Goal: Task Accomplishment & Management: Manage account settings

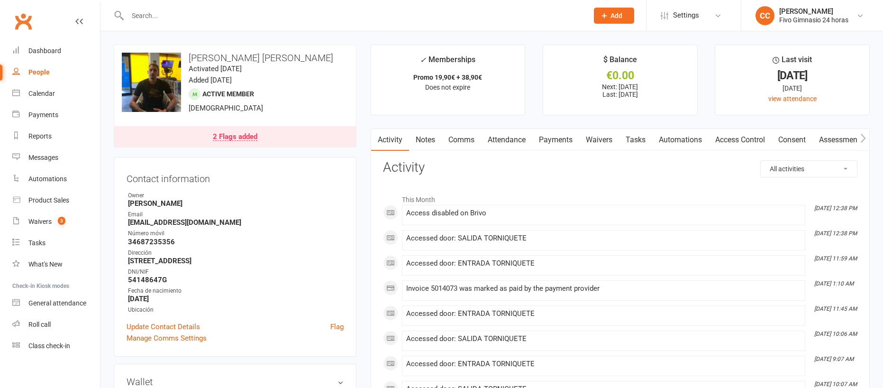
click at [544, 138] on link "Payments" at bounding box center [555, 140] width 47 height 22
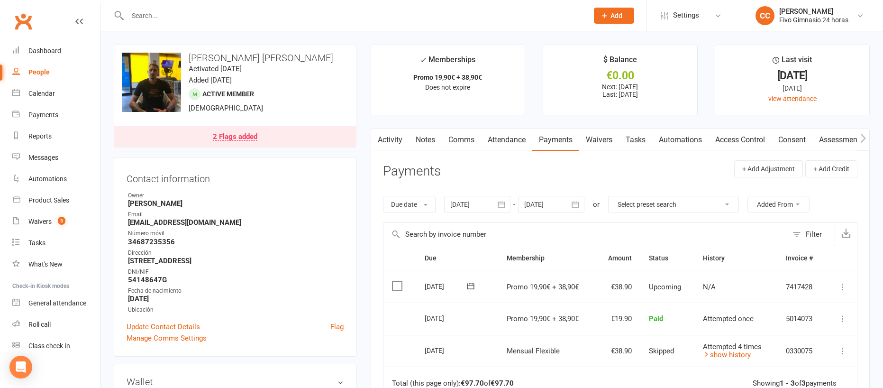
click at [247, 139] on div "2 Flags added" at bounding box center [235, 137] width 45 height 8
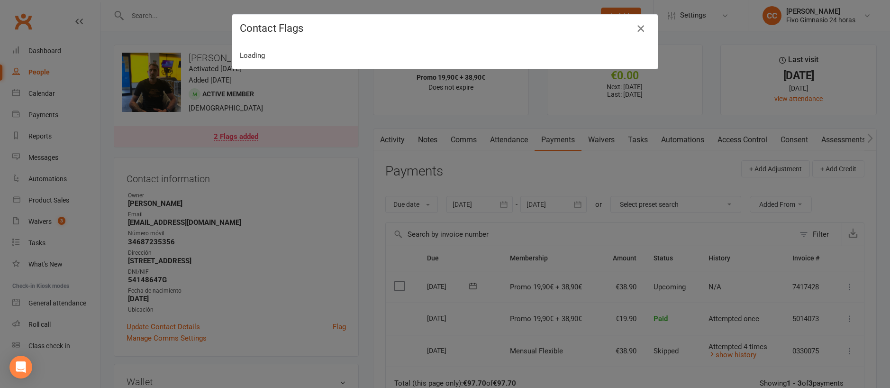
click at [640, 27] on icon "button" at bounding box center [640, 28] width 11 height 11
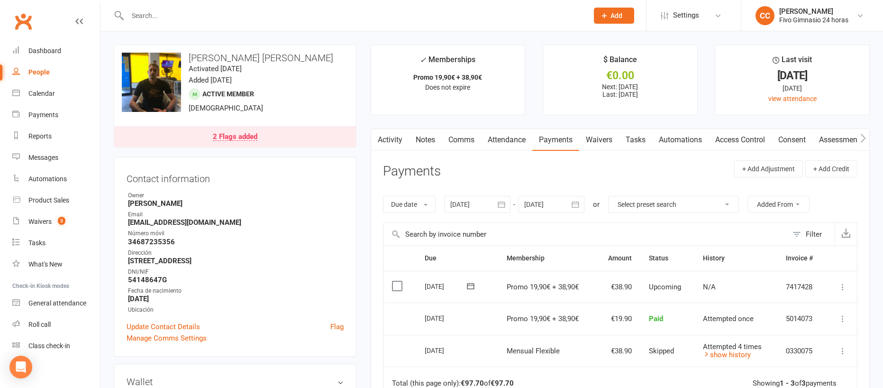
click at [428, 142] on link "Notes" at bounding box center [425, 140] width 33 height 22
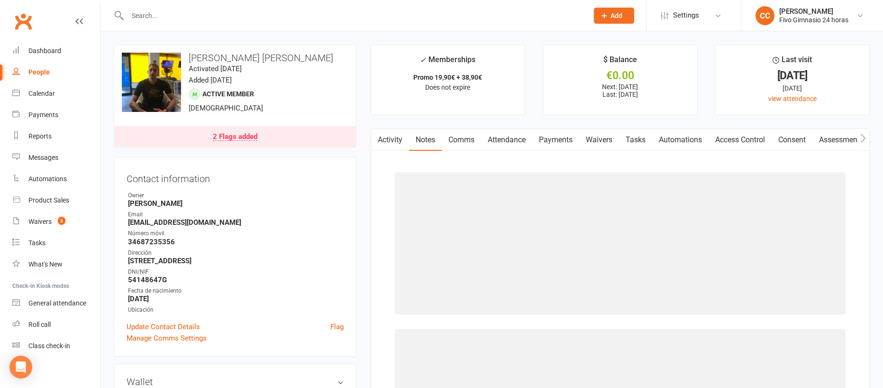
click at [466, 140] on link "Comms" at bounding box center [461, 140] width 39 height 22
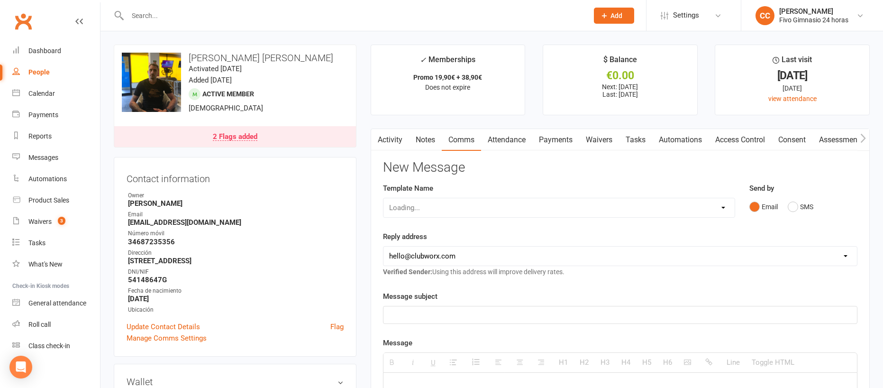
click at [559, 139] on link "Payments" at bounding box center [555, 140] width 47 height 22
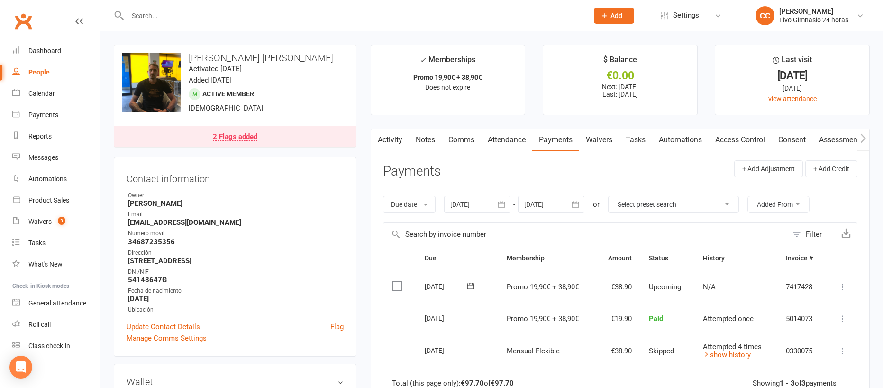
click at [244, 137] on div "2 Flags added" at bounding box center [235, 137] width 45 height 8
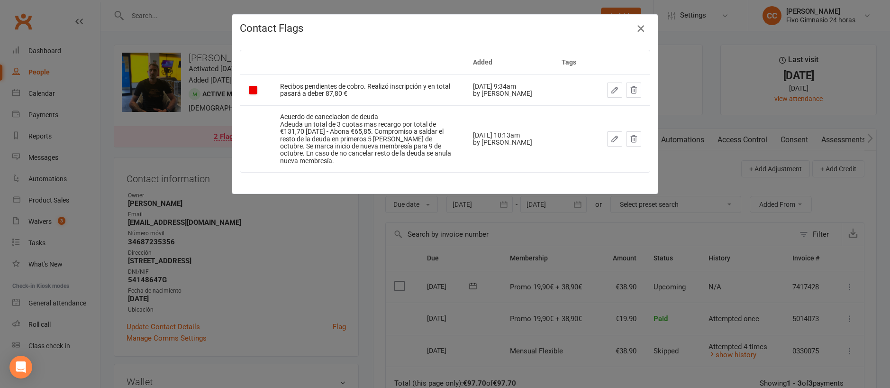
click at [637, 29] on icon "button" at bounding box center [640, 28] width 11 height 11
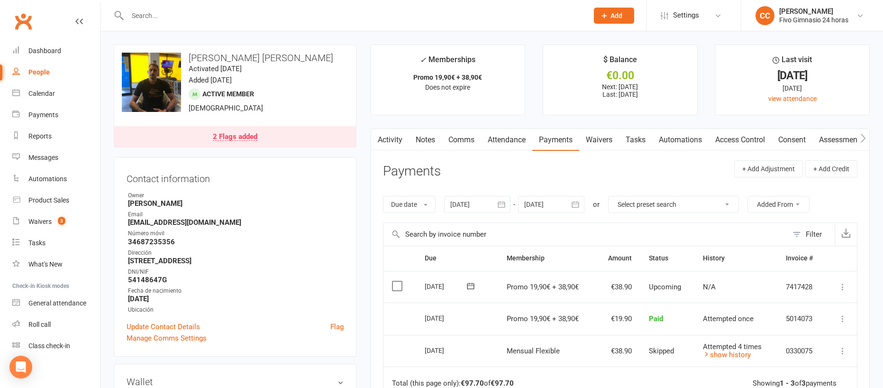
click at [602, 139] on link "Waivers" at bounding box center [599, 140] width 40 height 22
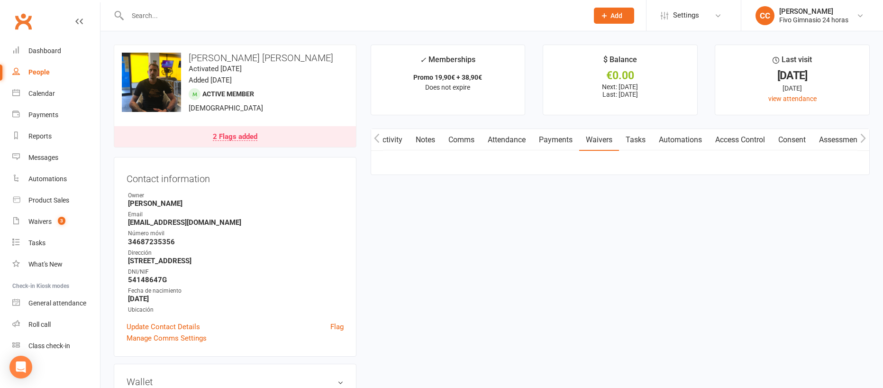
scroll to position [0, 0]
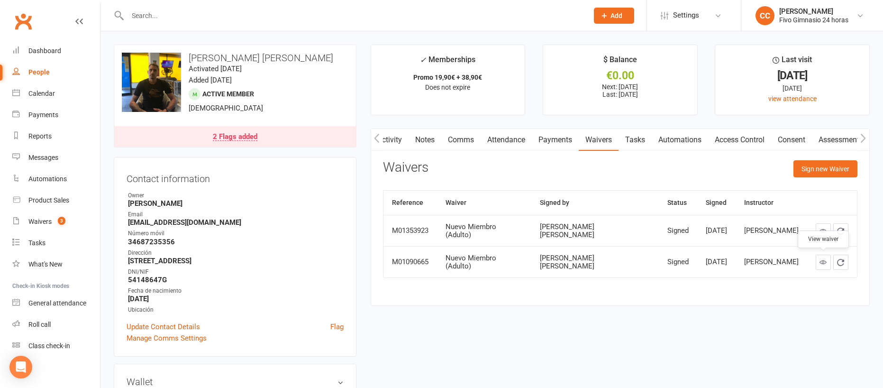
click at [822, 260] on icon at bounding box center [823, 261] width 7 height 7
click at [218, 14] on input "text" at bounding box center [353, 15] width 457 height 13
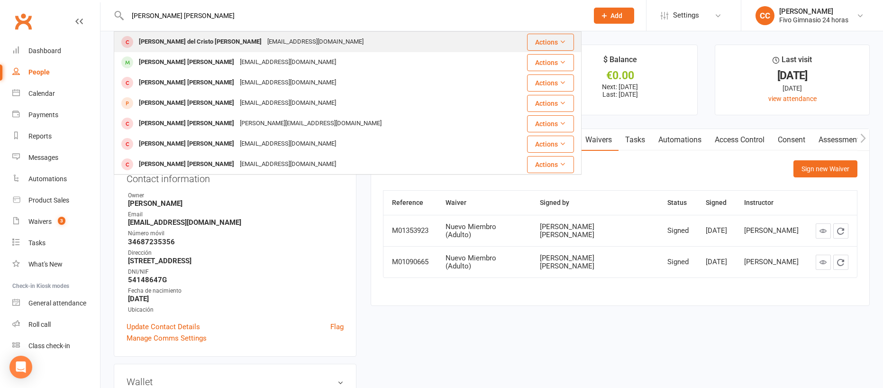
type input "[PERSON_NAME] [PERSON_NAME]"
click at [192, 47] on div "[PERSON_NAME] del Cristo [PERSON_NAME]" at bounding box center [200, 42] width 128 height 14
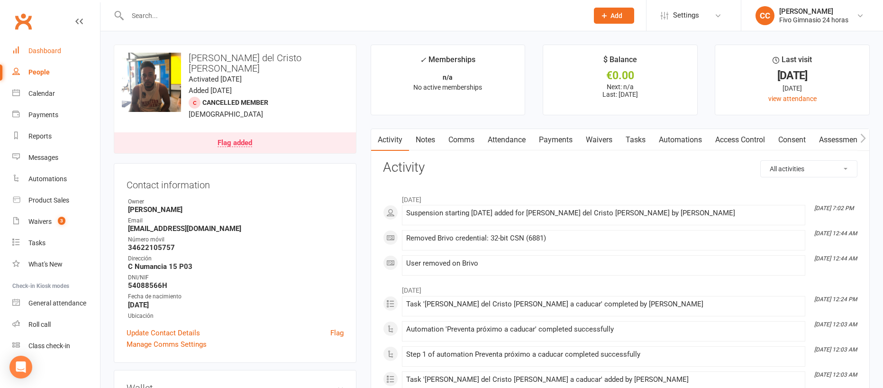
click at [52, 50] on div "Dashboard" at bounding box center [44, 51] width 33 height 8
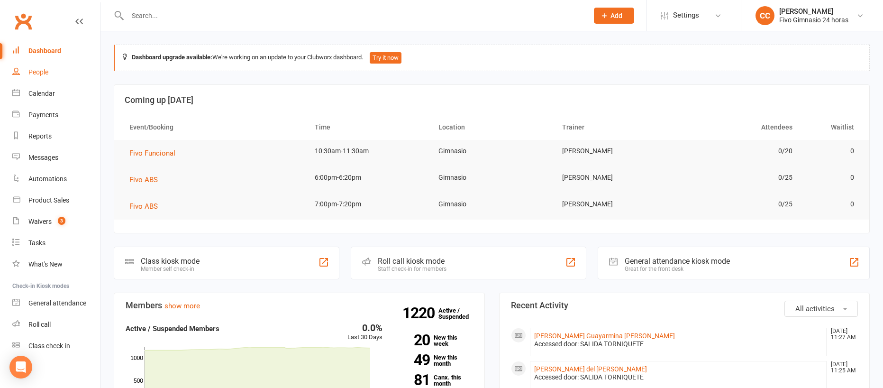
click at [24, 77] on link "People" at bounding box center [56, 72] width 88 height 21
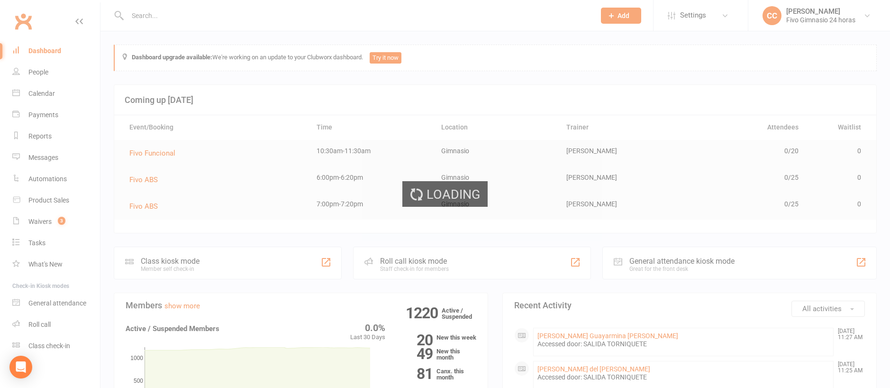
select select "100"
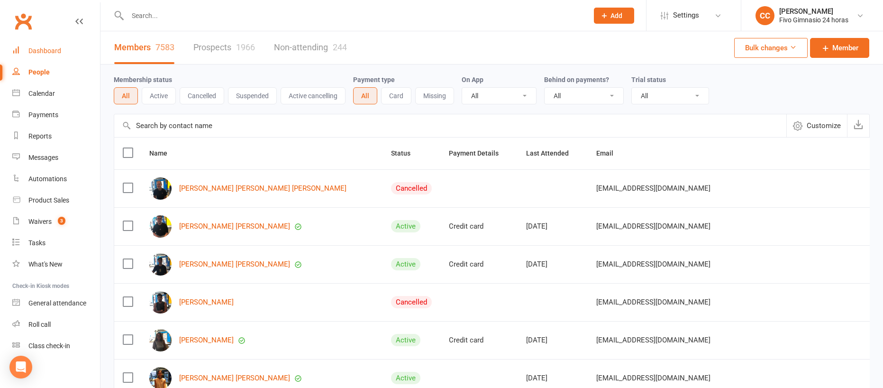
click at [31, 54] on div "Dashboard" at bounding box center [44, 51] width 33 height 8
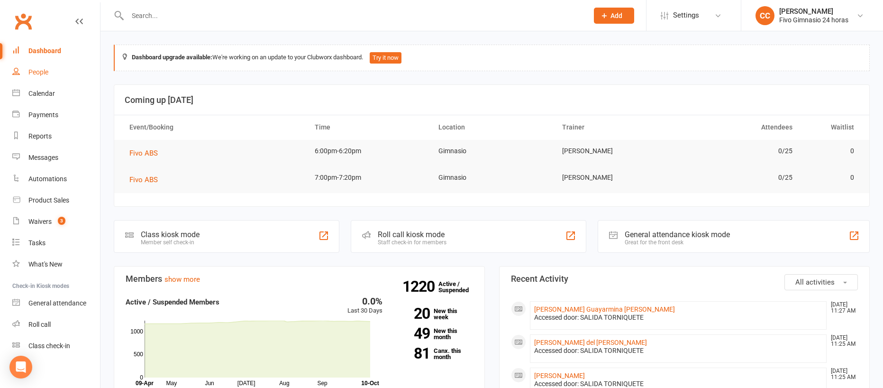
click at [31, 78] on link "People" at bounding box center [56, 72] width 88 height 21
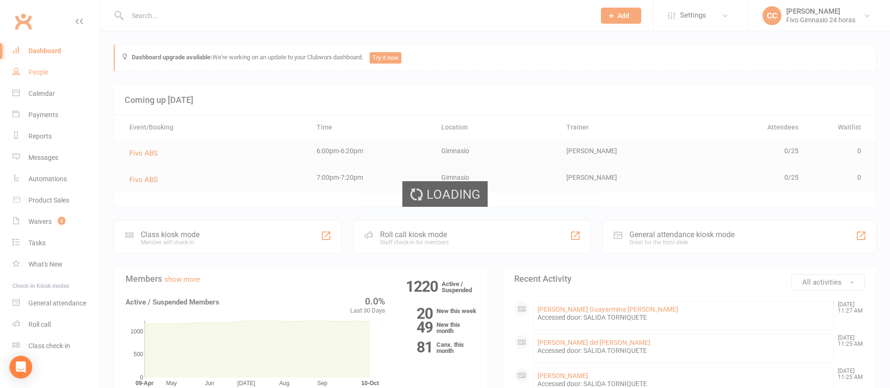
select select "100"
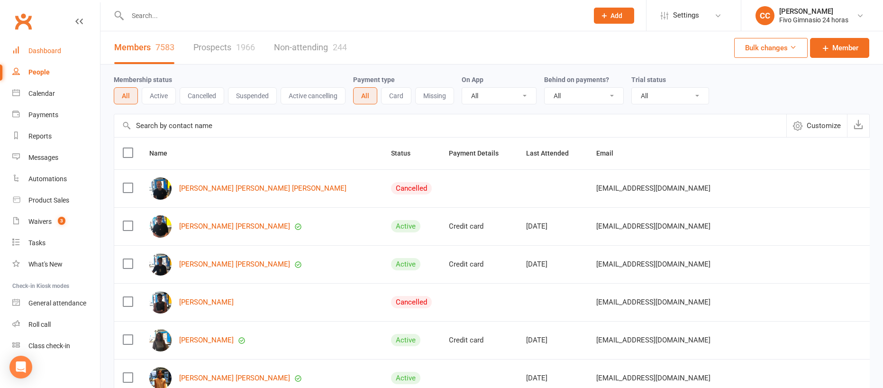
click at [30, 47] on div "Dashboard" at bounding box center [44, 51] width 33 height 8
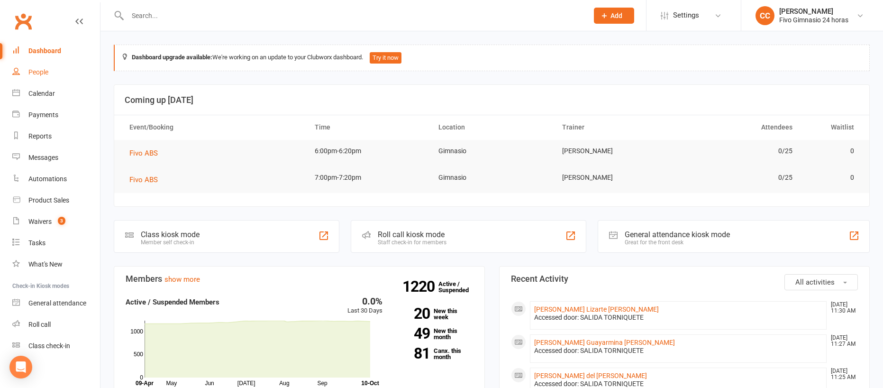
click at [42, 70] on div "People" at bounding box center [38, 72] width 20 height 8
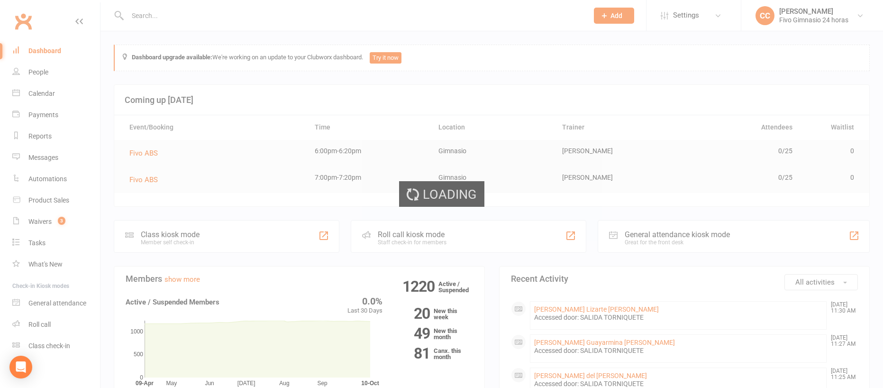
select select "100"
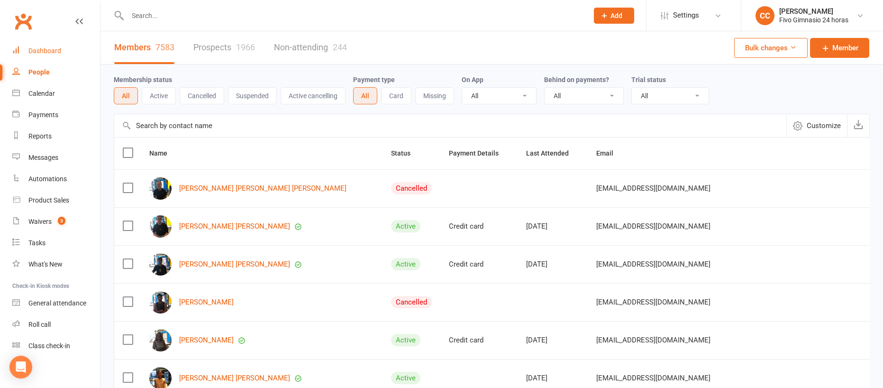
click at [43, 47] on div "Dashboard" at bounding box center [44, 51] width 33 height 8
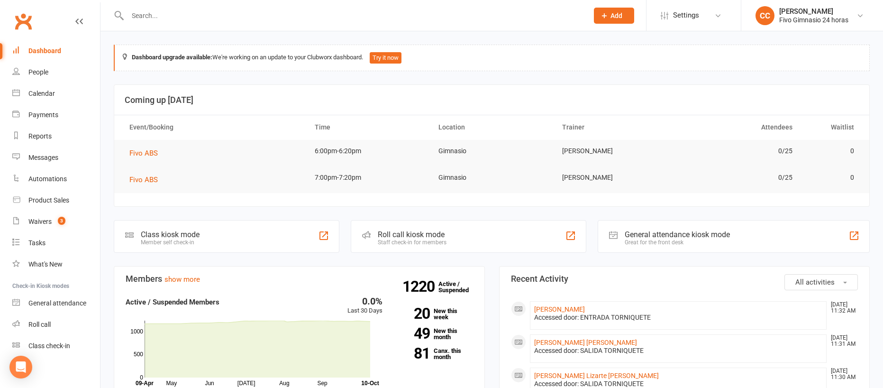
click at [202, 19] on input "text" at bounding box center [353, 15] width 457 height 13
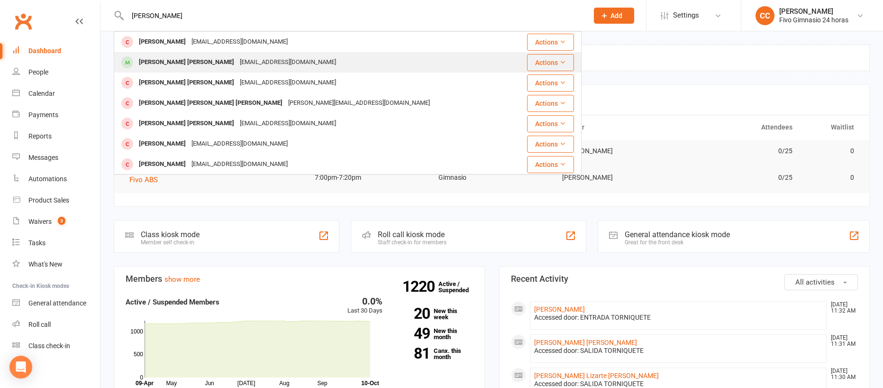
type input "[PERSON_NAME]"
click at [237, 56] on div "[EMAIL_ADDRESS][DOMAIN_NAME]" at bounding box center [288, 62] width 102 height 14
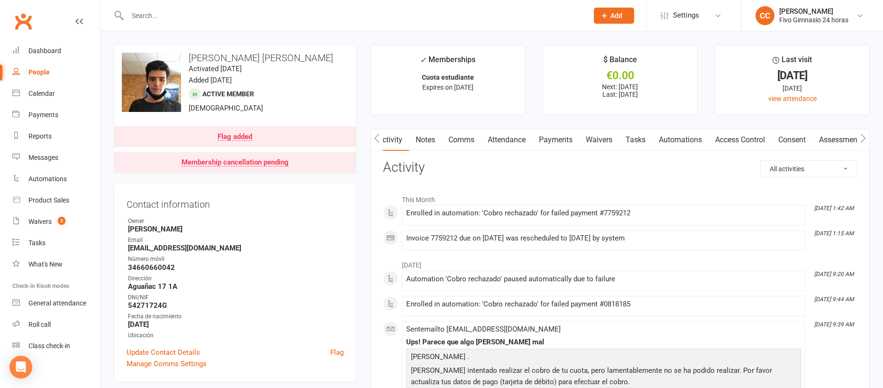
drag, startPoint x: 469, startPoint y: 137, endPoint x: 427, endPoint y: 125, distance: 44.1
click at [468, 138] on link "Comms" at bounding box center [461, 140] width 39 height 22
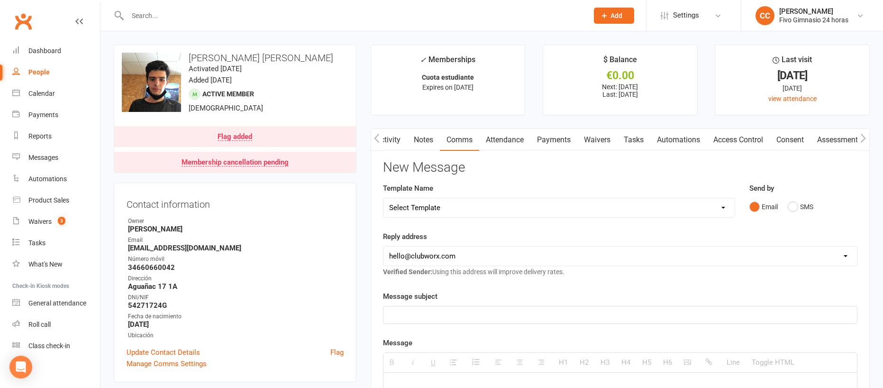
click at [448, 202] on select "Select Template [Email] Información fase 3 [Email] Aviso primero de incumplimie…" at bounding box center [558, 207] width 351 height 19
select select "14"
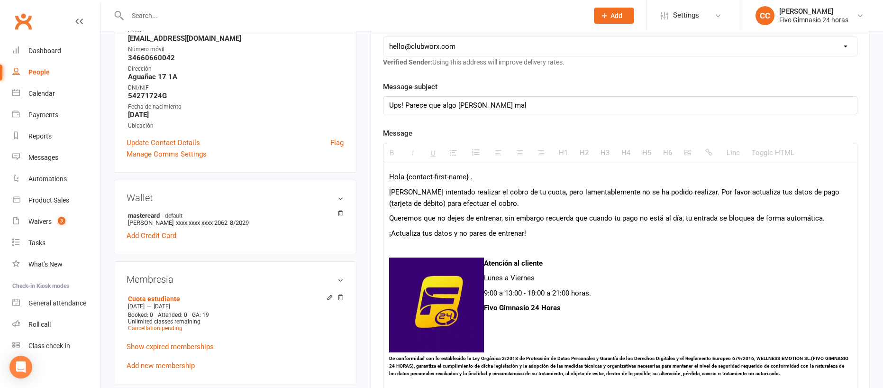
scroll to position [538, 0]
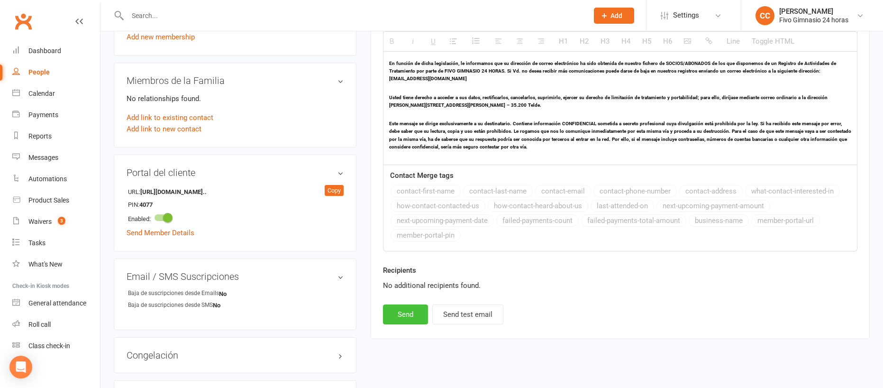
click at [412, 311] on button "Send" at bounding box center [405, 314] width 45 height 20
select select
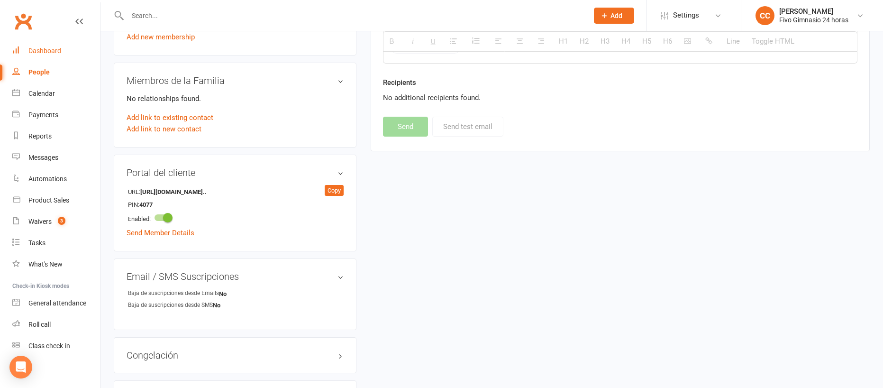
click at [37, 58] on link "Dashboard" at bounding box center [56, 50] width 88 height 21
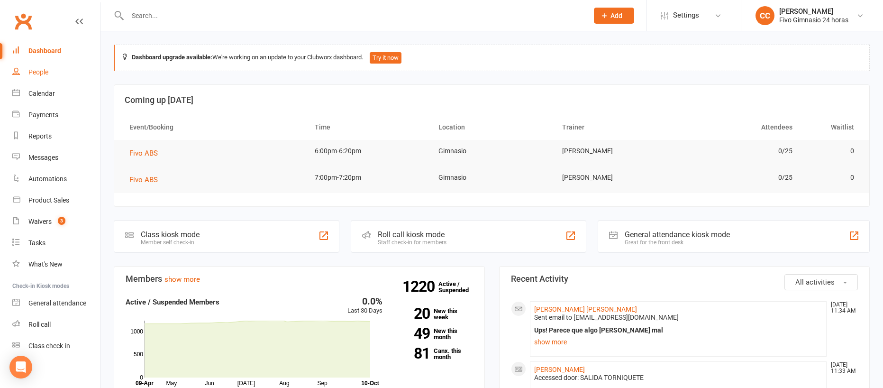
click at [47, 68] on div "People" at bounding box center [38, 72] width 20 height 8
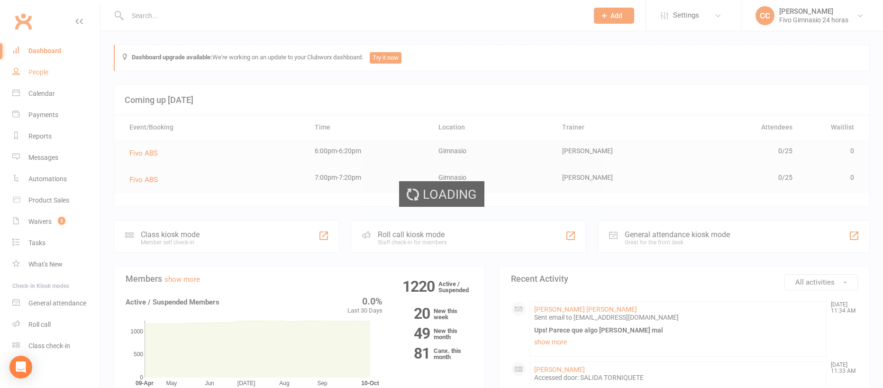
select select "100"
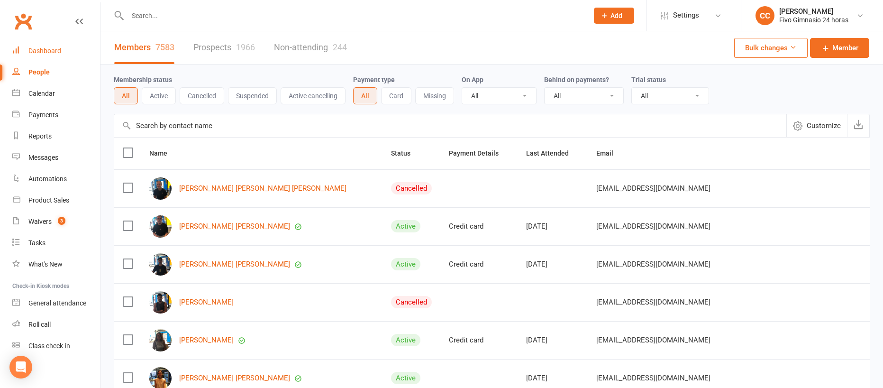
click at [47, 49] on div "Dashboard" at bounding box center [44, 51] width 33 height 8
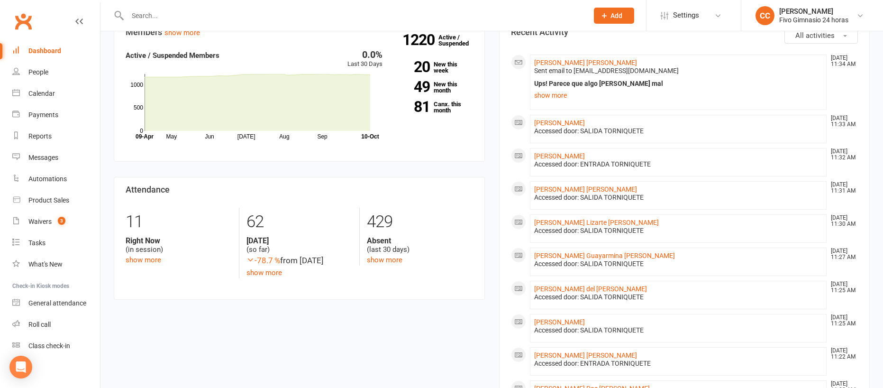
scroll to position [256, 0]
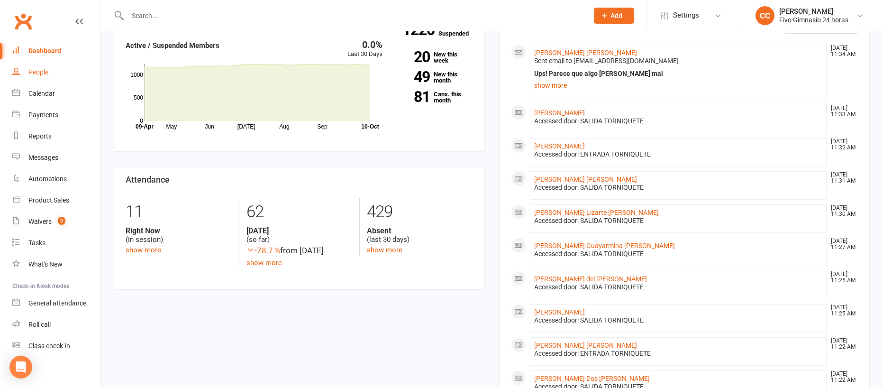
click at [61, 77] on link "People" at bounding box center [56, 72] width 88 height 21
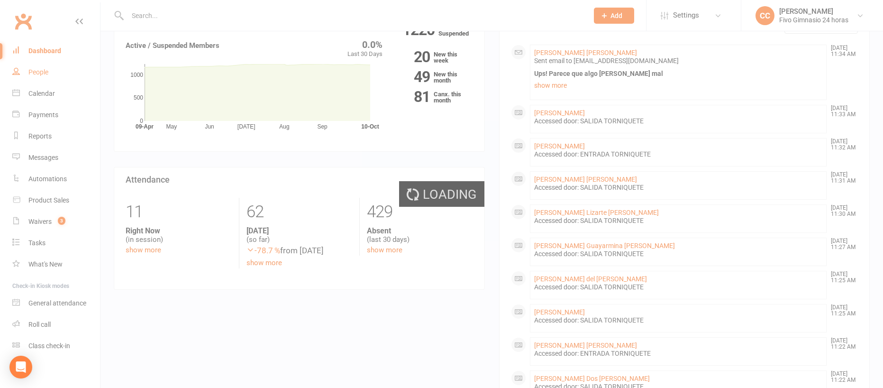
select select "100"
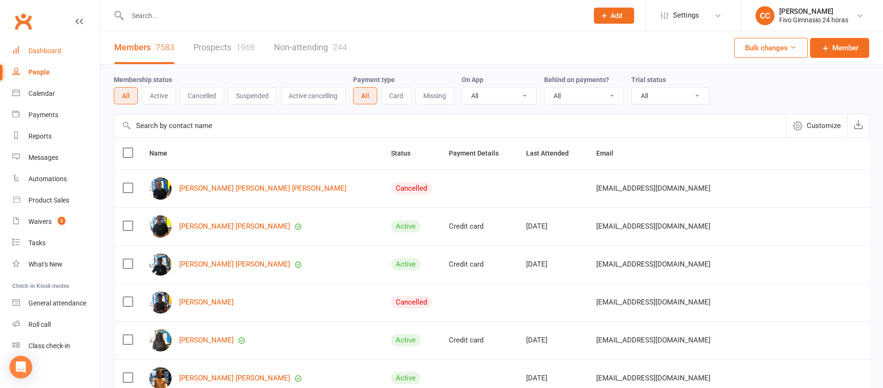
click at [39, 46] on link "Dashboard" at bounding box center [56, 50] width 88 height 21
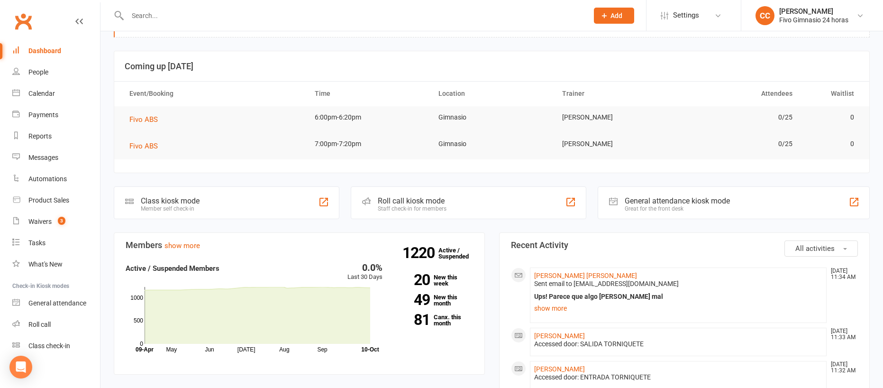
scroll to position [147, 0]
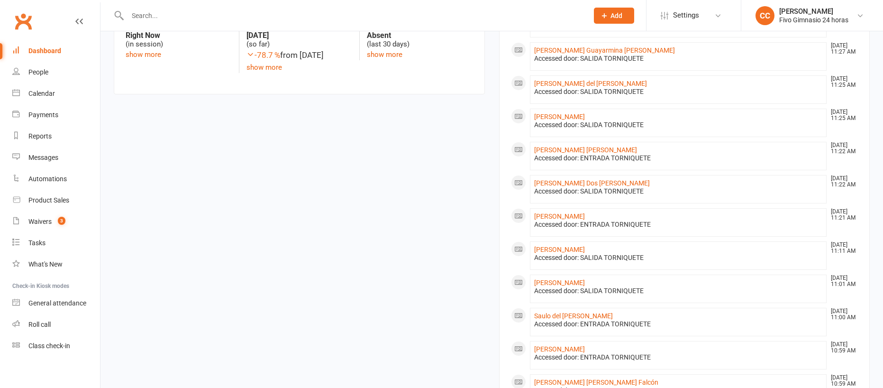
scroll to position [498, 0]
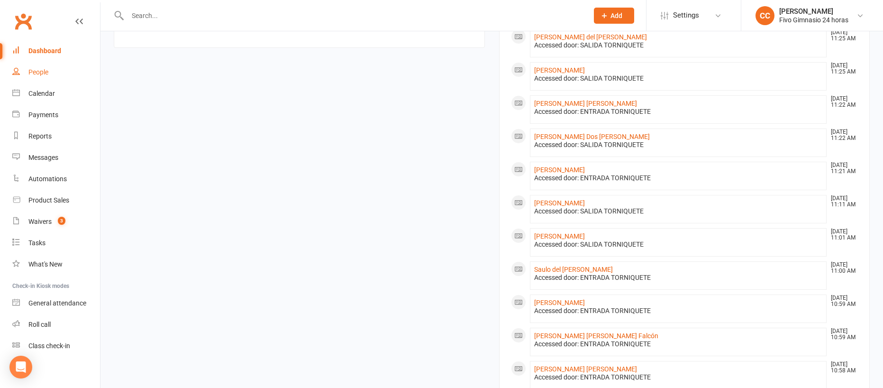
click at [52, 67] on link "People" at bounding box center [56, 72] width 88 height 21
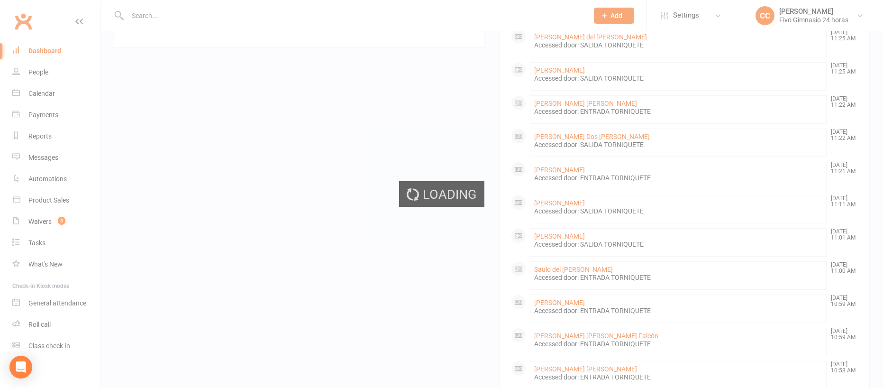
select select "100"
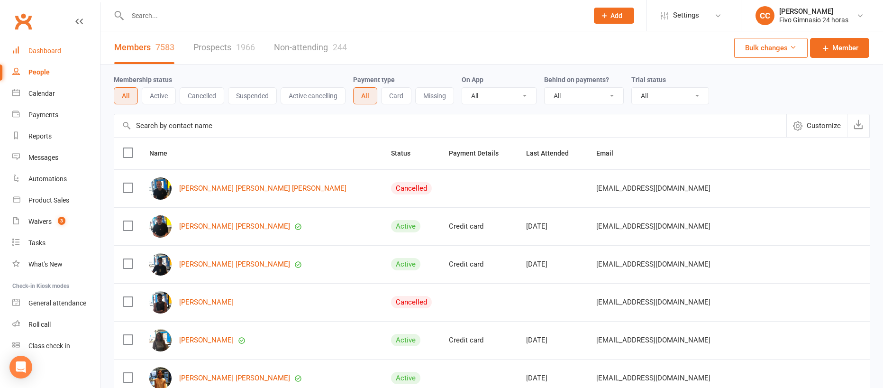
click at [61, 52] on link "Dashboard" at bounding box center [56, 50] width 88 height 21
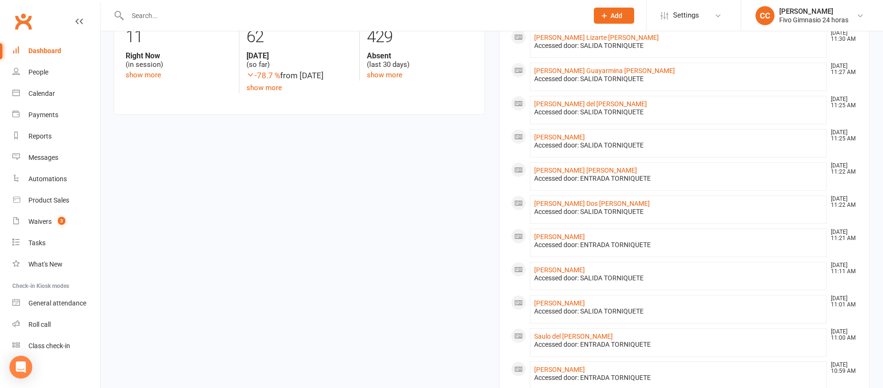
scroll to position [484, 0]
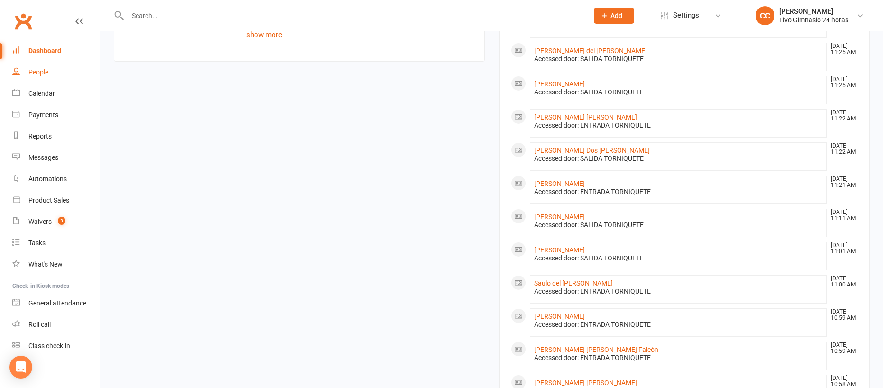
click at [52, 69] on link "People" at bounding box center [56, 72] width 88 height 21
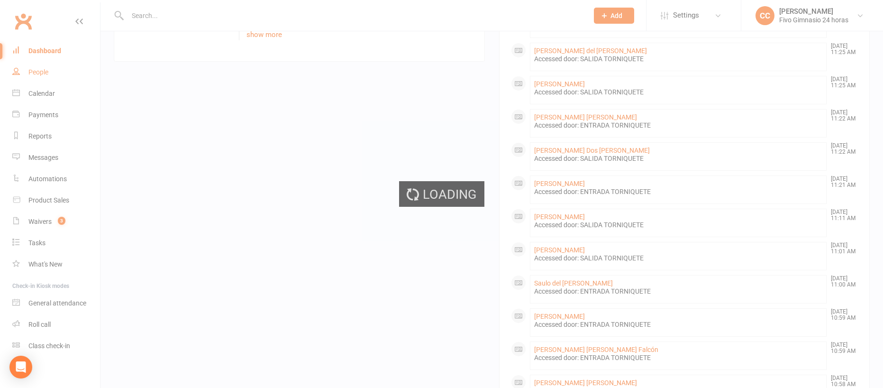
select select "100"
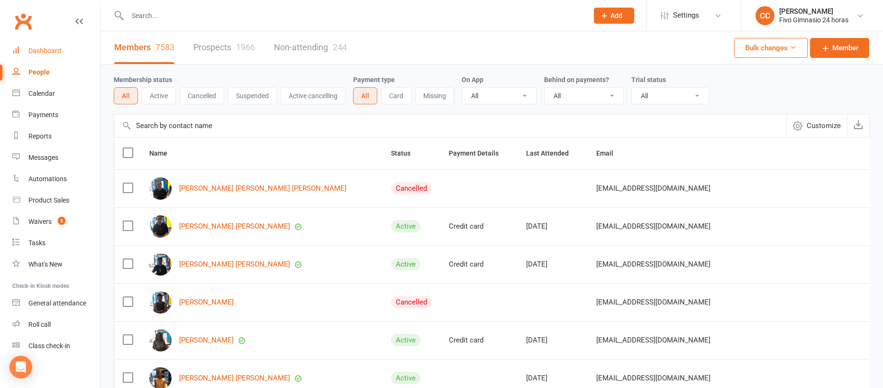
click at [41, 50] on div "Dashboard" at bounding box center [44, 51] width 33 height 8
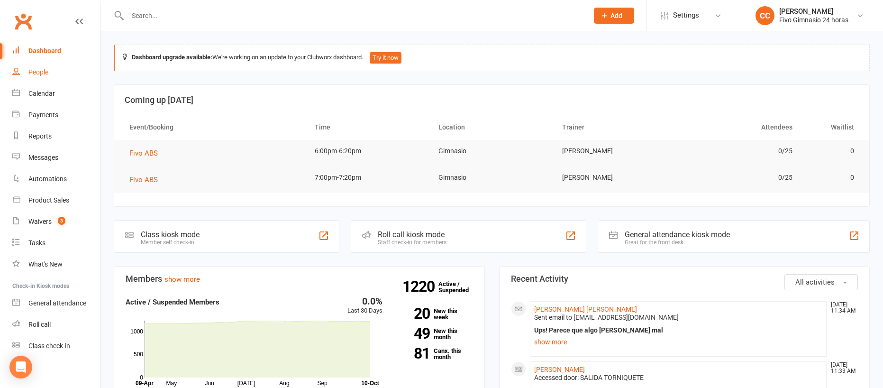
click at [46, 64] on link "People" at bounding box center [56, 72] width 88 height 21
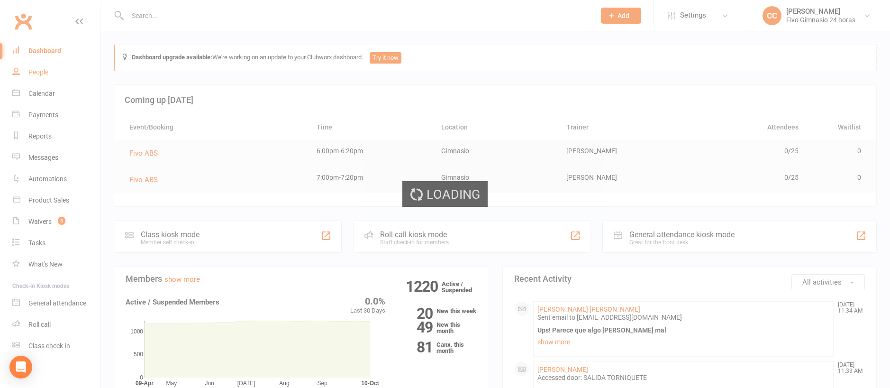
select select "100"
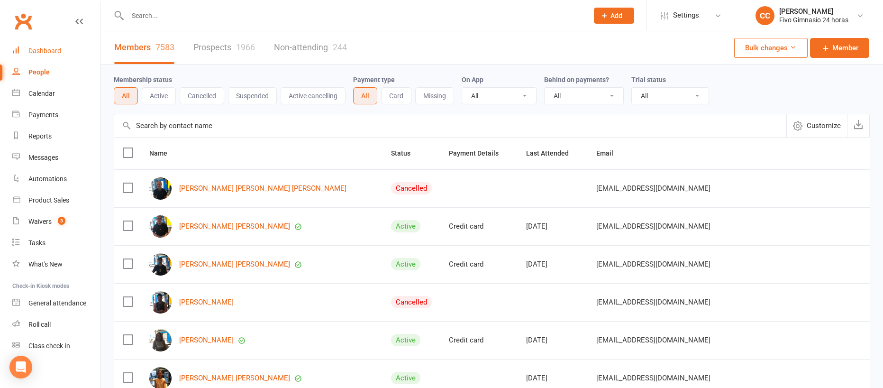
click at [41, 47] on div "Dashboard" at bounding box center [44, 51] width 33 height 8
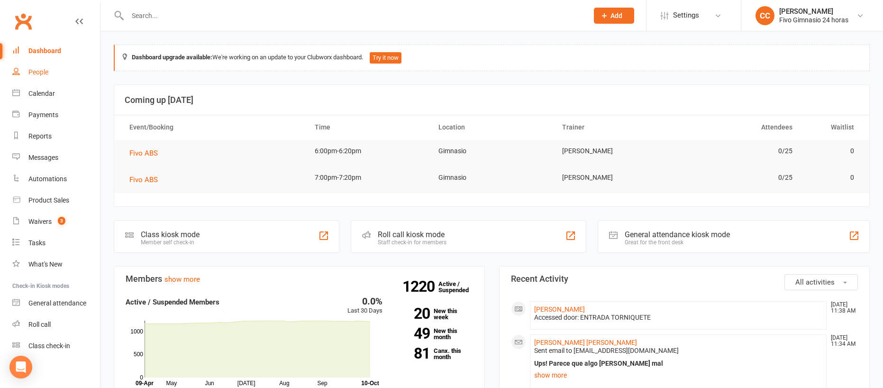
click at [59, 80] on link "People" at bounding box center [56, 72] width 88 height 21
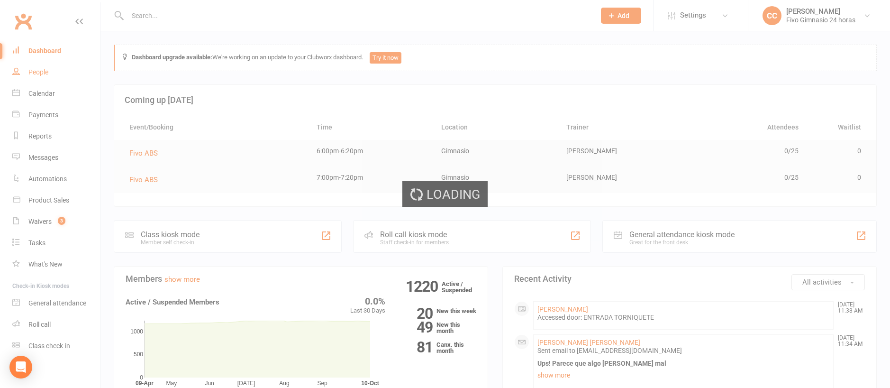
select select "100"
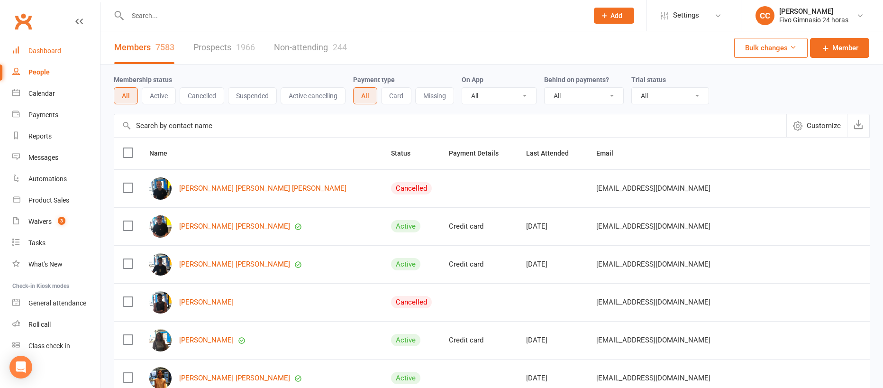
click at [64, 42] on link "Dashboard" at bounding box center [56, 50] width 88 height 21
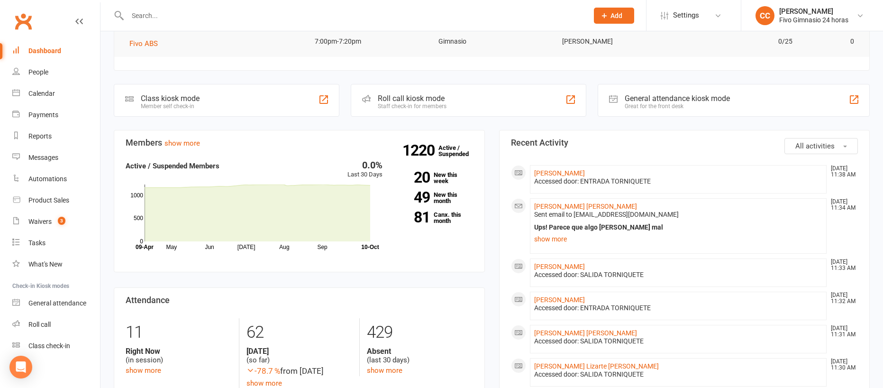
scroll to position [308, 0]
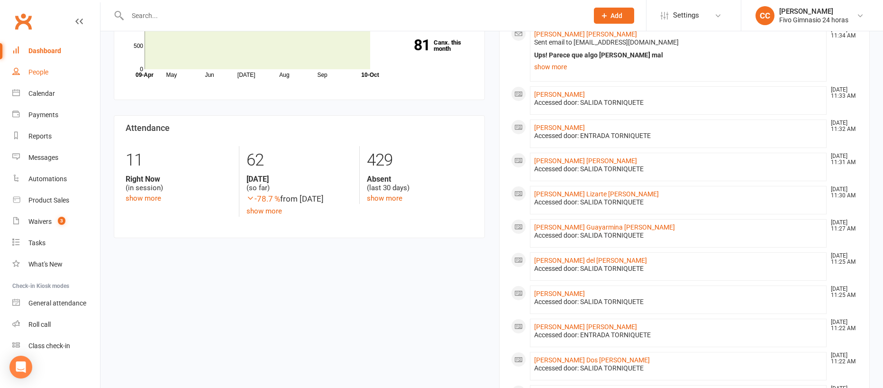
click at [60, 71] on link "People" at bounding box center [56, 72] width 88 height 21
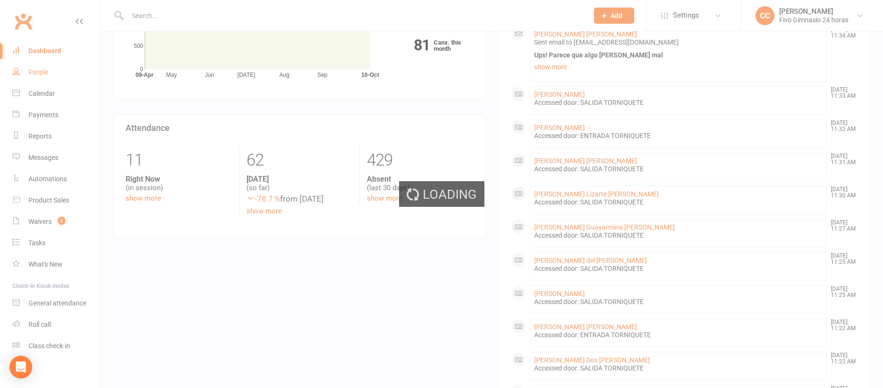
select select "100"
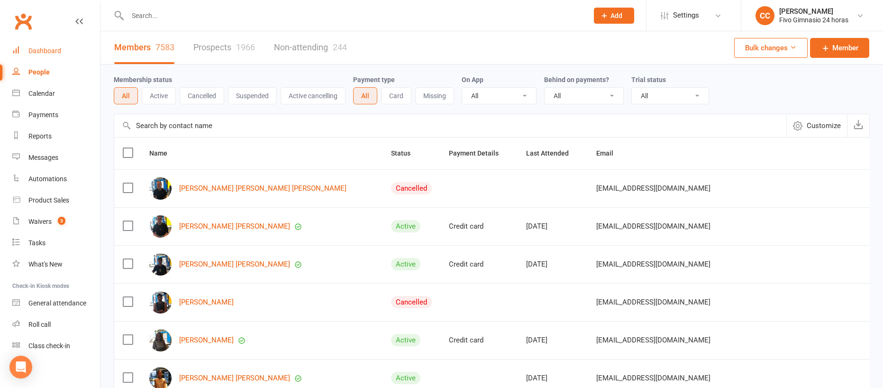
click at [46, 57] on link "Dashboard" at bounding box center [56, 50] width 88 height 21
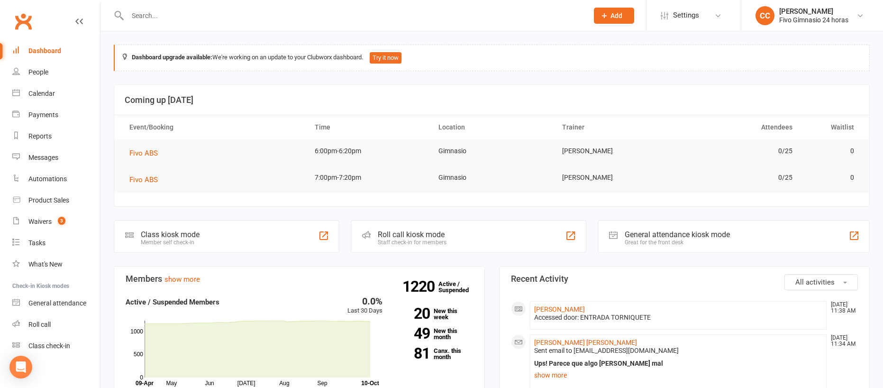
click at [53, 51] on div "Dashboard" at bounding box center [44, 51] width 33 height 8
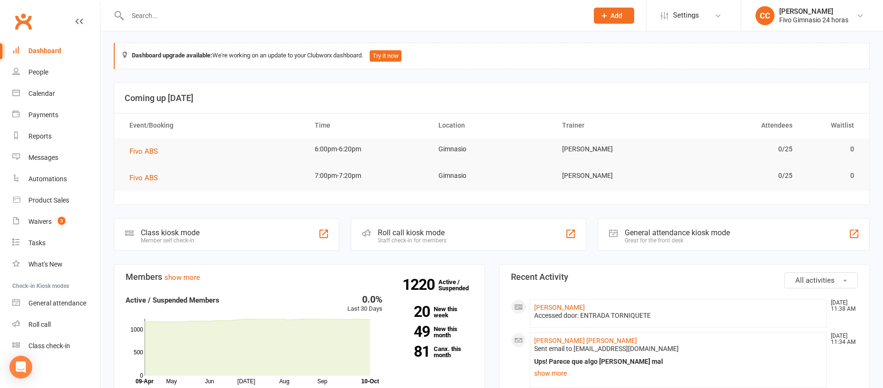
scroll to position [4, 0]
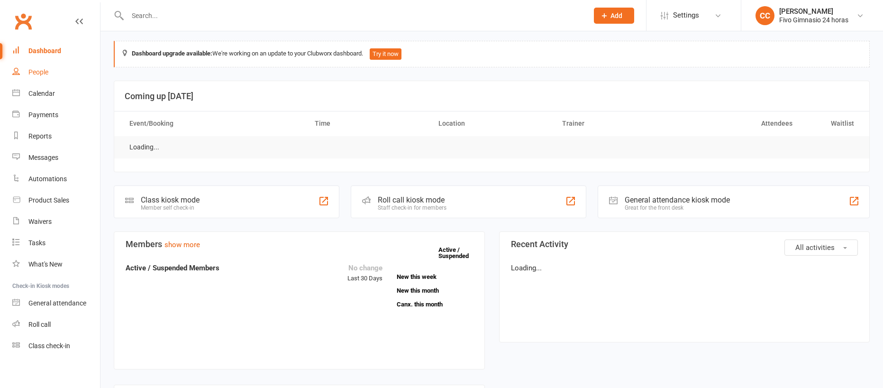
scroll to position [2, 0]
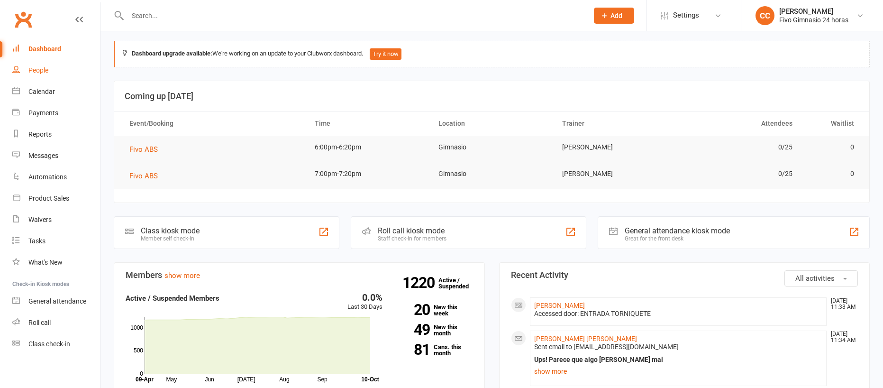
click at [65, 75] on link "People" at bounding box center [56, 70] width 88 height 21
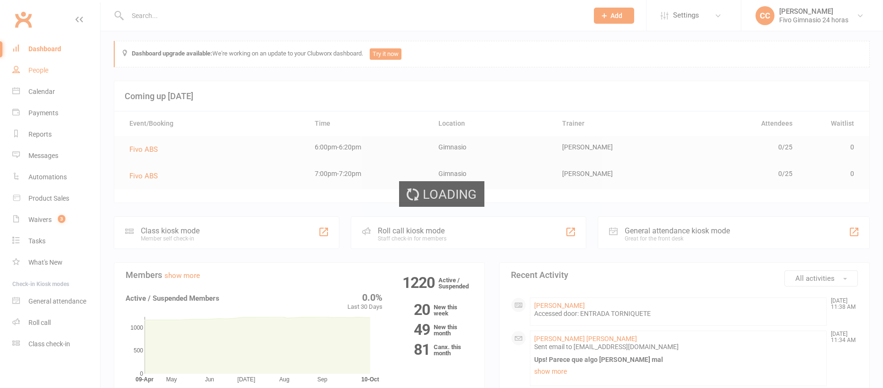
select select "100"
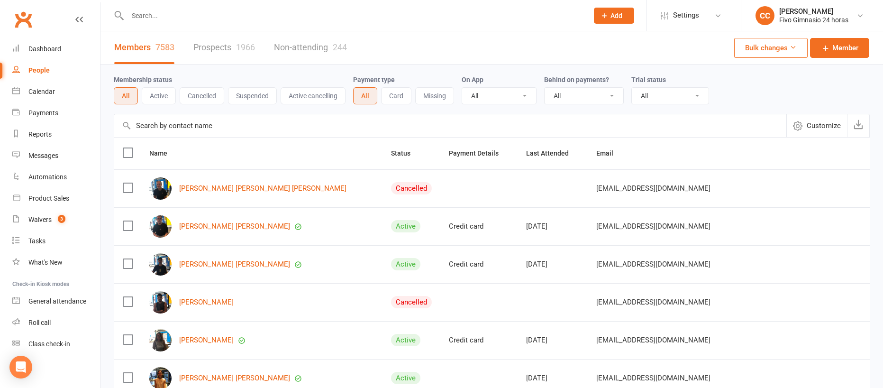
scroll to position [4, 0]
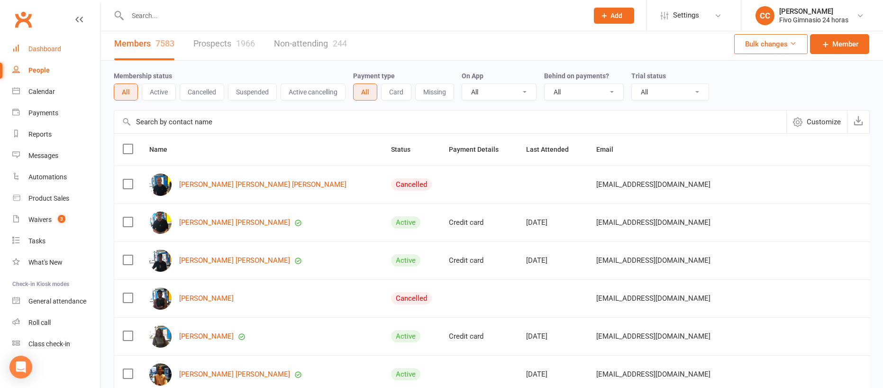
click at [64, 41] on link "Dashboard" at bounding box center [56, 48] width 88 height 21
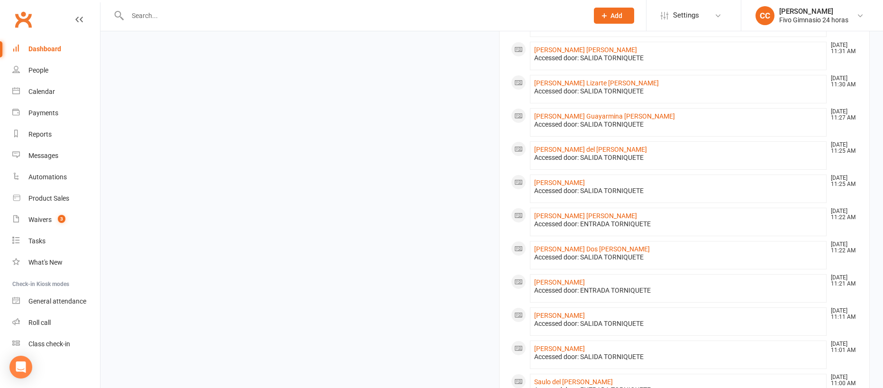
scroll to position [522, 0]
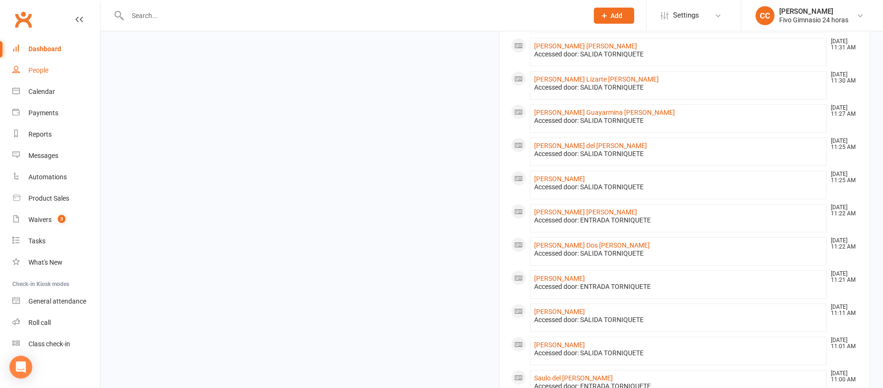
click at [45, 71] on div "People" at bounding box center [38, 70] width 20 height 8
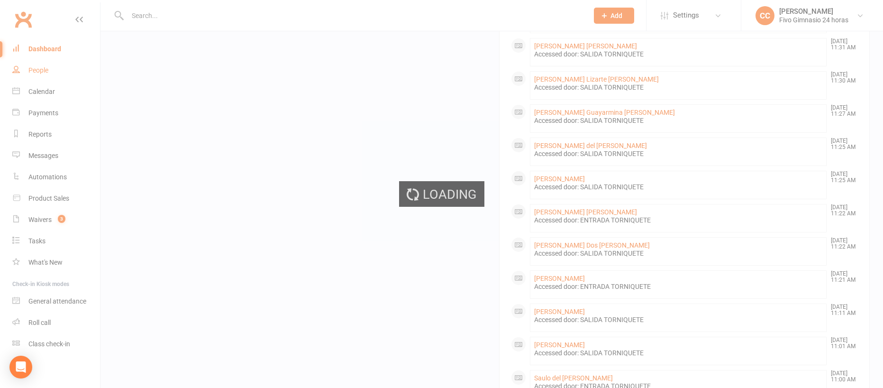
select select "100"
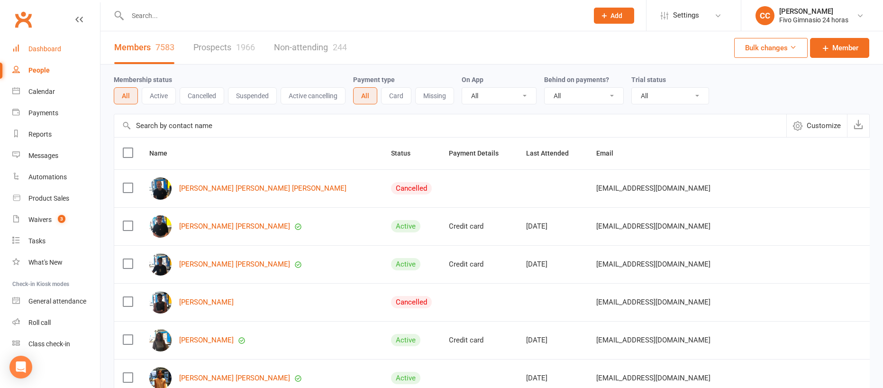
click at [50, 44] on link "Dashboard" at bounding box center [56, 48] width 88 height 21
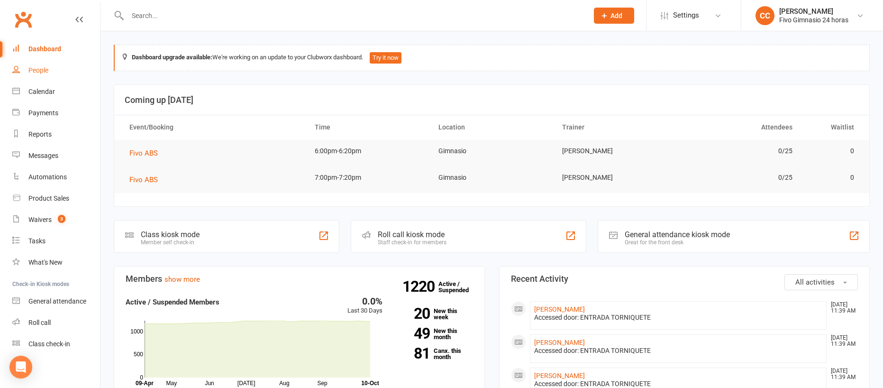
click at [45, 77] on link "People" at bounding box center [56, 70] width 88 height 21
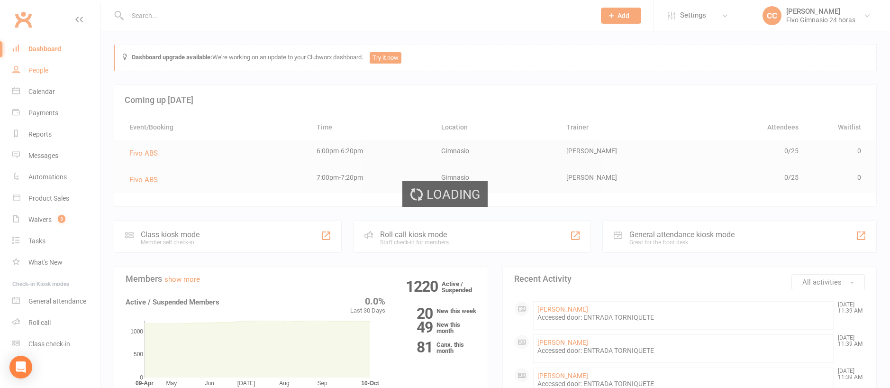
select select "100"
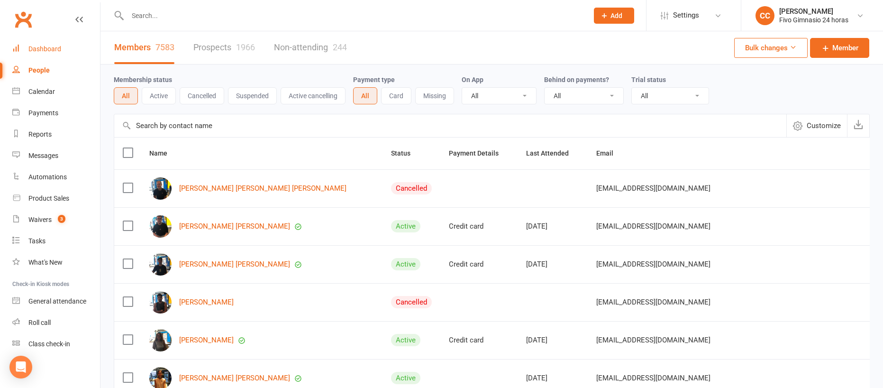
click at [42, 46] on div "Dashboard" at bounding box center [44, 49] width 33 height 8
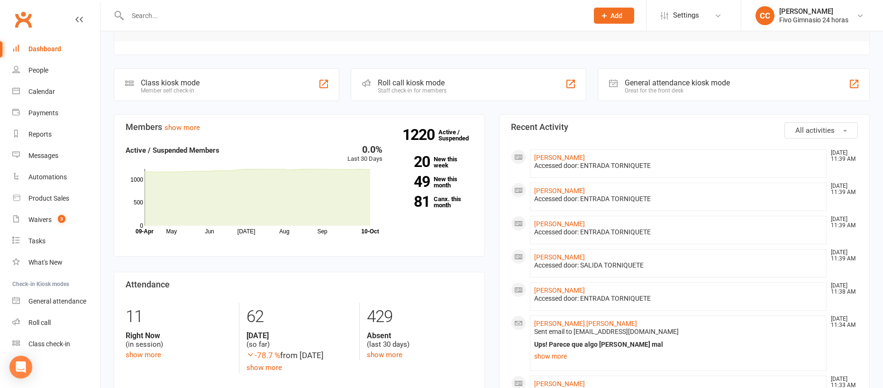
scroll to position [207, 0]
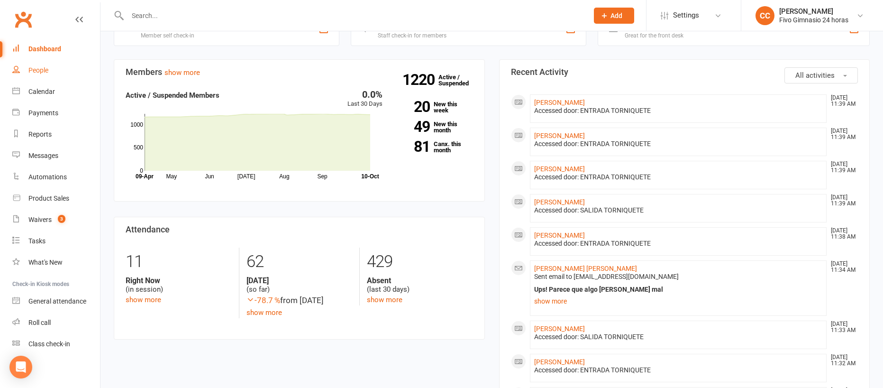
click at [45, 74] on link "People" at bounding box center [56, 70] width 88 height 21
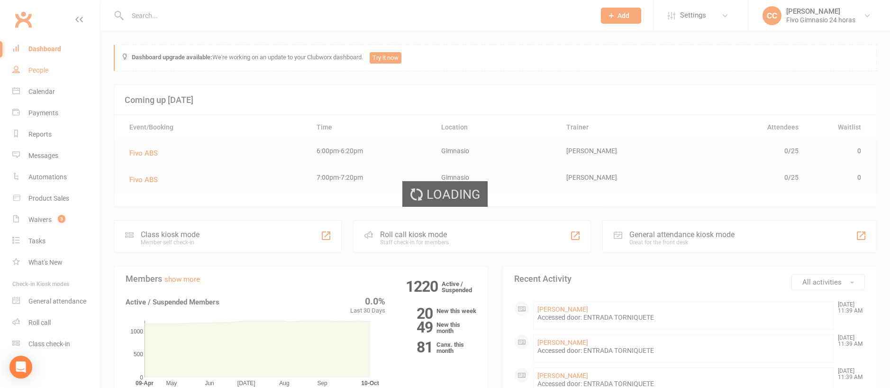
select select "100"
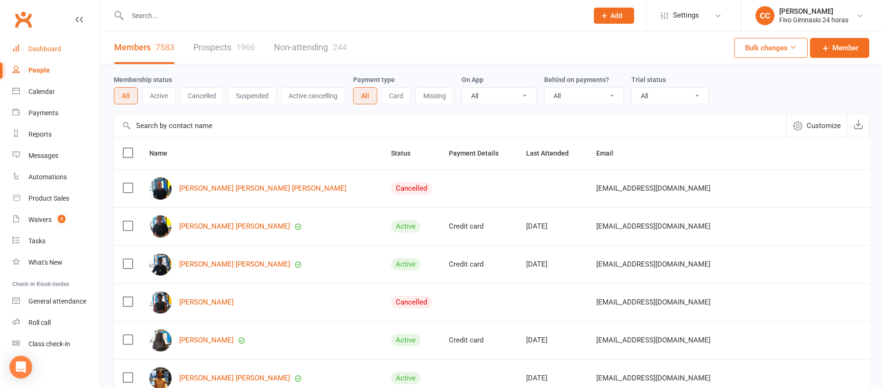
click at [22, 48] on link "Dashboard" at bounding box center [56, 48] width 88 height 21
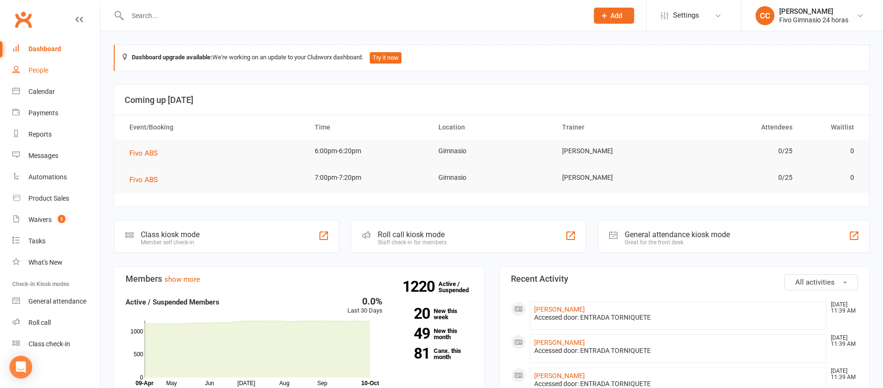
click at [32, 77] on link "People" at bounding box center [56, 70] width 88 height 21
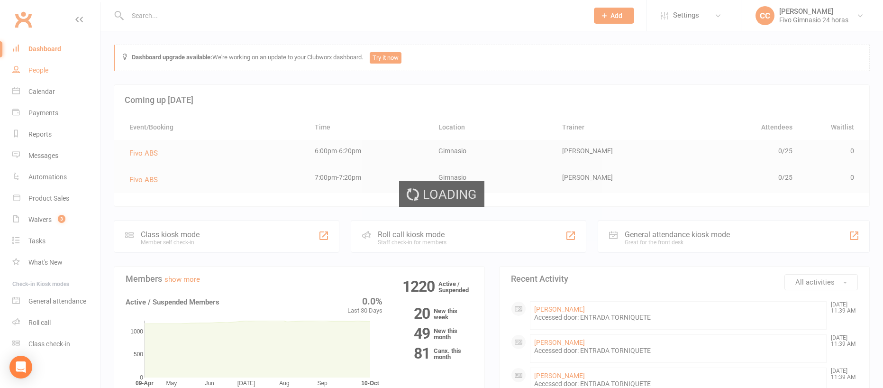
select select "100"
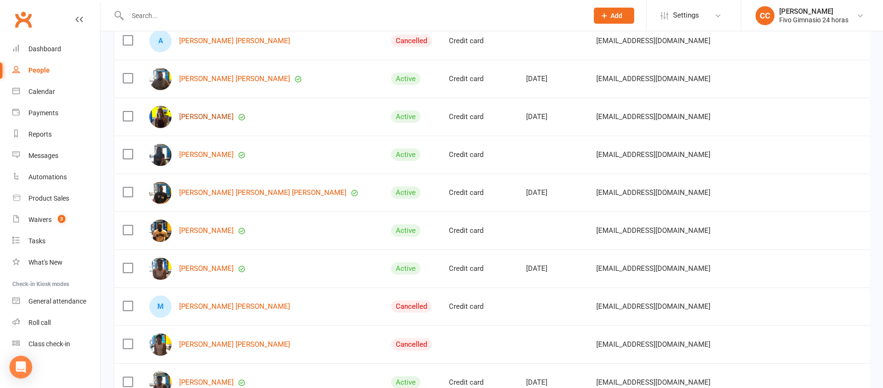
scroll to position [649, 0]
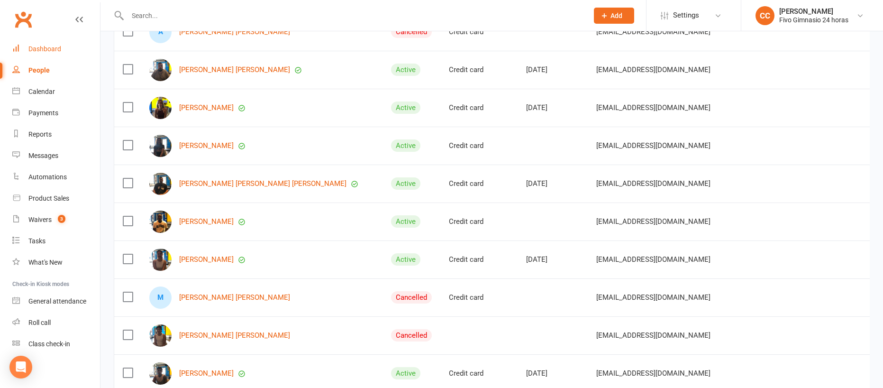
click at [57, 57] on link "Dashboard" at bounding box center [56, 48] width 88 height 21
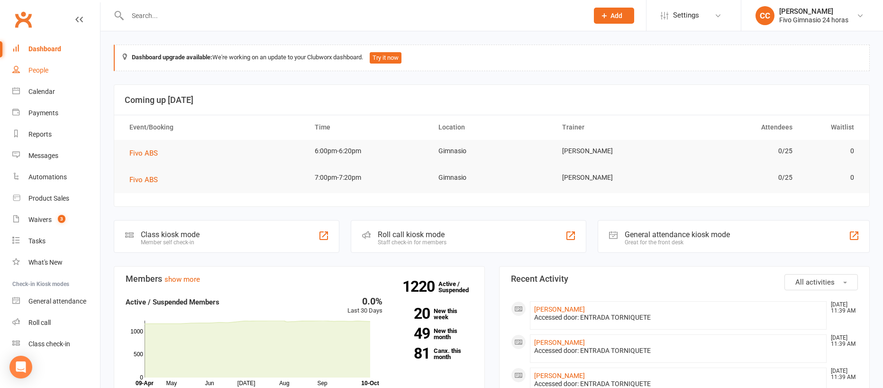
click at [44, 63] on link "People" at bounding box center [56, 70] width 88 height 21
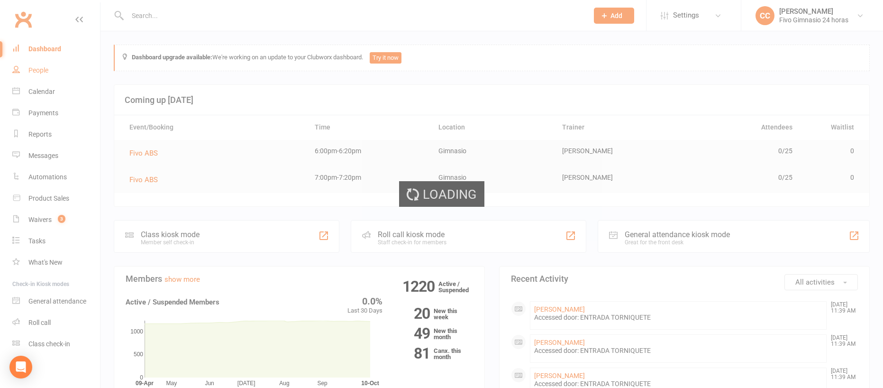
select select "100"
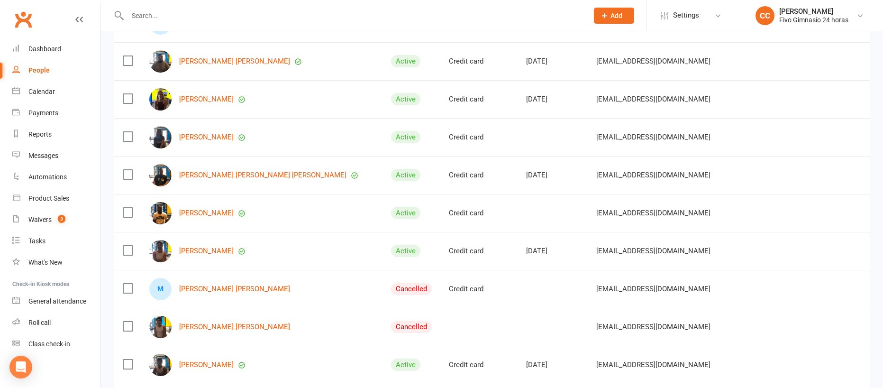
scroll to position [692, 0]
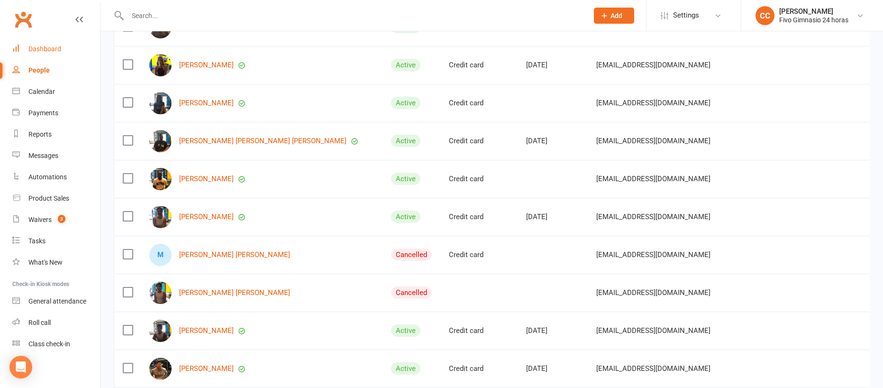
click at [49, 50] on div "Dashboard" at bounding box center [44, 49] width 33 height 8
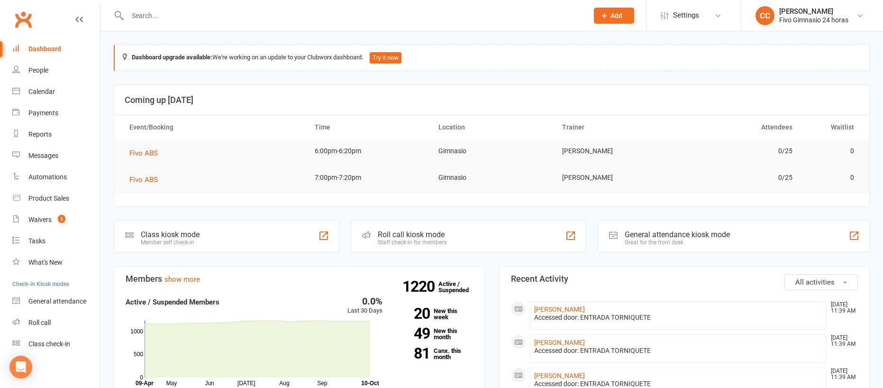
click at [288, 18] on input "text" at bounding box center [353, 15] width 457 height 13
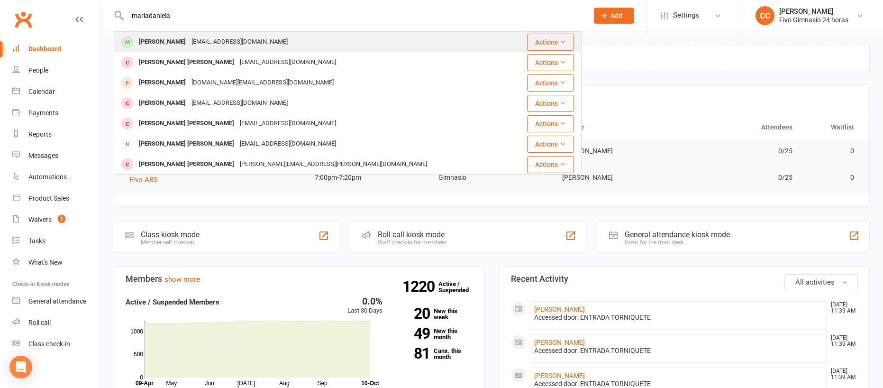
type input "mariadaniela"
click at [274, 43] on div "mariadanielaaguirrelopaiza@gmail.com" at bounding box center [240, 42] width 102 height 14
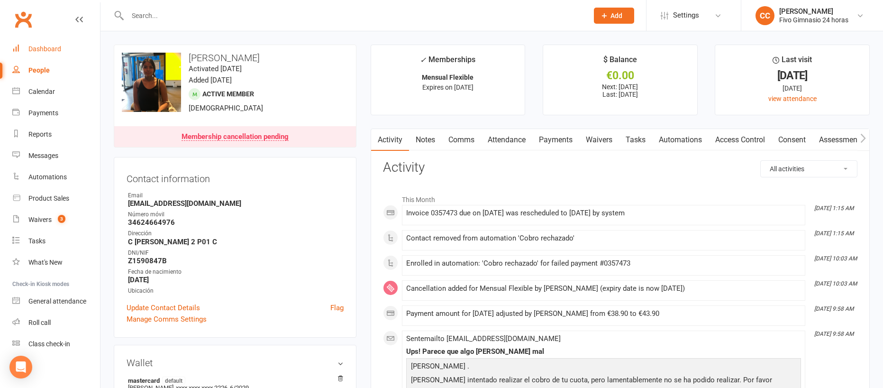
click at [53, 47] on div "Dashboard" at bounding box center [44, 49] width 33 height 8
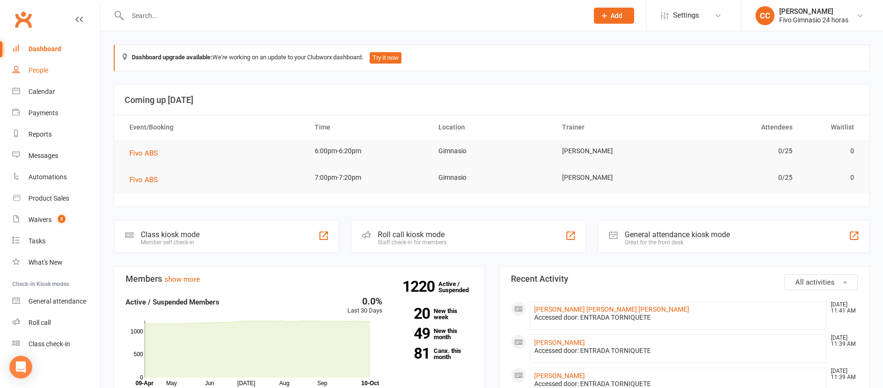
click at [31, 73] on div "People" at bounding box center [38, 70] width 20 height 8
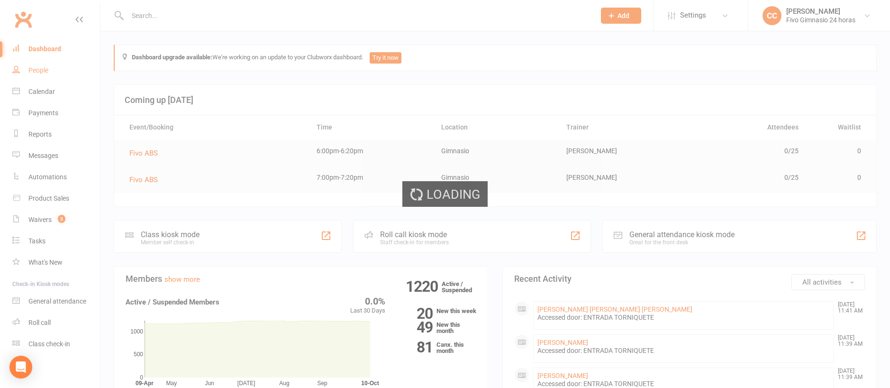
select select "100"
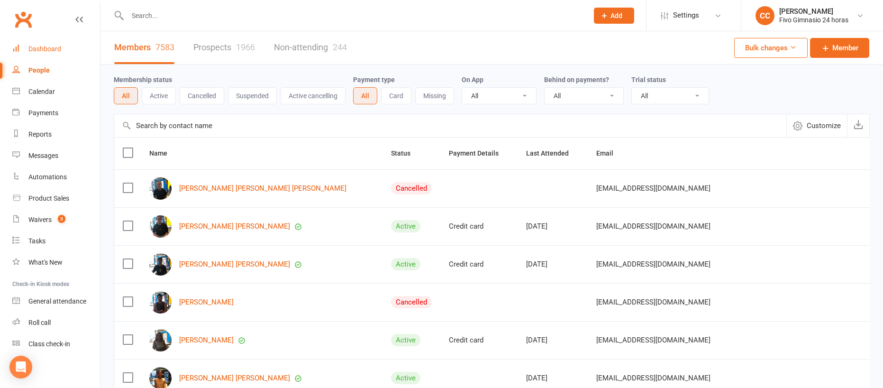
click at [54, 47] on div "Dashboard" at bounding box center [44, 49] width 33 height 8
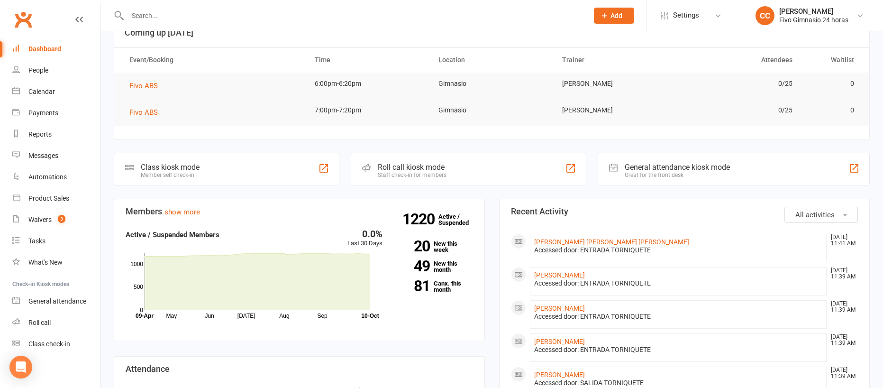
scroll to position [130, 0]
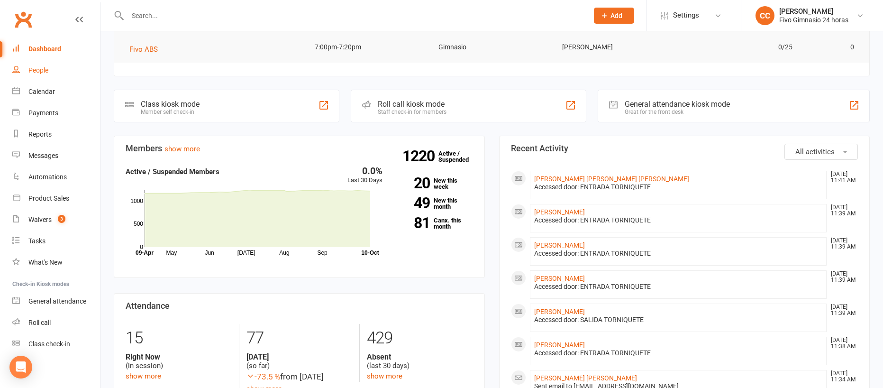
click at [36, 67] on div "People" at bounding box center [38, 70] width 20 height 8
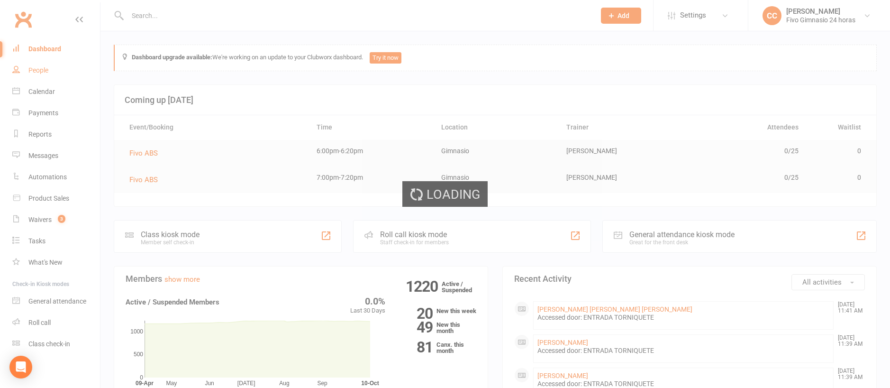
select select "100"
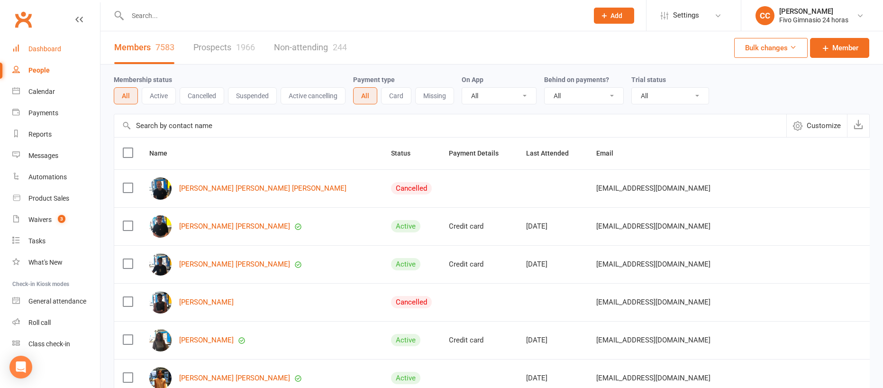
click at [39, 51] on div "Dashboard" at bounding box center [44, 49] width 33 height 8
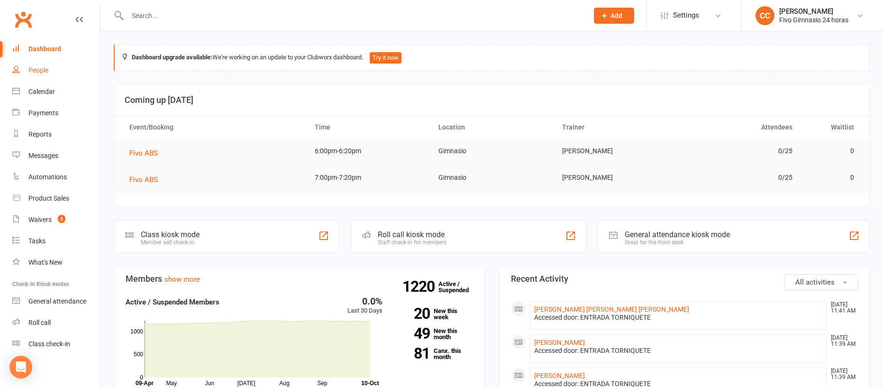
click at [22, 74] on link "People" at bounding box center [56, 70] width 88 height 21
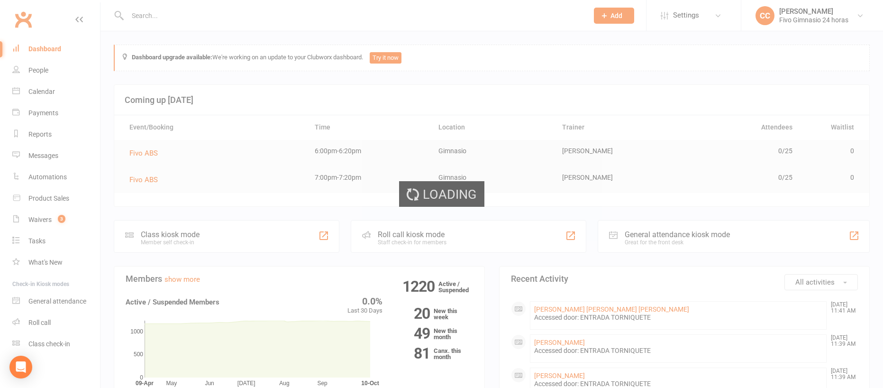
select select "100"
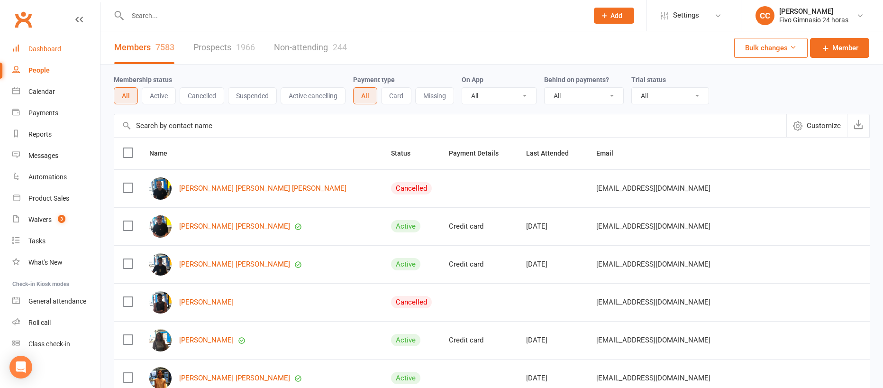
click at [43, 47] on div "Dashboard" at bounding box center [44, 49] width 33 height 8
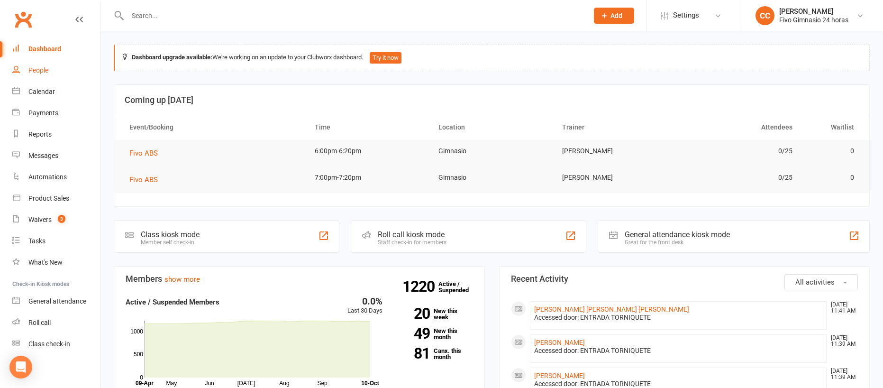
click at [20, 72] on link "People" at bounding box center [56, 70] width 88 height 21
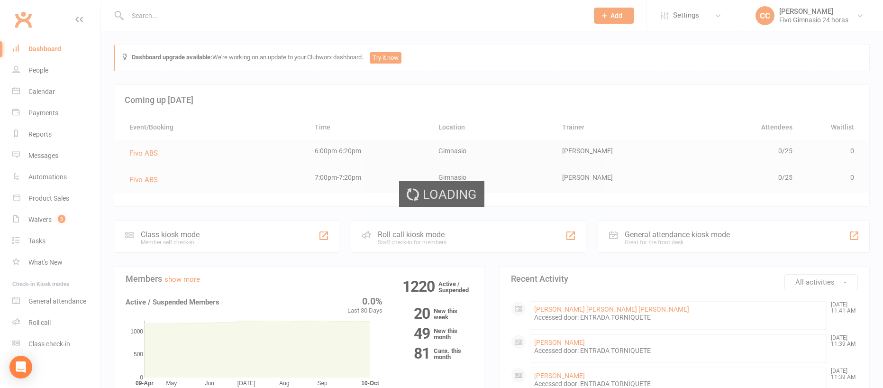
select select "100"
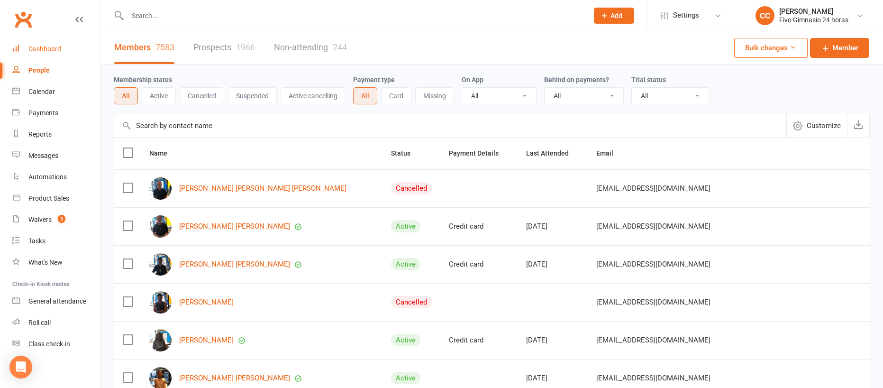
click at [70, 45] on link "Dashboard" at bounding box center [56, 48] width 88 height 21
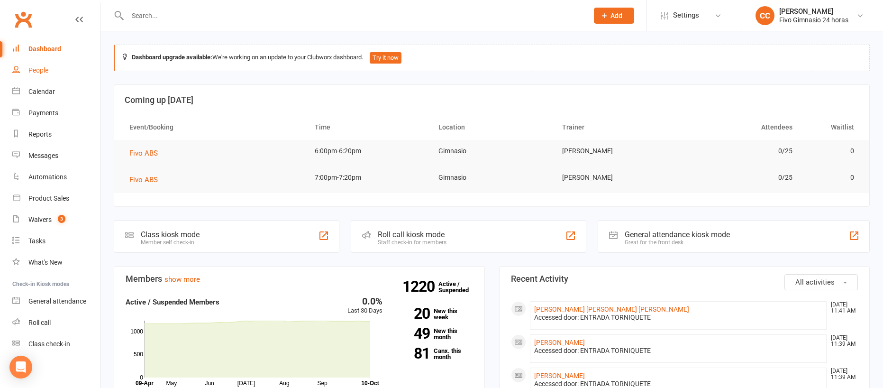
click at [36, 66] on div "People" at bounding box center [38, 70] width 20 height 8
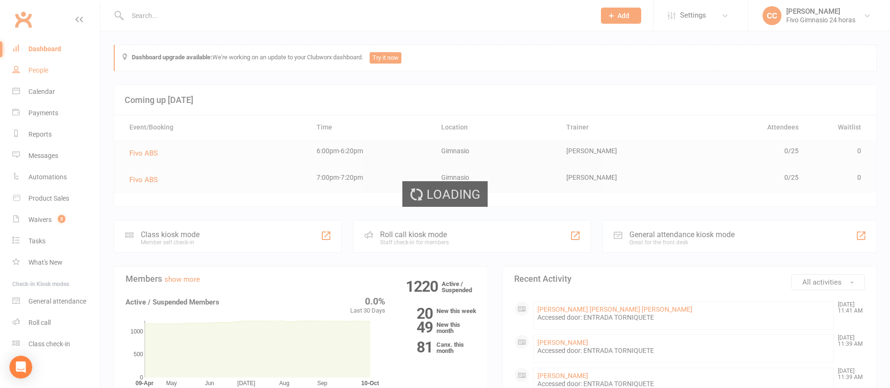
select select "100"
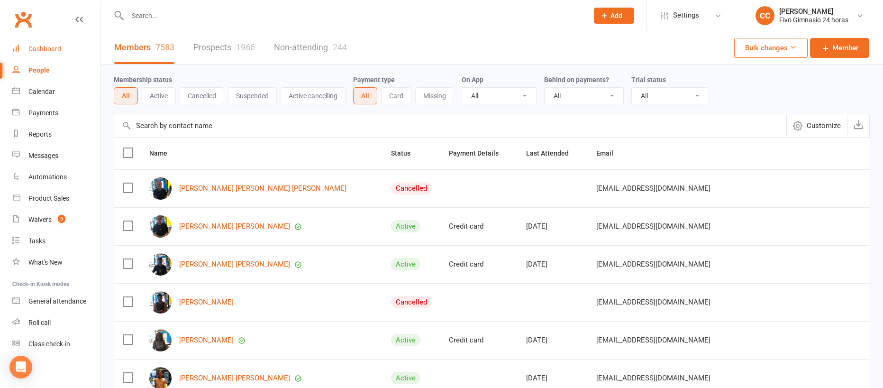
click at [62, 49] on link "Dashboard" at bounding box center [56, 48] width 88 height 21
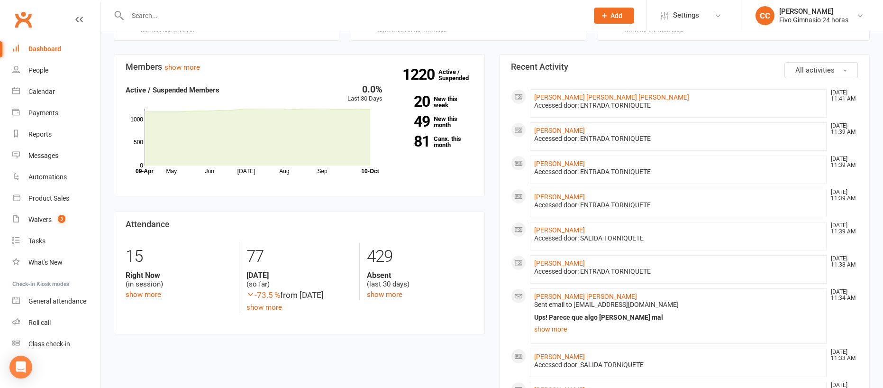
scroll to position [215, 0]
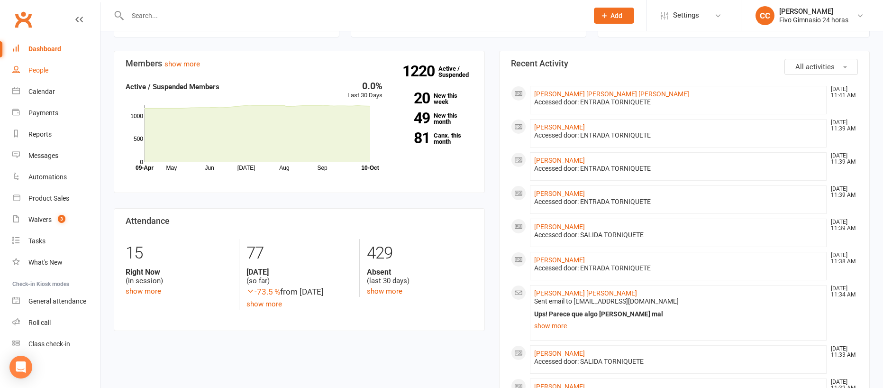
click at [44, 67] on div "People" at bounding box center [38, 70] width 20 height 8
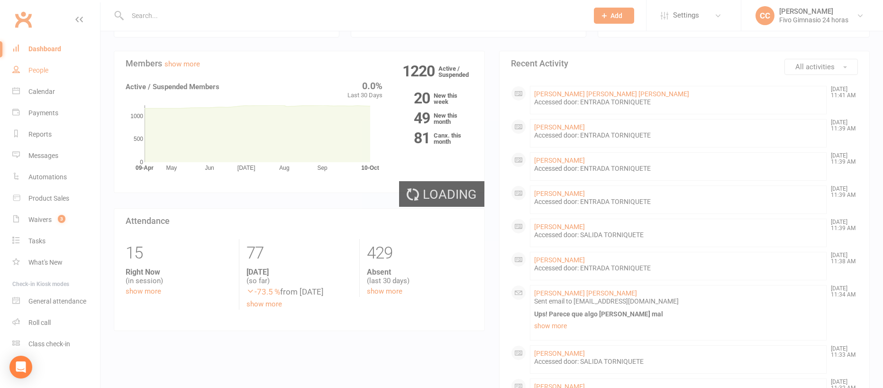
select select "100"
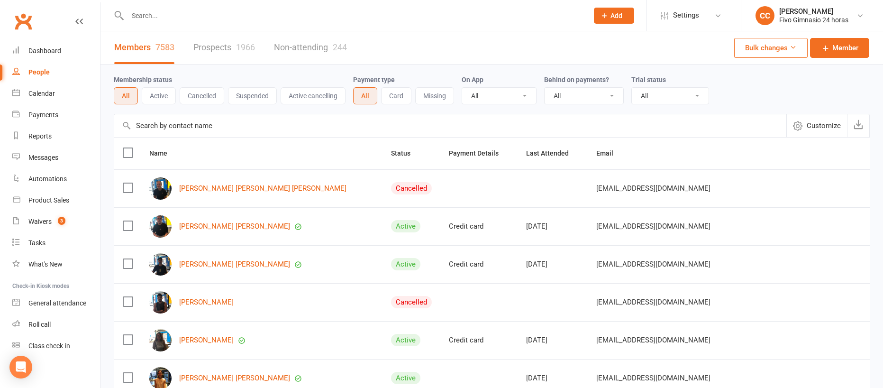
scroll to position [17, 0]
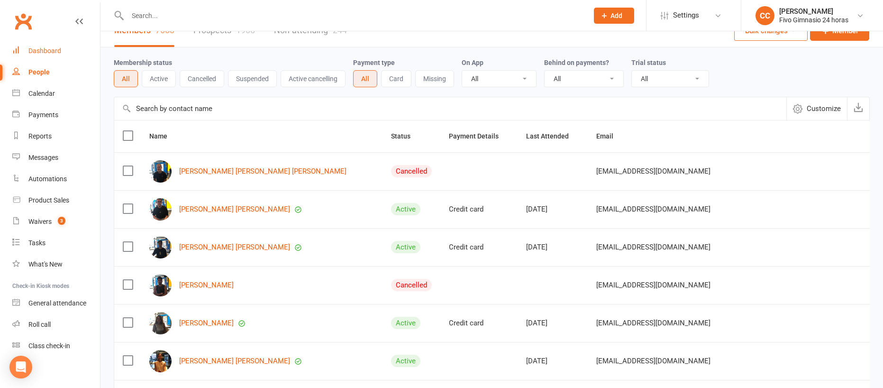
click at [43, 52] on div "Dashboard" at bounding box center [44, 51] width 33 height 8
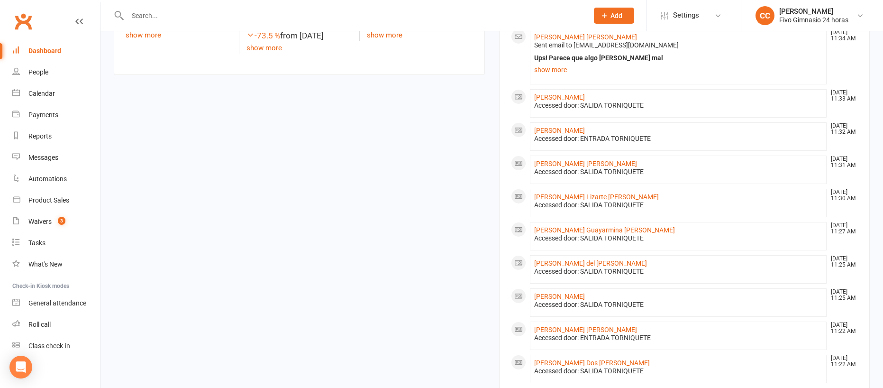
scroll to position [473, 0]
drag, startPoint x: 57, startPoint y: 82, endPoint x: 66, endPoint y: 75, distance: 11.2
click at [57, 81] on link "People" at bounding box center [56, 72] width 88 height 21
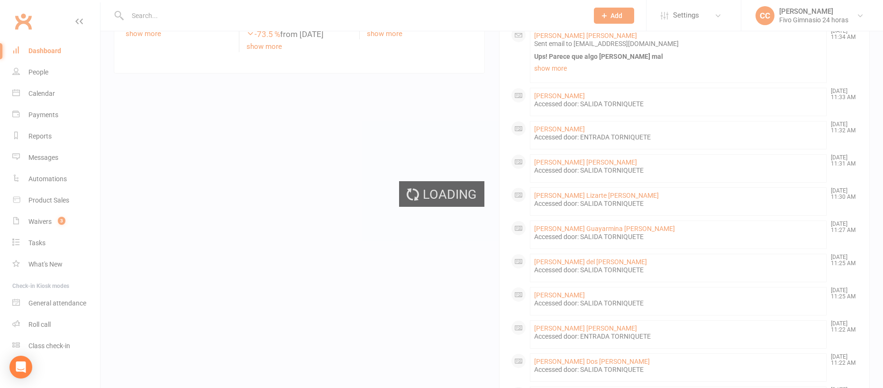
select select "100"
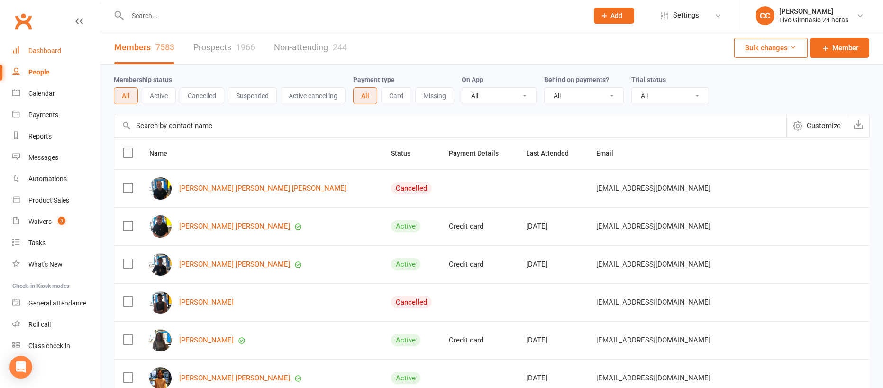
click at [46, 54] on div "Dashboard" at bounding box center [44, 51] width 33 height 8
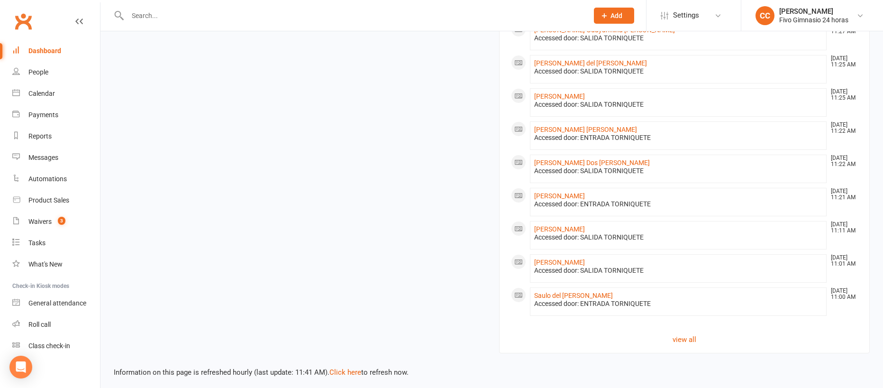
scroll to position [675, 0]
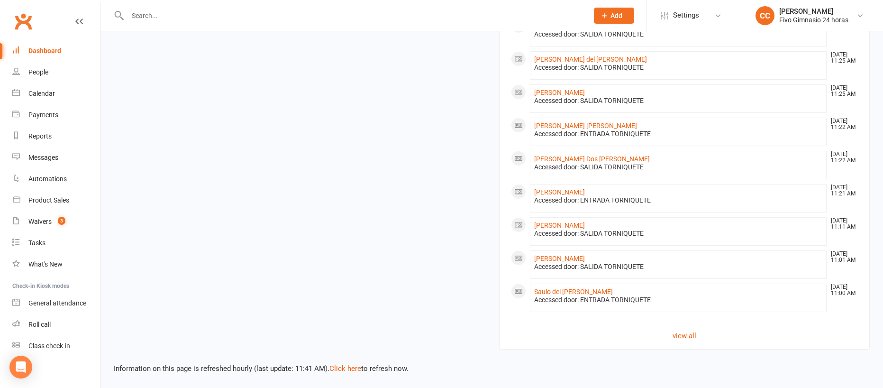
click at [353, 363] on div "Information on this page is refreshed hourly (last update: 11:41 AM). Click her…" at bounding box center [491, 361] width 783 height 25
click at [41, 73] on div "People" at bounding box center [38, 72] width 20 height 8
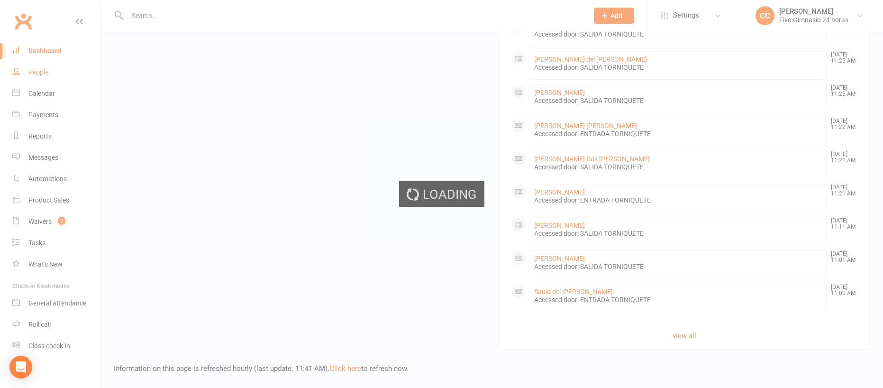
select select "100"
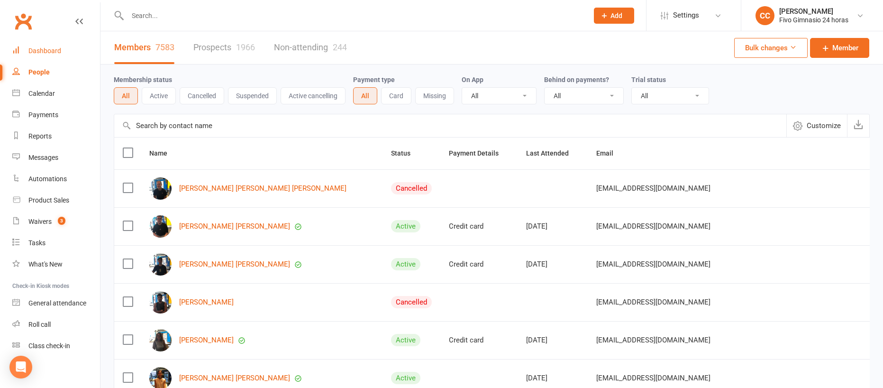
drag, startPoint x: 73, startPoint y: 56, endPoint x: 88, endPoint y: 60, distance: 16.1
click at [72, 56] on link "Dashboard" at bounding box center [56, 50] width 88 height 21
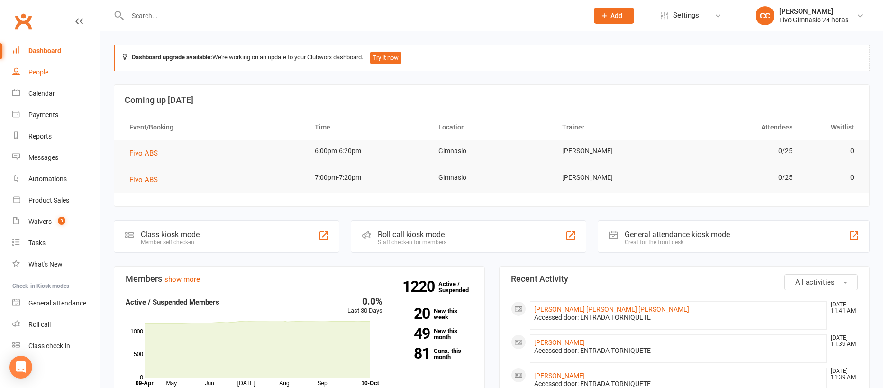
click at [46, 66] on link "People" at bounding box center [56, 72] width 88 height 21
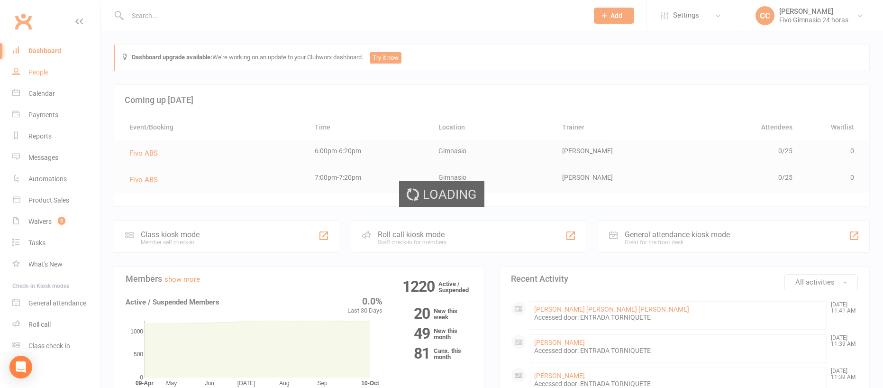
select select "100"
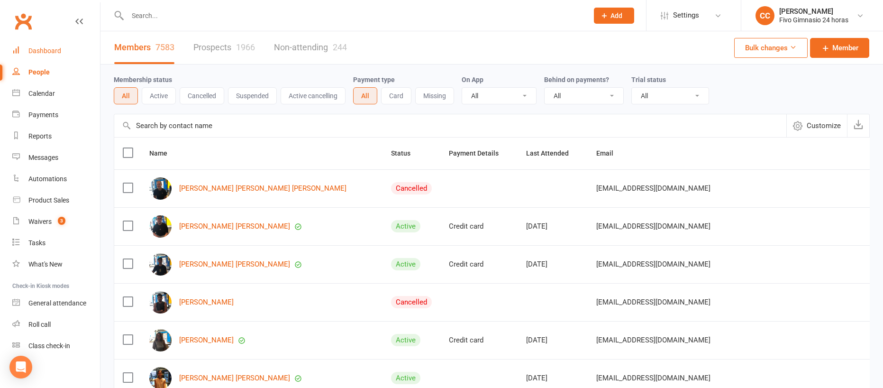
click at [50, 51] on div "Dashboard" at bounding box center [44, 51] width 33 height 8
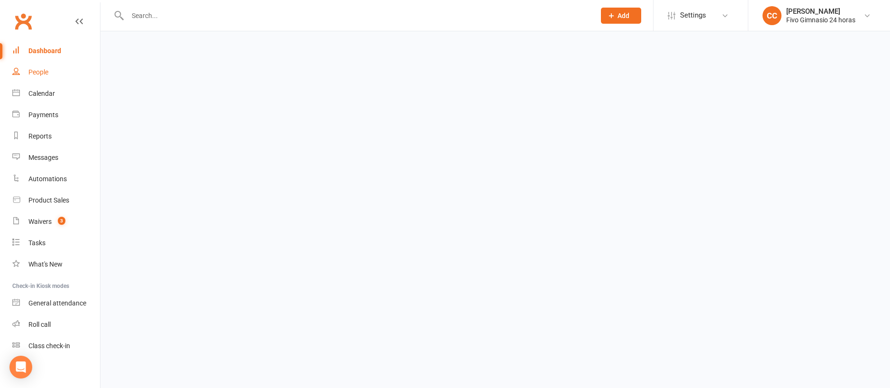
click at [56, 69] on link "People" at bounding box center [56, 72] width 88 height 21
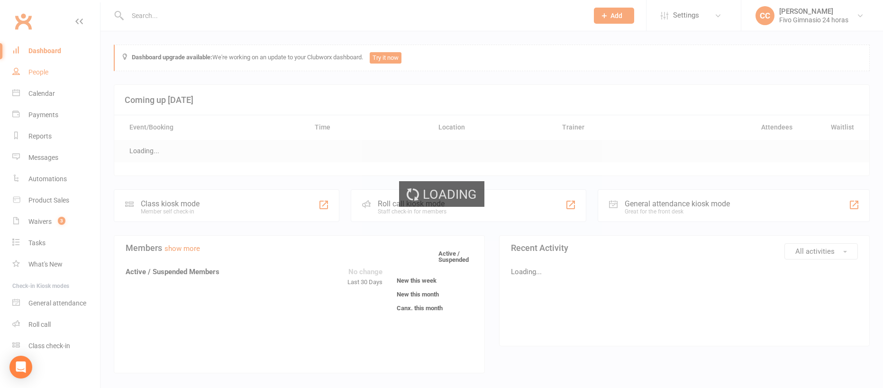
select select "100"
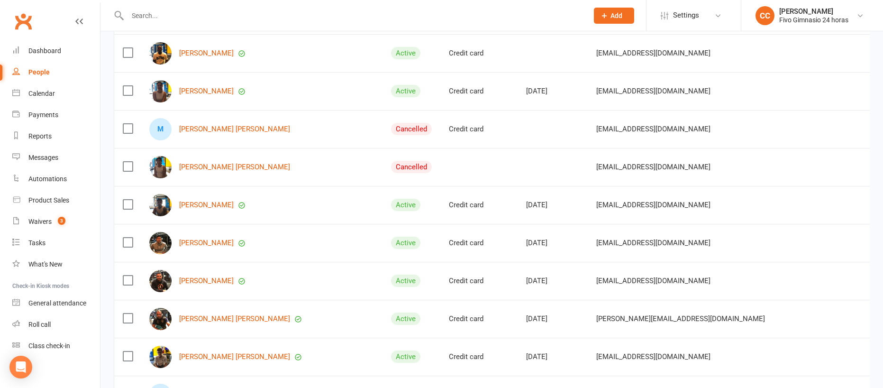
scroll to position [901, 0]
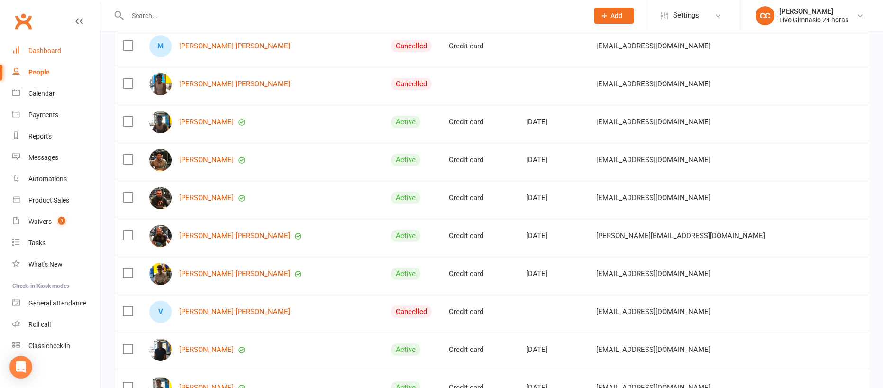
click at [37, 47] on div "Dashboard" at bounding box center [44, 51] width 33 height 8
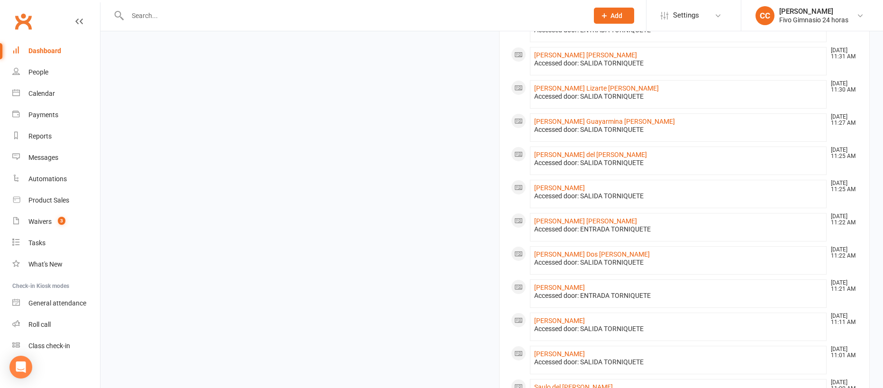
scroll to position [582, 0]
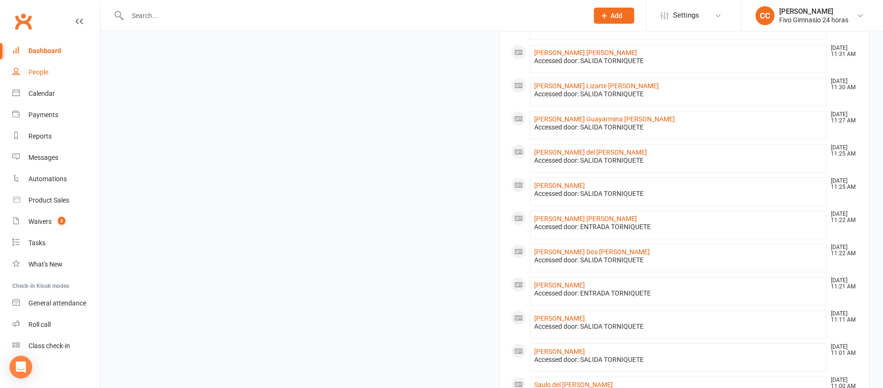
click at [38, 77] on link "People" at bounding box center [56, 72] width 88 height 21
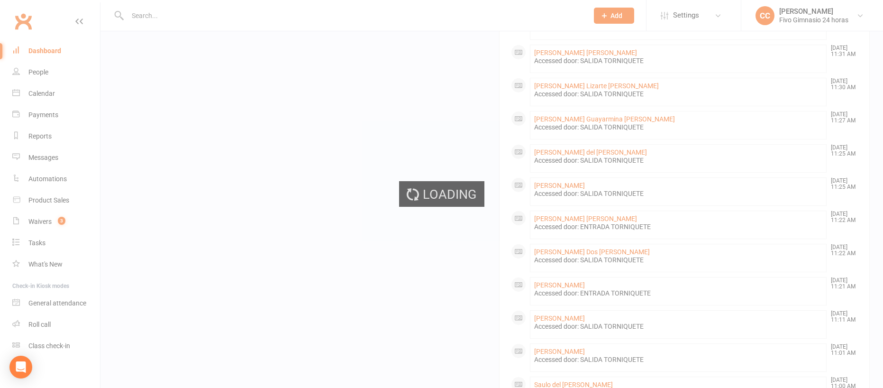
select select "100"
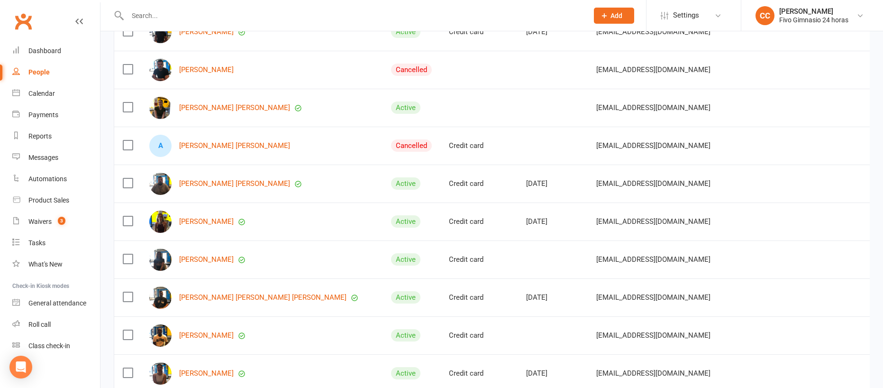
scroll to position [600, 0]
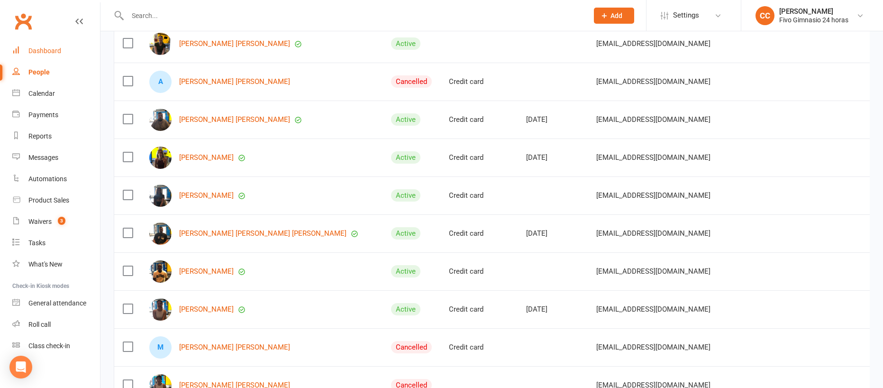
click at [50, 48] on div "Dashboard" at bounding box center [44, 51] width 33 height 8
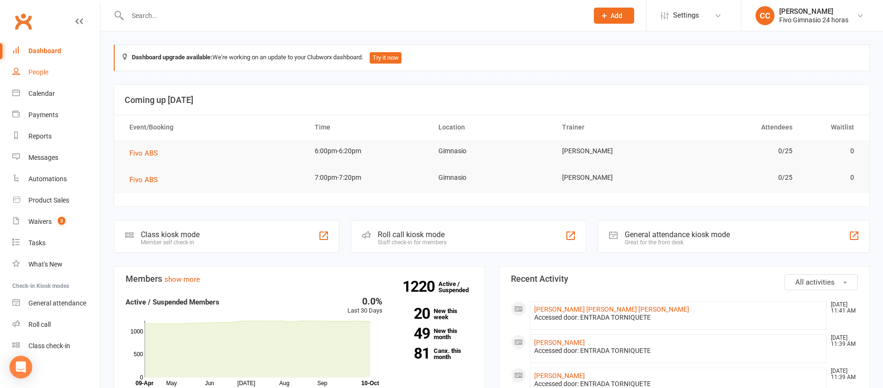
click at [47, 70] on div "People" at bounding box center [38, 72] width 20 height 8
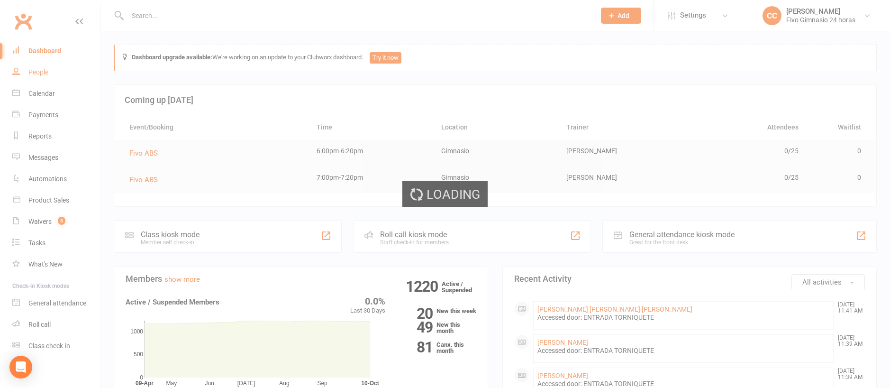
select select "100"
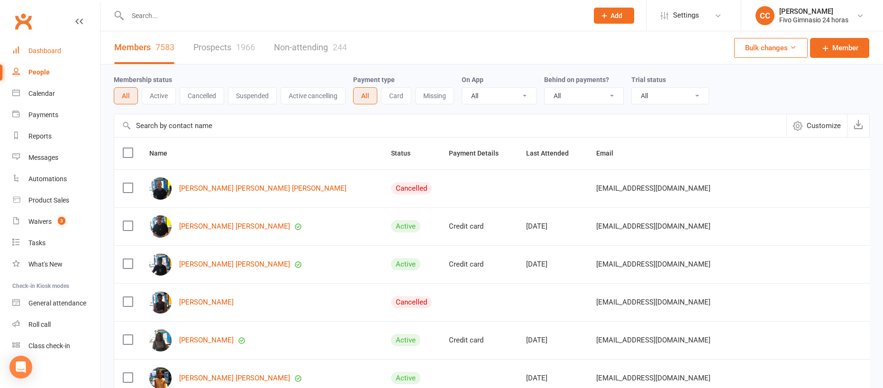
click at [41, 53] on div "Dashboard" at bounding box center [44, 51] width 33 height 8
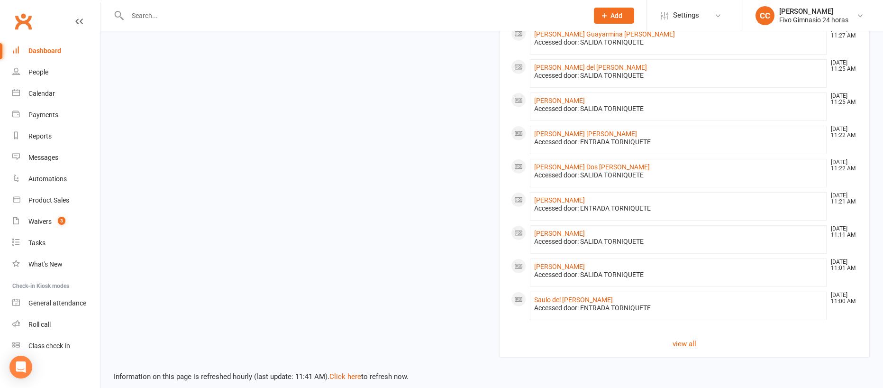
scroll to position [675, 0]
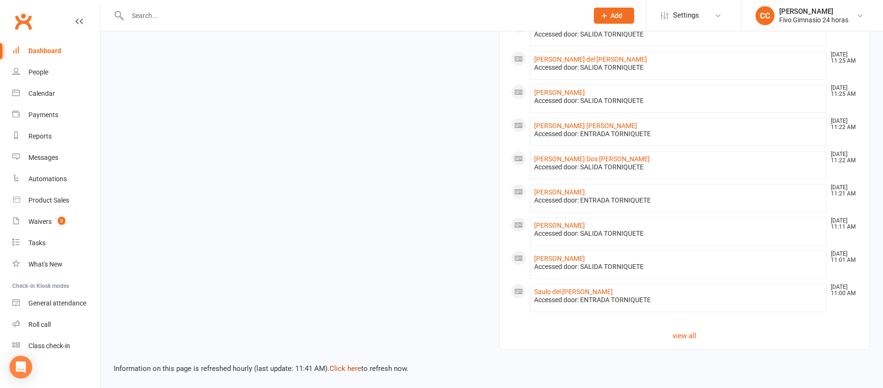
drag, startPoint x: 340, startPoint y: 368, endPoint x: 337, endPoint y: 361, distance: 7.8
click at [339, 368] on link "Click here" at bounding box center [345, 368] width 32 height 9
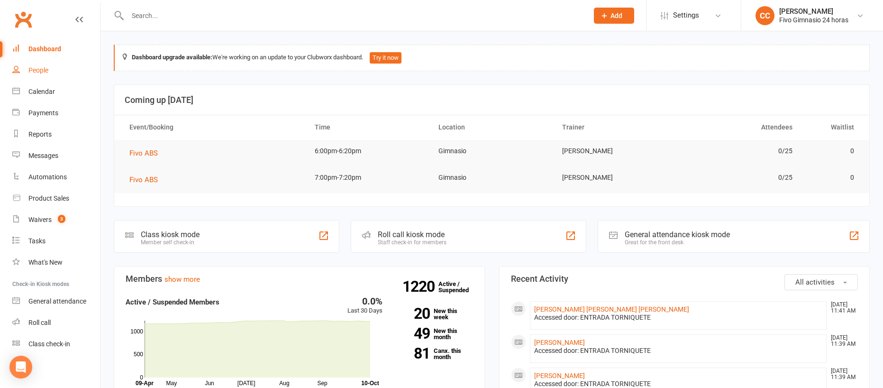
scroll to position [0, 0]
click at [61, 69] on link "People" at bounding box center [56, 72] width 88 height 21
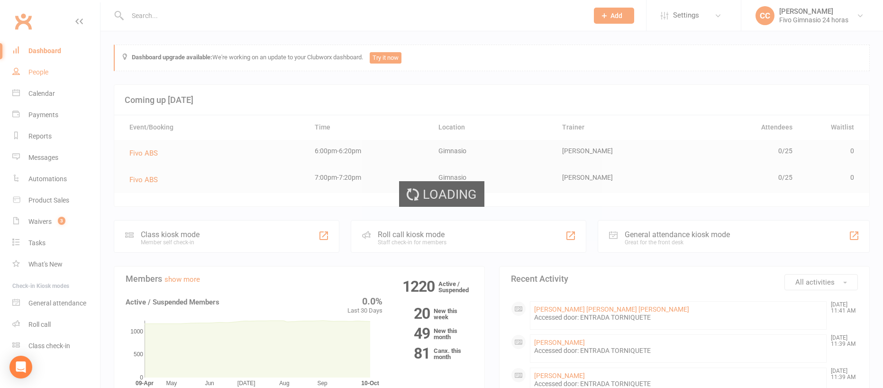
select select "100"
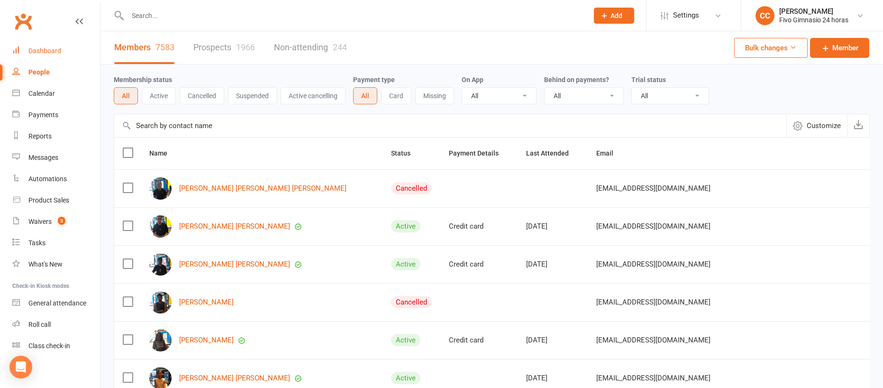
click at [50, 55] on link "Dashboard" at bounding box center [56, 50] width 88 height 21
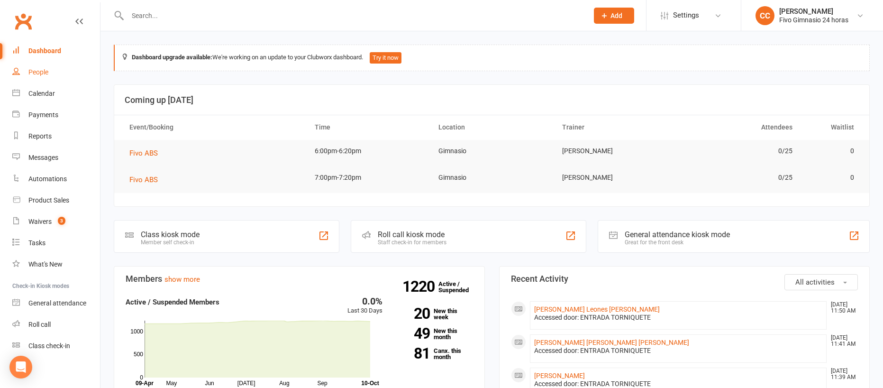
click at [33, 70] on div "People" at bounding box center [38, 72] width 20 height 8
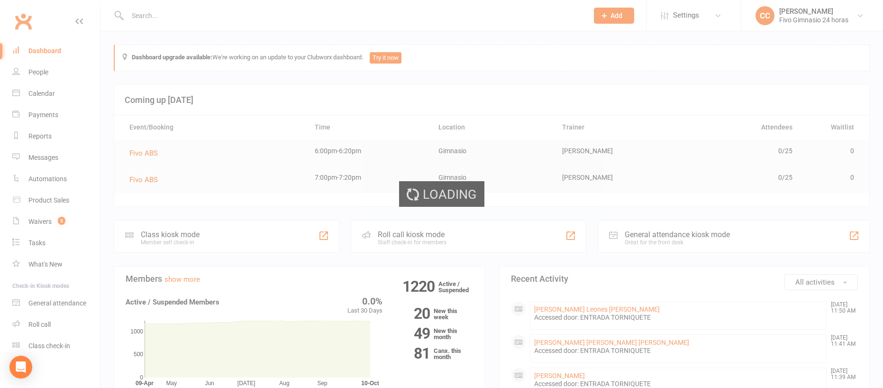
select select "100"
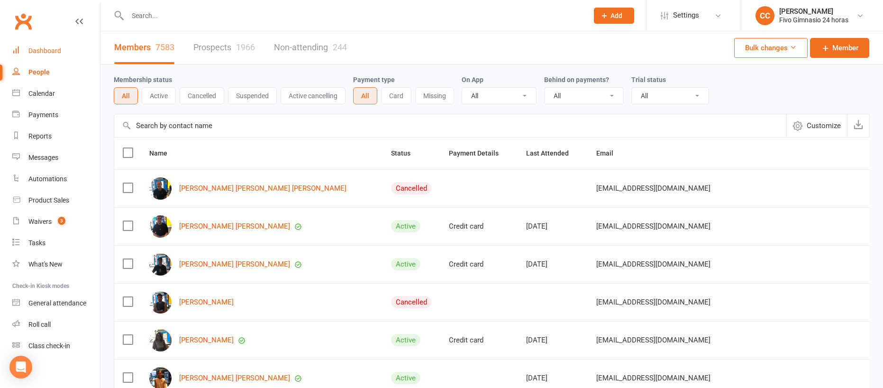
click at [50, 45] on link "Dashboard" at bounding box center [56, 50] width 88 height 21
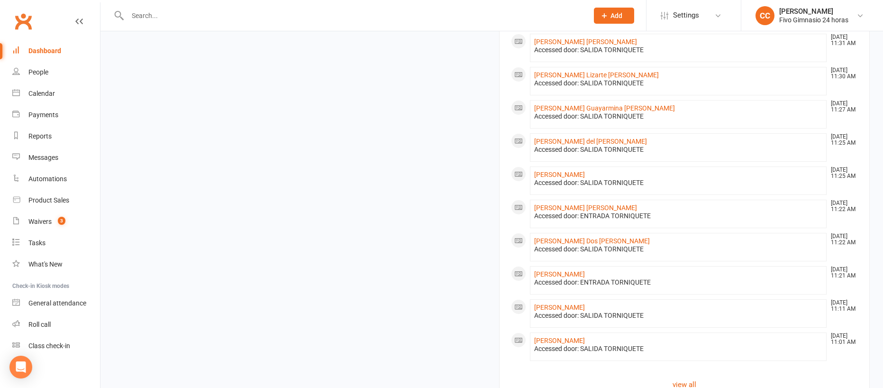
scroll to position [675, 0]
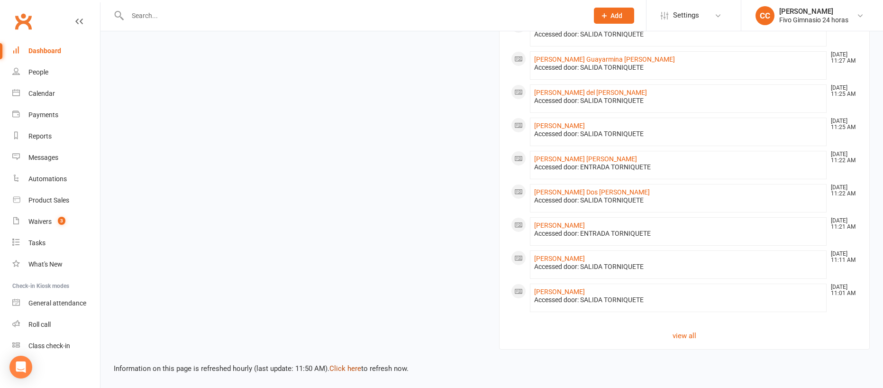
click at [337, 365] on link "Click here" at bounding box center [345, 368] width 32 height 9
click at [34, 72] on div "People" at bounding box center [38, 72] width 20 height 8
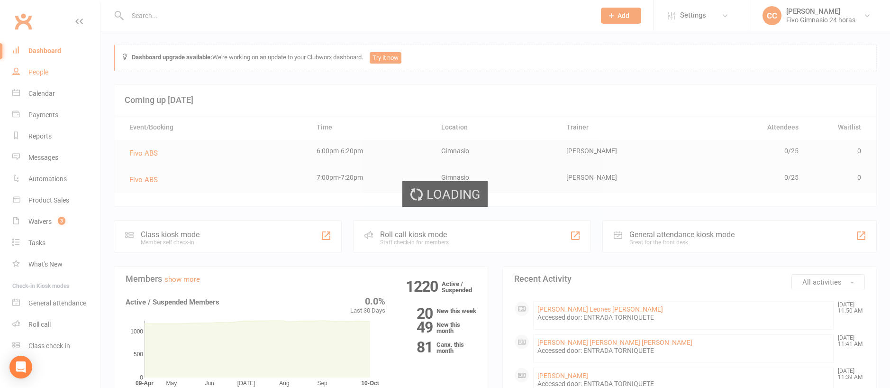
select select "100"
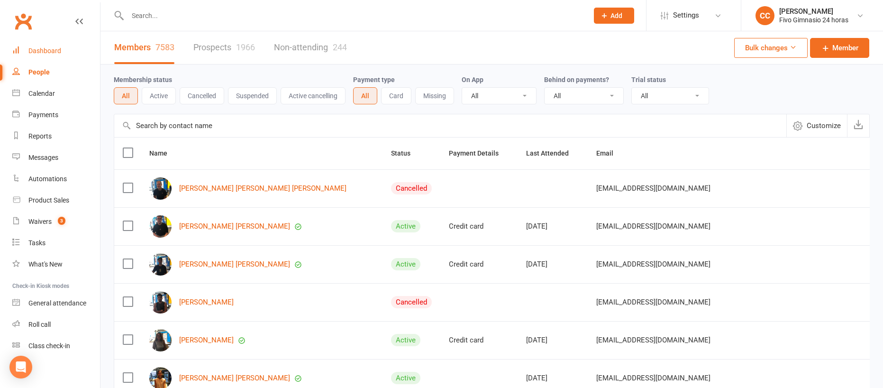
click at [63, 50] on link "Dashboard" at bounding box center [56, 50] width 88 height 21
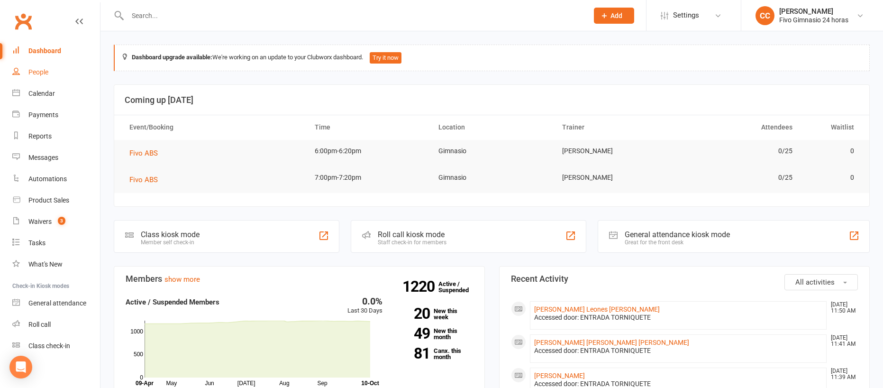
click at [53, 72] on link "People" at bounding box center [56, 72] width 88 height 21
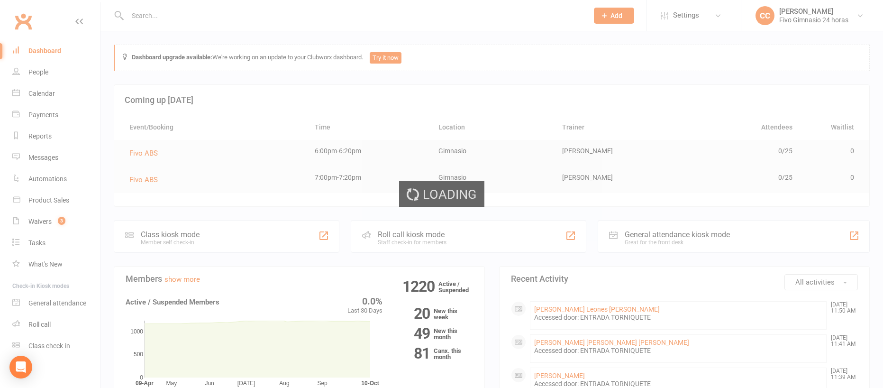
select select "100"
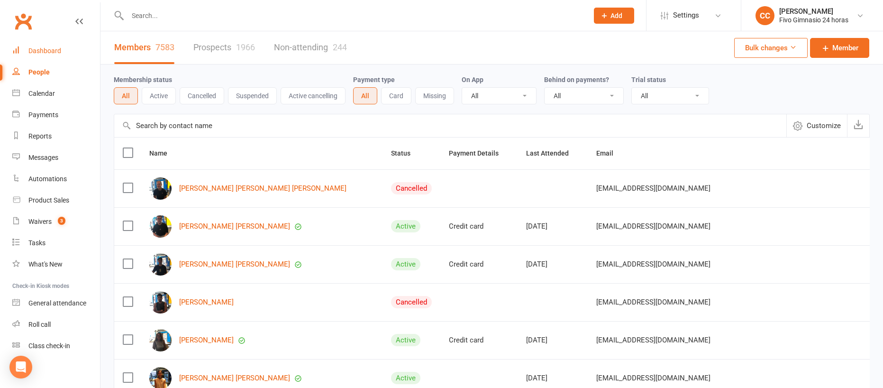
click at [41, 50] on div "Dashboard" at bounding box center [44, 51] width 33 height 8
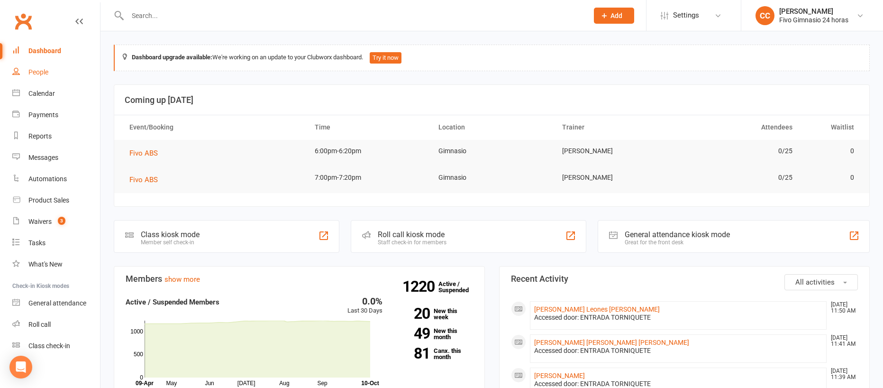
click at [45, 70] on div "People" at bounding box center [38, 72] width 20 height 8
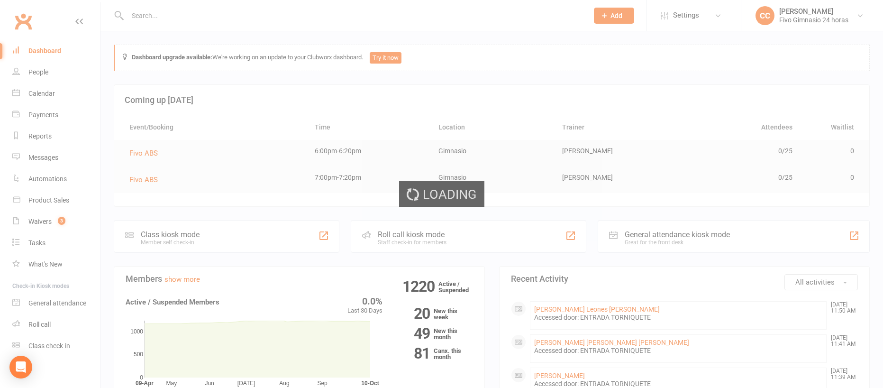
select select "100"
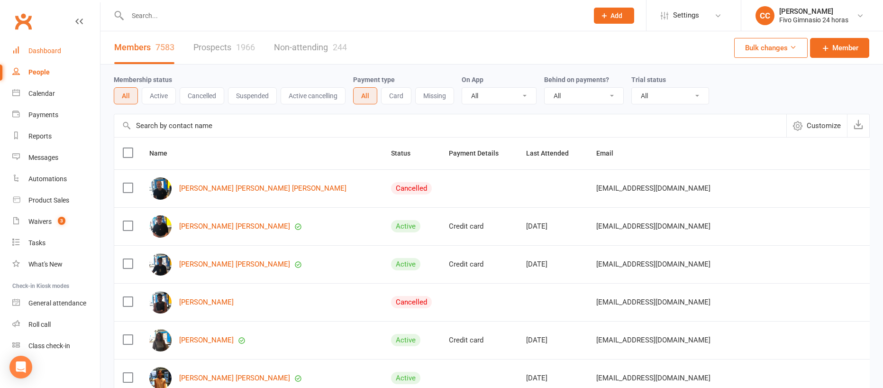
click at [63, 57] on link "Dashboard" at bounding box center [56, 50] width 88 height 21
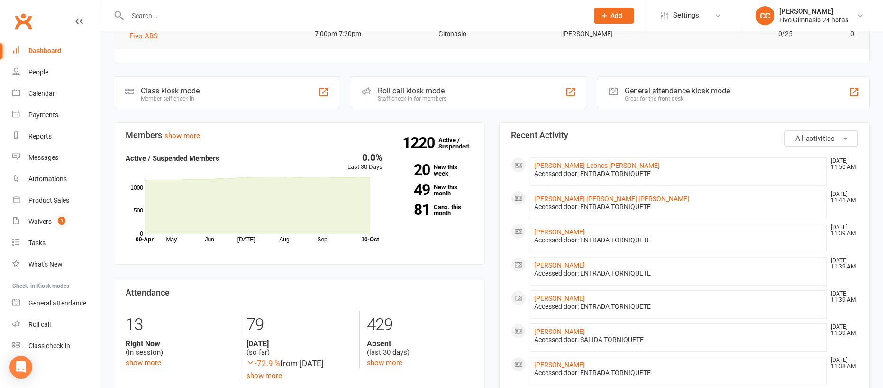
scroll to position [144, 0]
click at [29, 78] on link "People" at bounding box center [56, 72] width 88 height 21
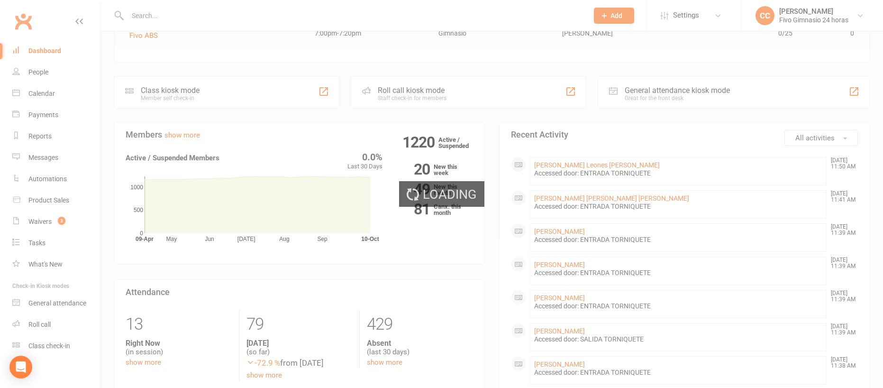
select select "100"
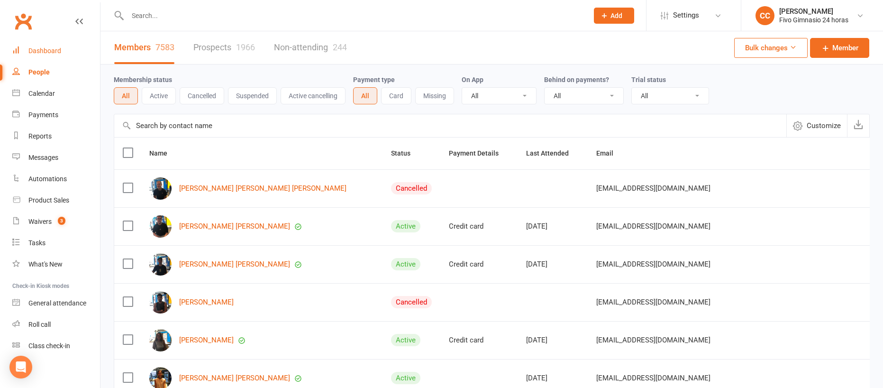
click at [55, 48] on div "Dashboard" at bounding box center [44, 51] width 33 height 8
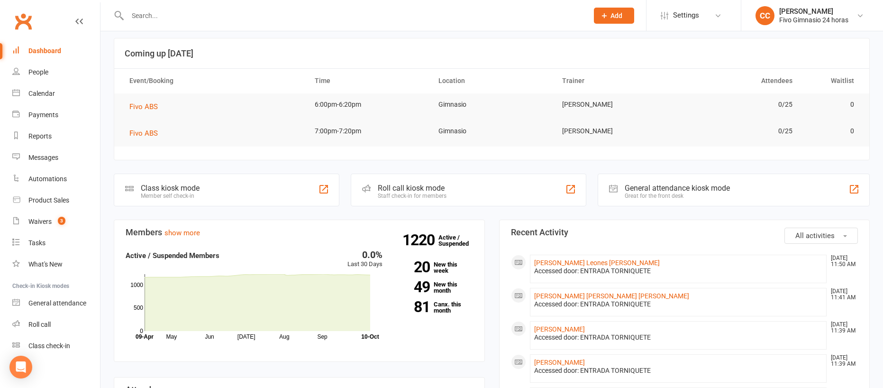
scroll to position [41, 0]
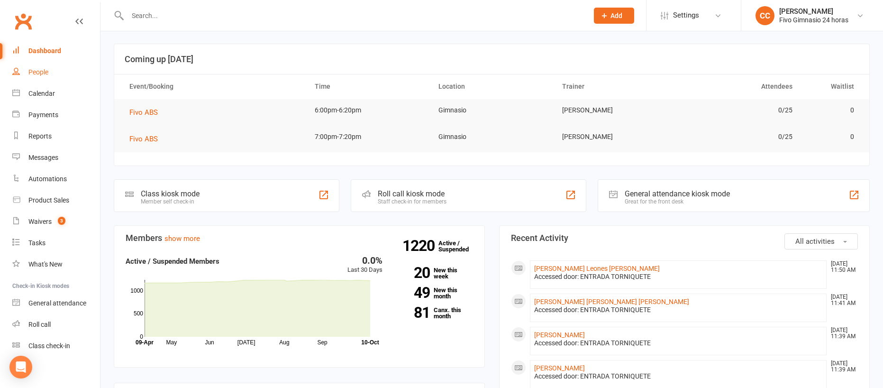
click at [30, 67] on link "People" at bounding box center [56, 72] width 88 height 21
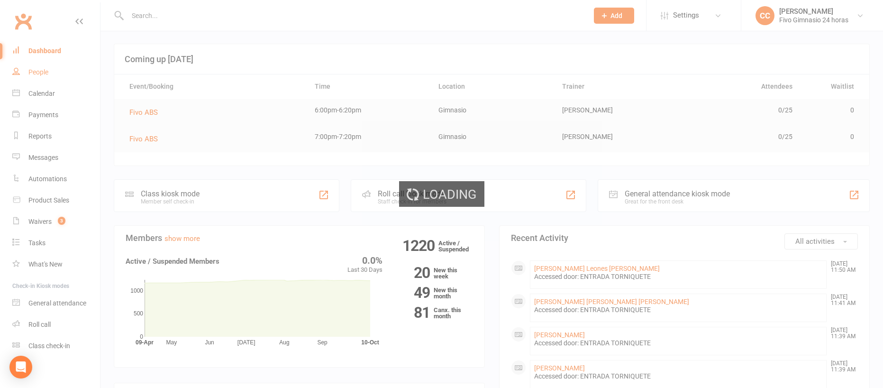
select select "100"
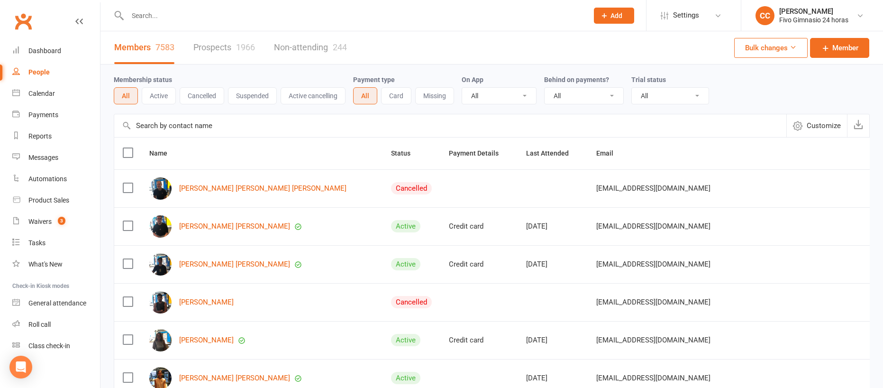
scroll to position [2, 0]
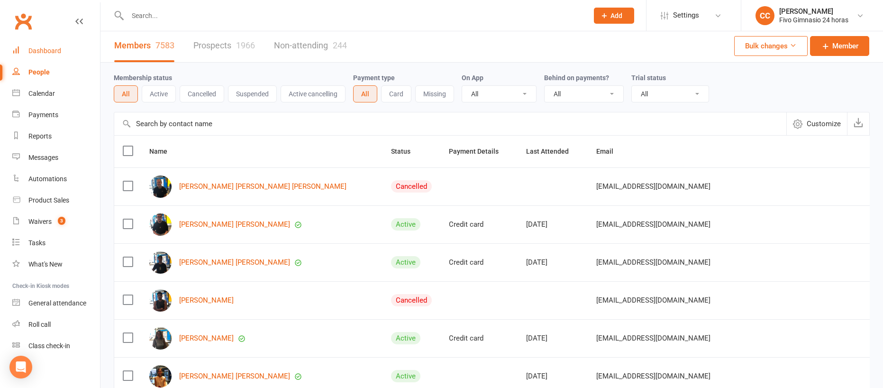
click at [48, 56] on link "Dashboard" at bounding box center [56, 50] width 88 height 21
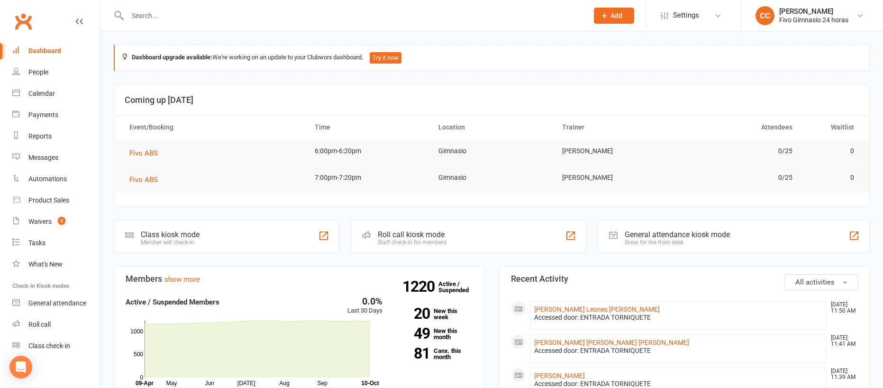
click at [30, 49] on div "Dashboard" at bounding box center [44, 51] width 33 height 8
click at [44, 68] on div "People" at bounding box center [38, 72] width 20 height 8
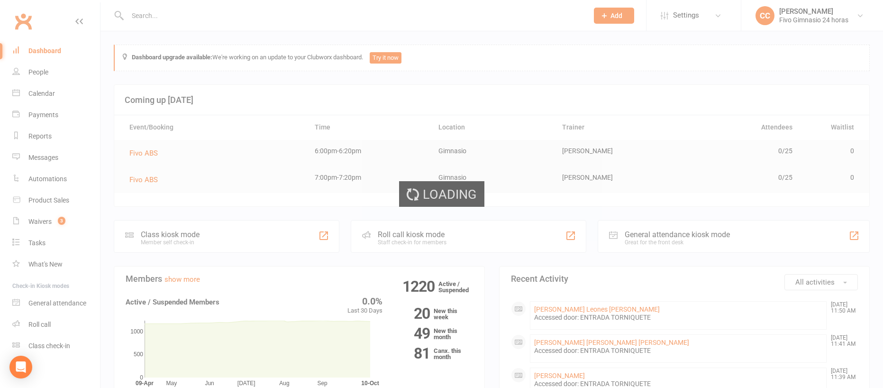
select select "100"
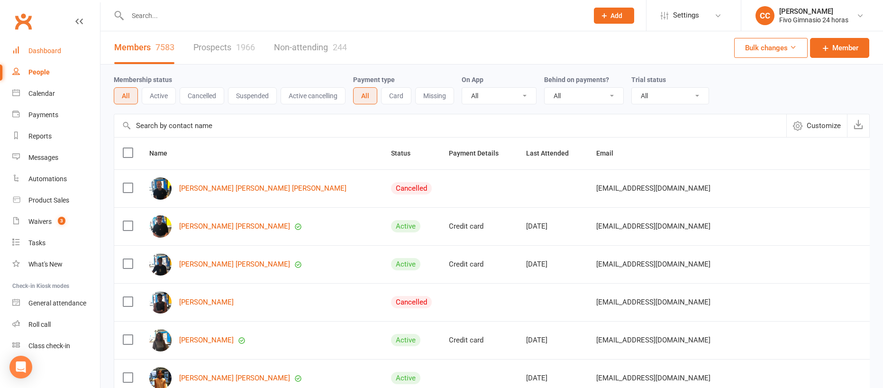
click at [51, 51] on div "Dashboard" at bounding box center [44, 51] width 33 height 8
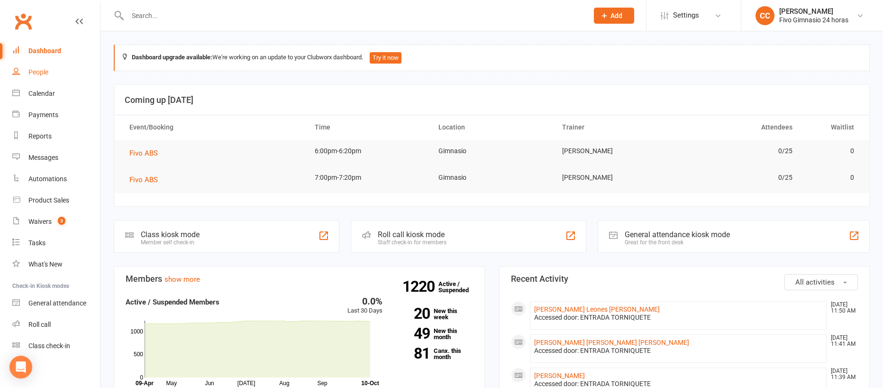
click at [45, 73] on div "People" at bounding box center [38, 72] width 20 height 8
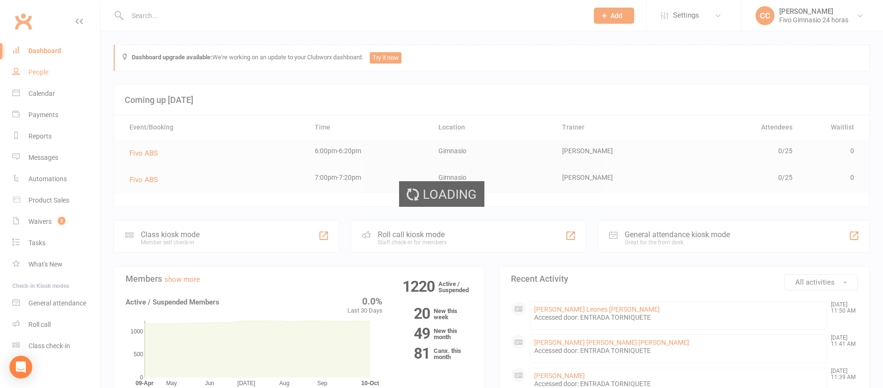
select select "100"
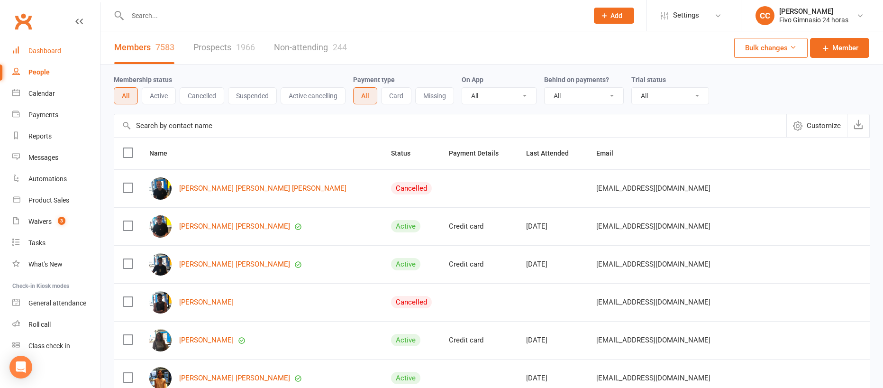
click at [40, 55] on link "Dashboard" at bounding box center [56, 50] width 88 height 21
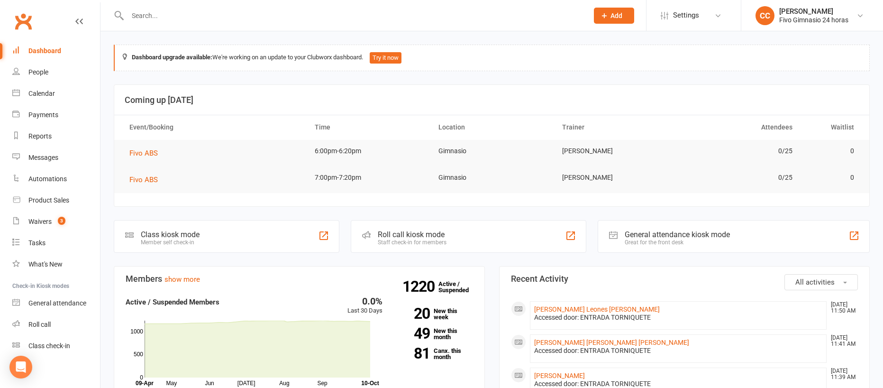
click at [53, 47] on div "Dashboard" at bounding box center [44, 51] width 33 height 8
click at [50, 69] on link "People" at bounding box center [56, 72] width 88 height 21
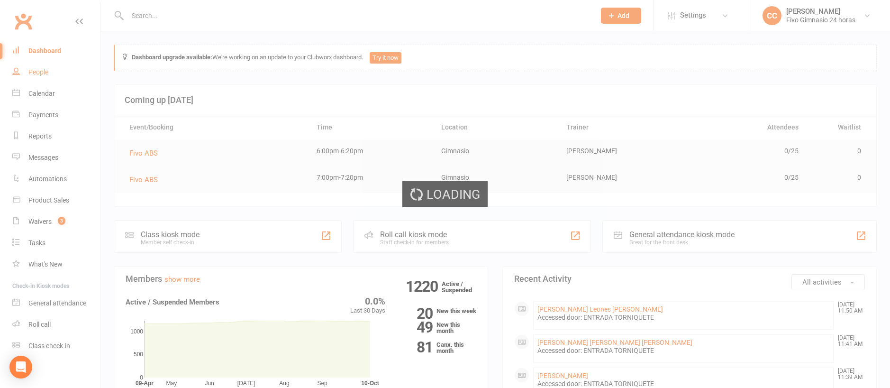
select select "100"
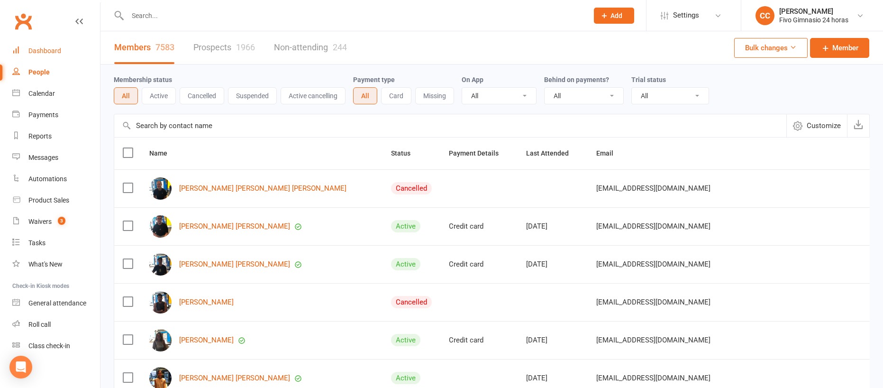
click at [51, 50] on div "Dashboard" at bounding box center [44, 51] width 33 height 8
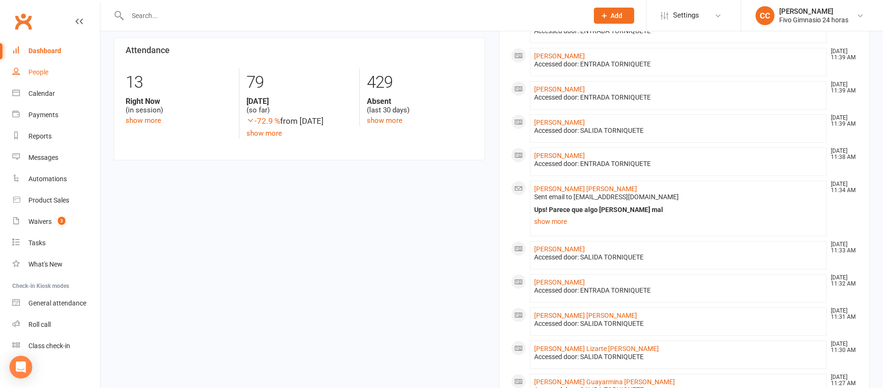
scroll to position [2, 0]
click at [72, 70] on link "People" at bounding box center [56, 70] width 88 height 21
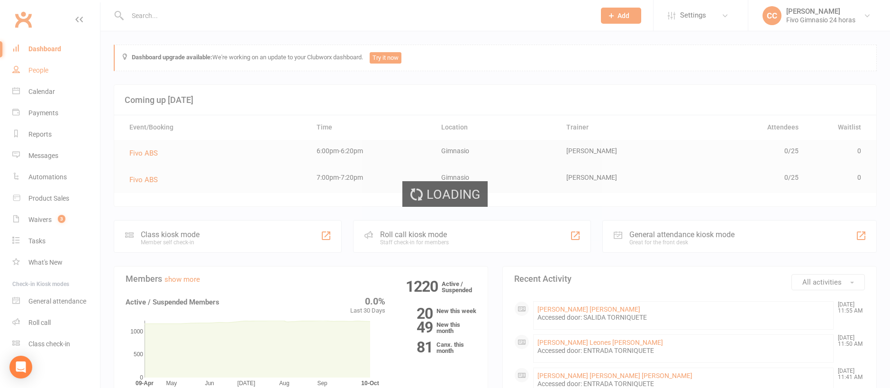
select select "100"
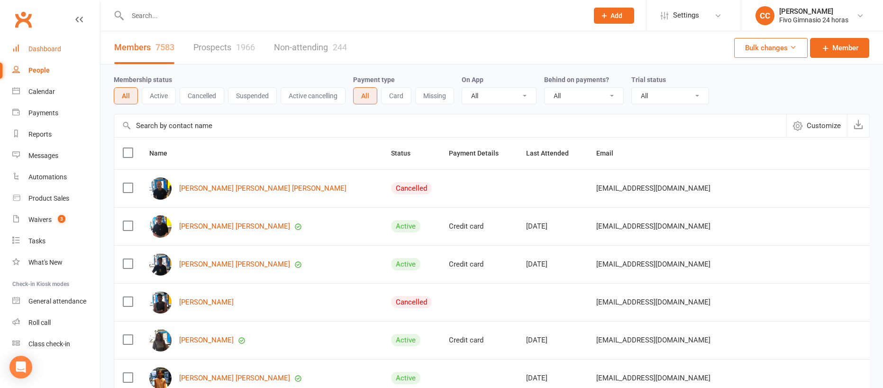
click at [50, 57] on link "Dashboard" at bounding box center [56, 48] width 88 height 21
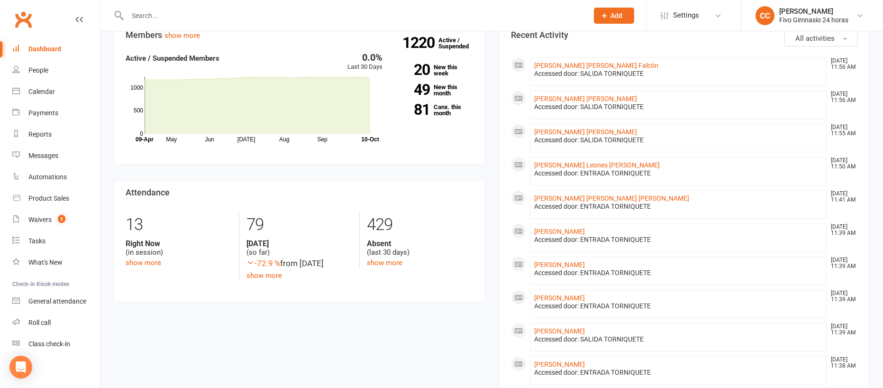
scroll to position [467, 0]
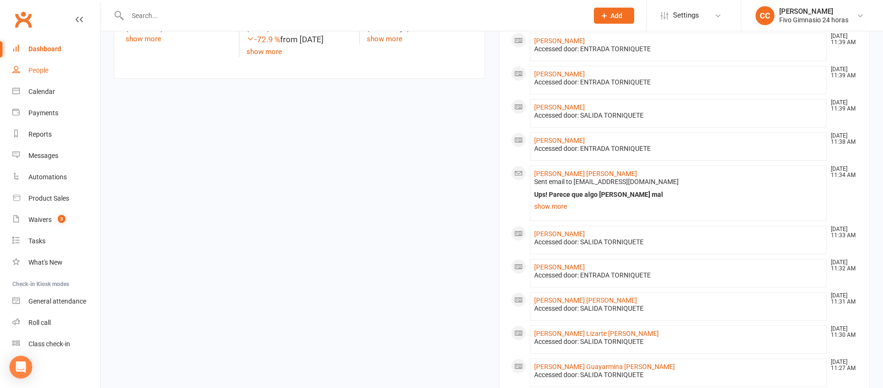
click at [54, 68] on link "People" at bounding box center [56, 70] width 88 height 21
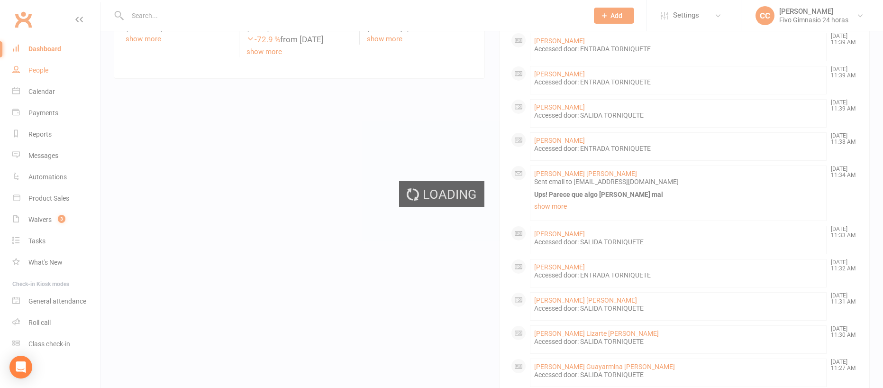
select select "100"
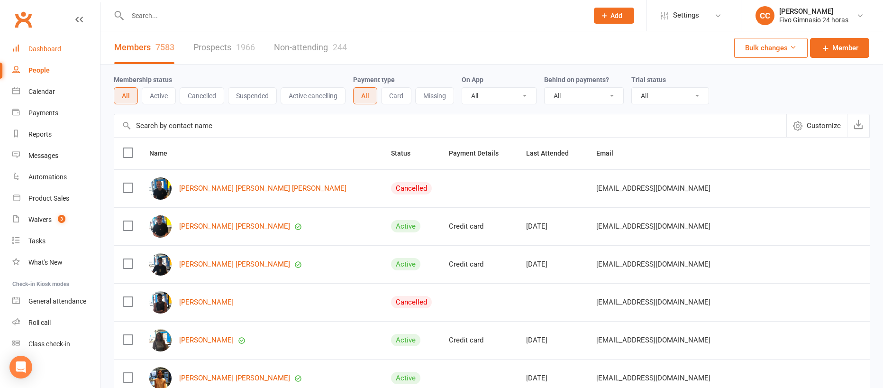
click at [47, 44] on link "Dashboard" at bounding box center [56, 48] width 88 height 21
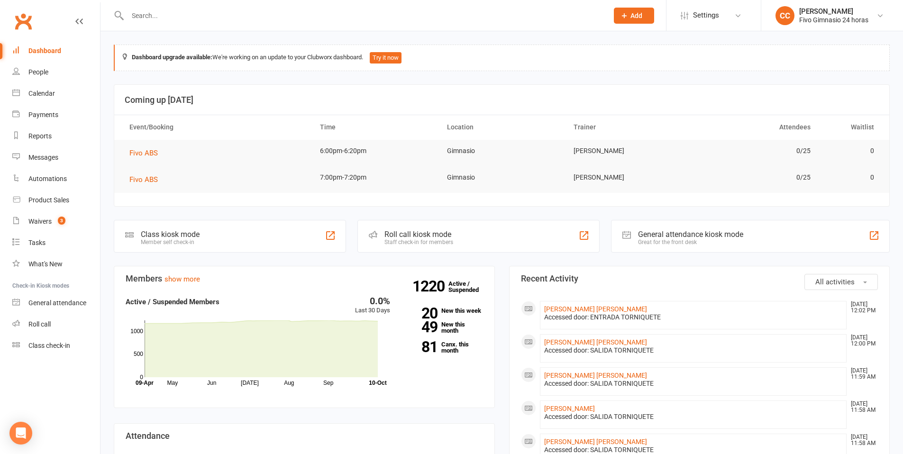
click at [182, 63] on div "Dashboard upgrade available: We're working on an update to your Clubworx dashbo…" at bounding box center [502, 58] width 776 height 27
click at [520, 110] on header "Coming up [DATE]" at bounding box center [501, 100] width 775 height 30
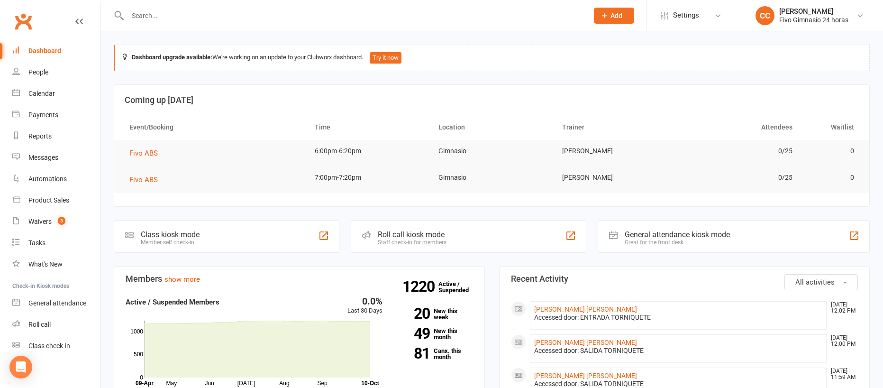
click at [238, 14] on input "text" at bounding box center [353, 15] width 457 height 13
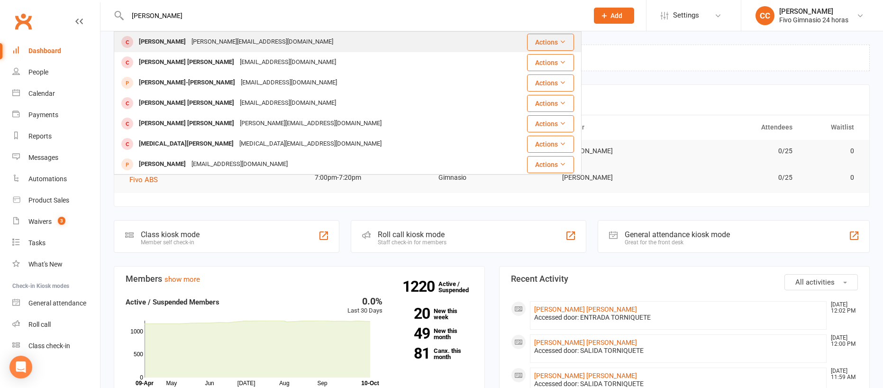
type input "lorenzo gori"
click at [198, 41] on div "lorenzo@cgorporation.it" at bounding box center [262, 42] width 147 height 14
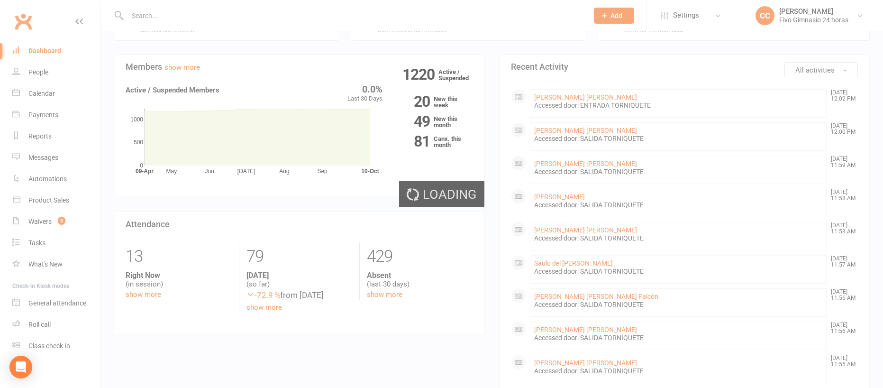
scroll to position [262, 0]
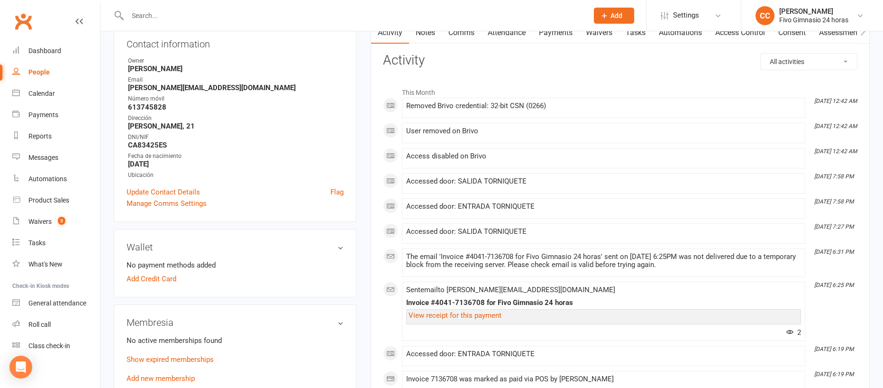
scroll to position [226, 0]
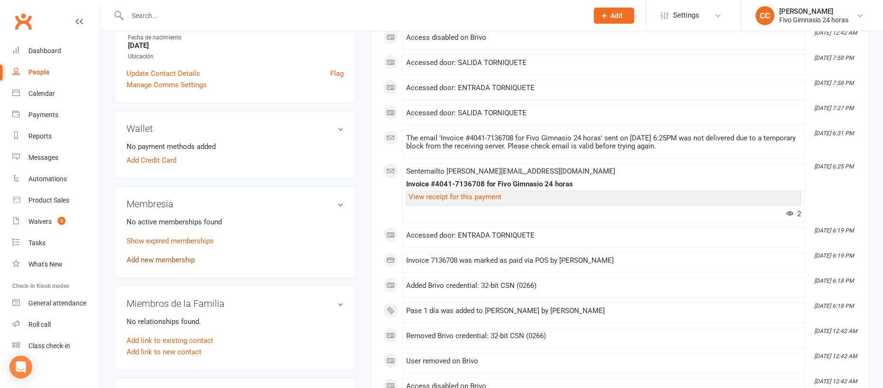
click at [177, 262] on link "Add new membership" at bounding box center [161, 259] width 68 height 9
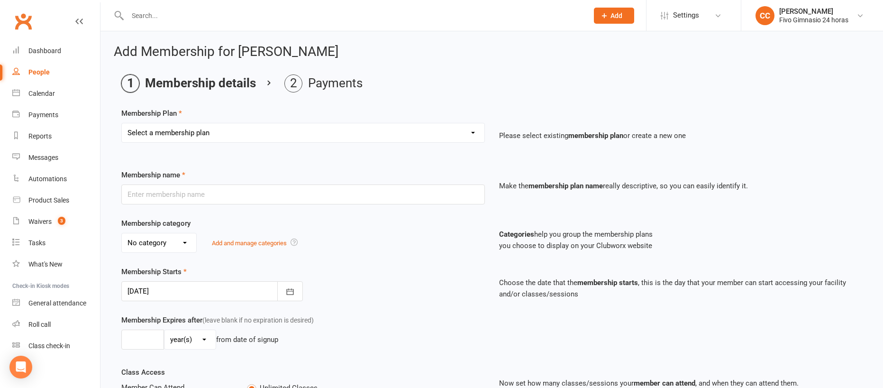
click at [191, 132] on select "Select a membership plan Cuota familiar Cuota estudiante 10 pases full Anual Se…" at bounding box center [303, 132] width 363 height 19
select select "6"
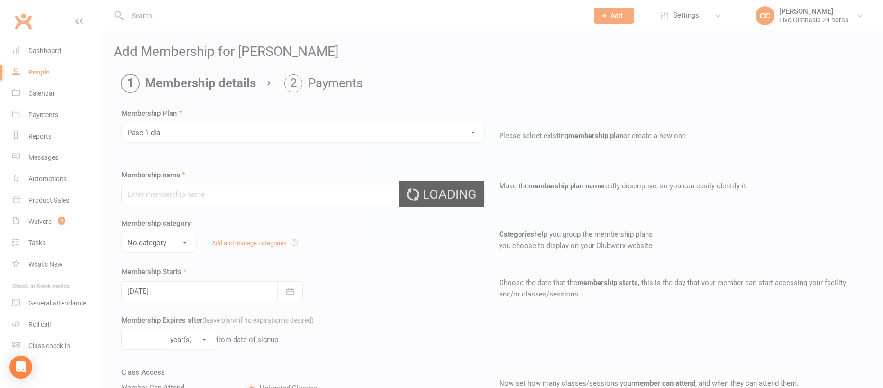
type input "Pase 1 día"
select select "3"
type input "1"
select select "0"
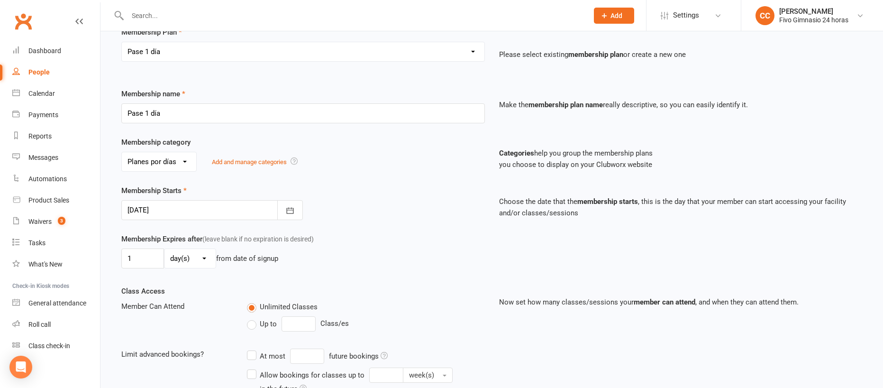
scroll to position [215, 0]
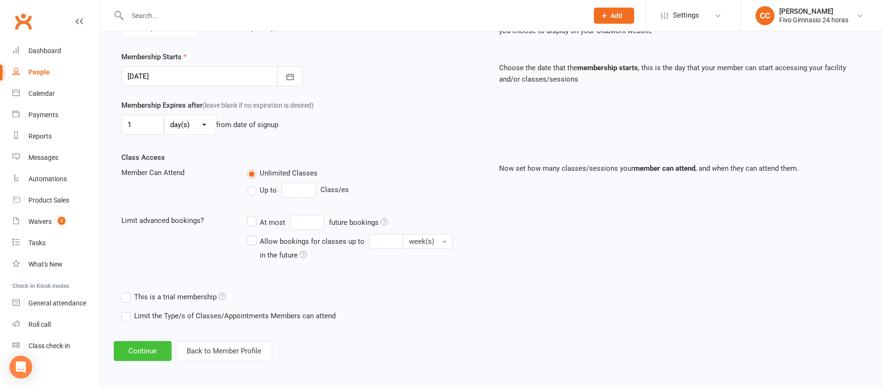
click at [146, 346] on button "Continue" at bounding box center [143, 351] width 58 height 20
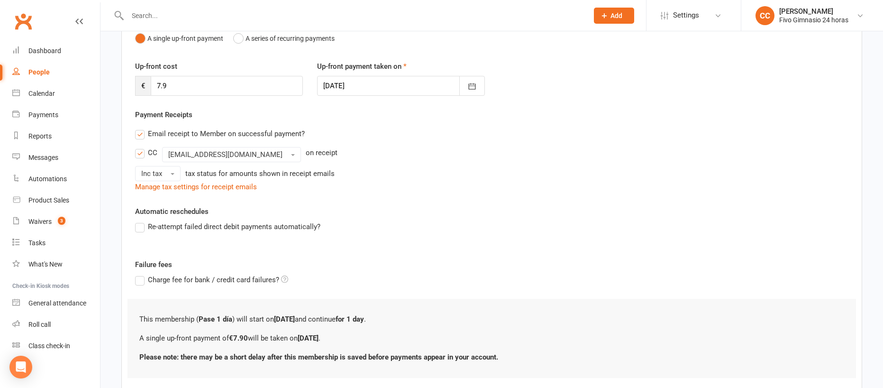
scroll to position [166, 0]
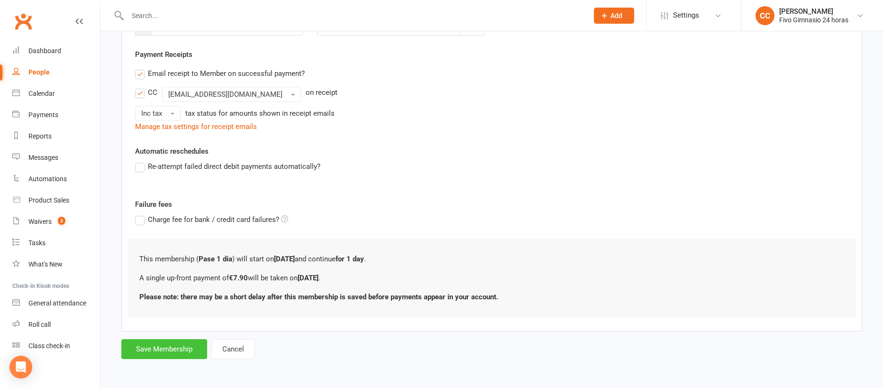
click at [165, 351] on button "Save Membership" at bounding box center [164, 349] width 86 height 20
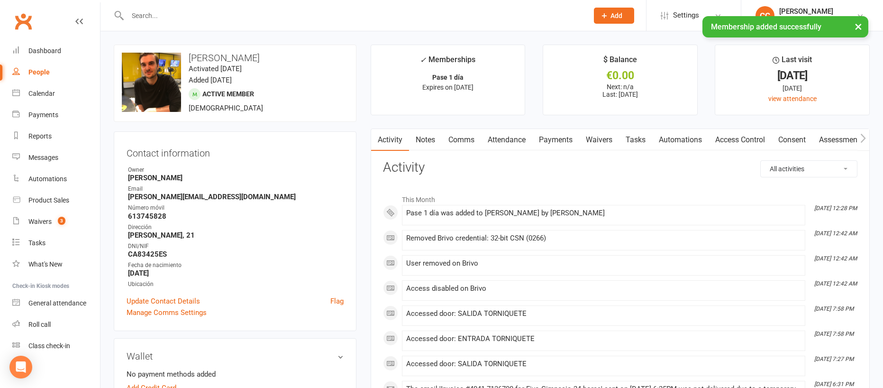
click at [739, 136] on link "Access Control" at bounding box center [740, 140] width 63 height 22
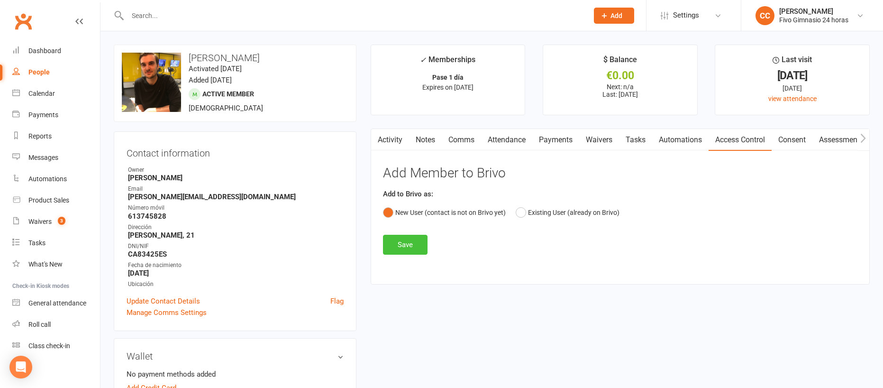
click at [409, 241] on button "Save" at bounding box center [405, 245] width 45 height 20
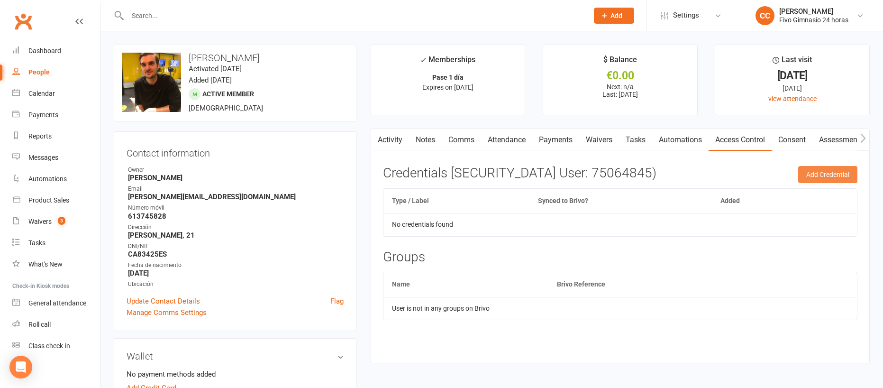
click at [826, 182] on button "Add Credential" at bounding box center [827, 174] width 59 height 17
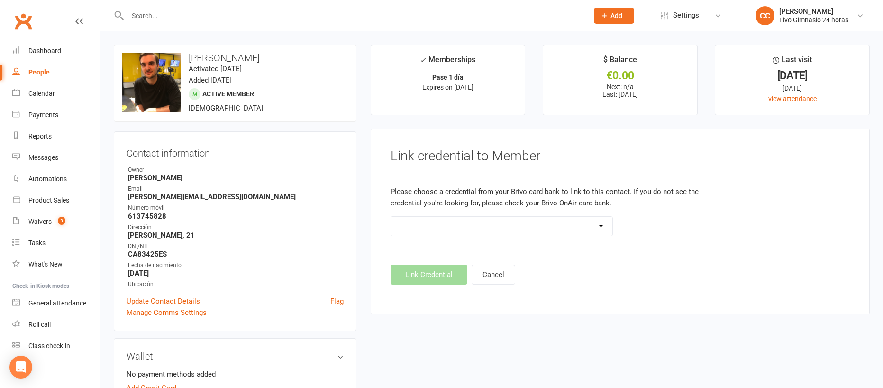
click at [462, 226] on select "Standard 26 Bit (54268) Standard 26 Bit (54269) Standard 26 Bit (54270) Standar…" at bounding box center [502, 226] width 222 height 19
select select "4948"
click at [420, 276] on button "Link Credential" at bounding box center [429, 274] width 77 height 20
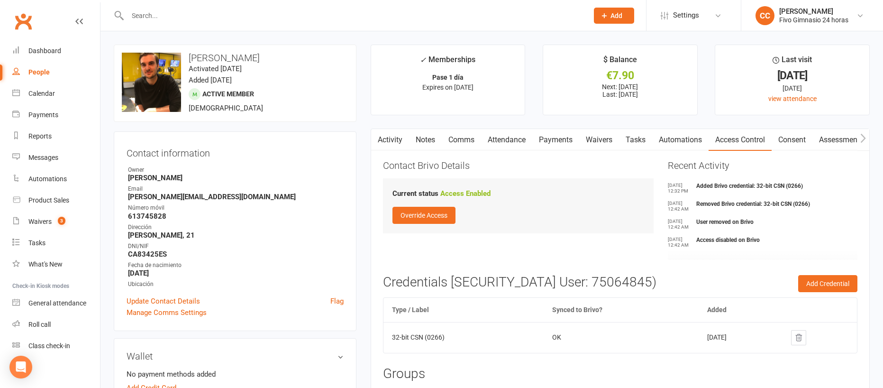
click at [560, 138] on link "Payments" at bounding box center [555, 140] width 47 height 22
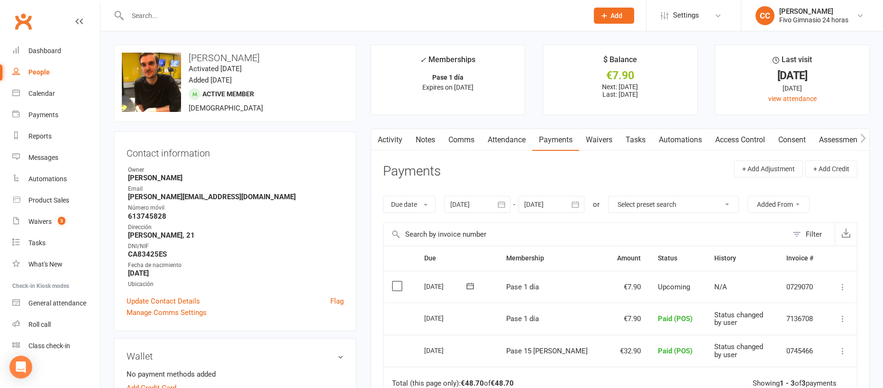
click at [844, 289] on icon at bounding box center [842, 286] width 9 height 9
click at [826, 340] on link "Mark as Paid (Other)" at bounding box center [801, 343] width 94 height 19
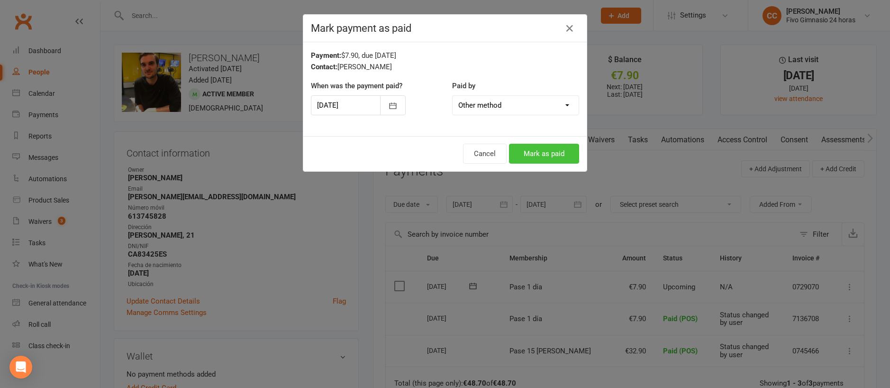
click at [537, 148] on button "Mark as paid" at bounding box center [544, 154] width 70 height 20
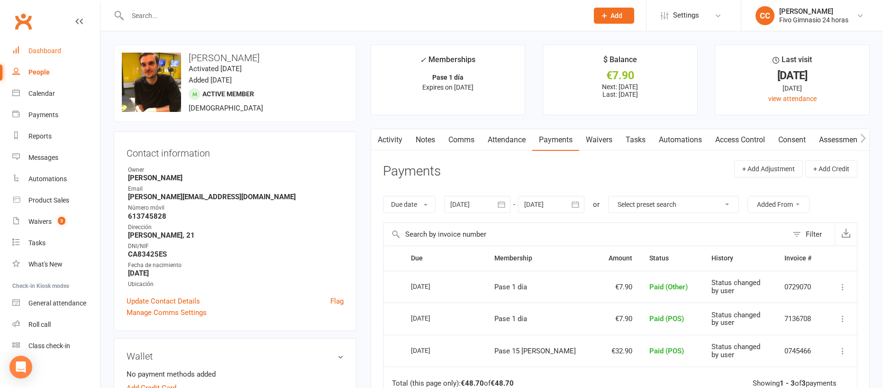
click at [56, 46] on link "Dashboard" at bounding box center [56, 50] width 88 height 21
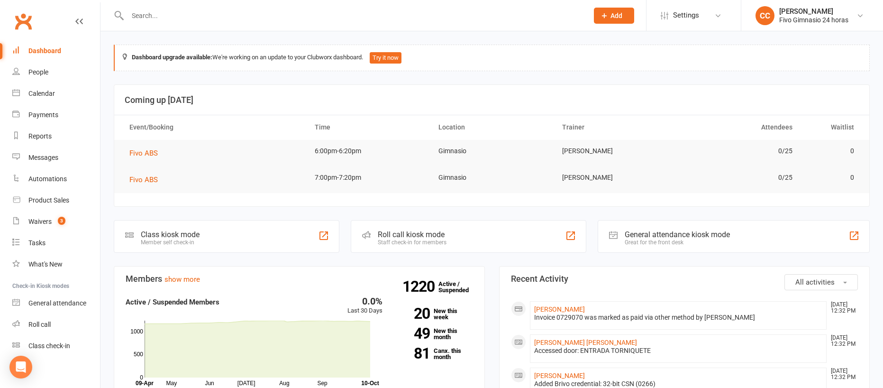
click at [237, 17] on input "text" at bounding box center [353, 15] width 457 height 13
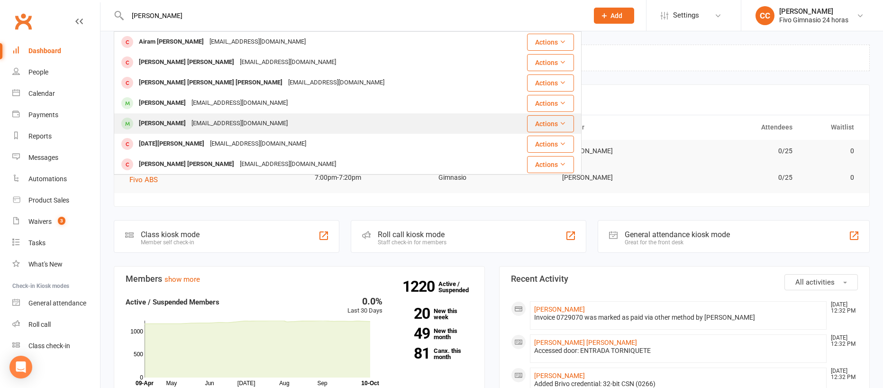
type input "sanchez rodriguez"
click at [221, 123] on div "bryansr62@gmail.com" at bounding box center [240, 124] width 102 height 14
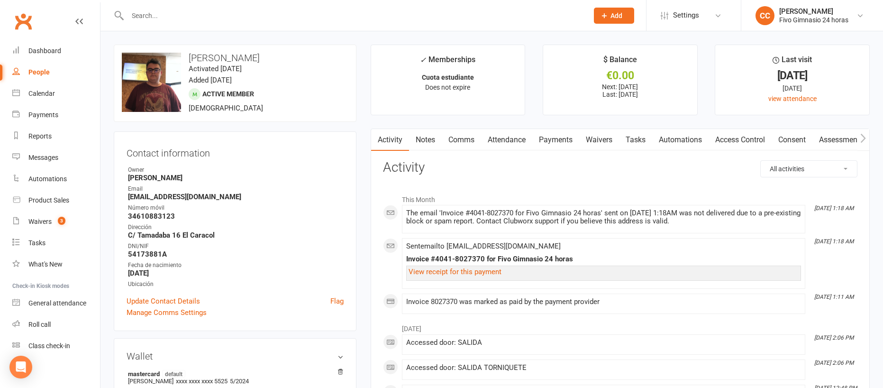
click at [551, 141] on link "Payments" at bounding box center [555, 140] width 47 height 22
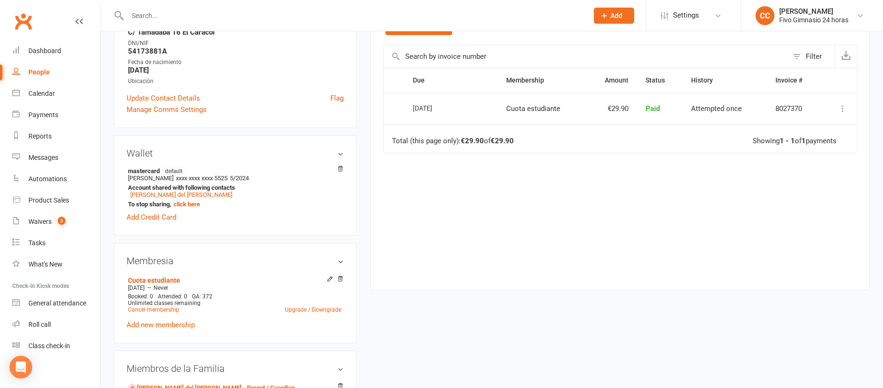
scroll to position [249, 0]
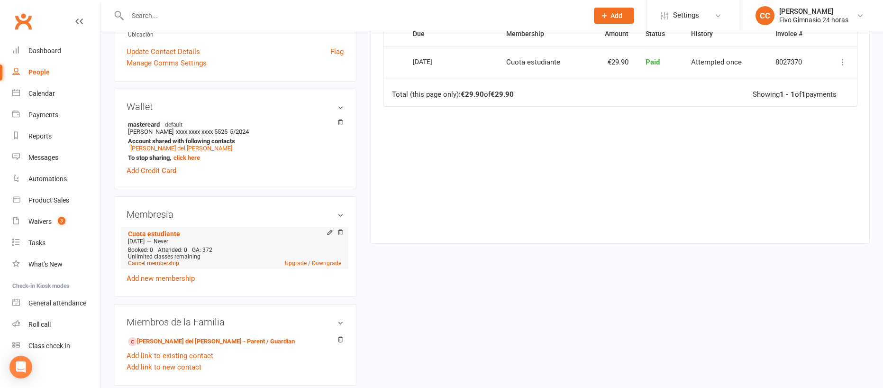
click at [168, 264] on link "Cancel membership" at bounding box center [153, 263] width 51 height 7
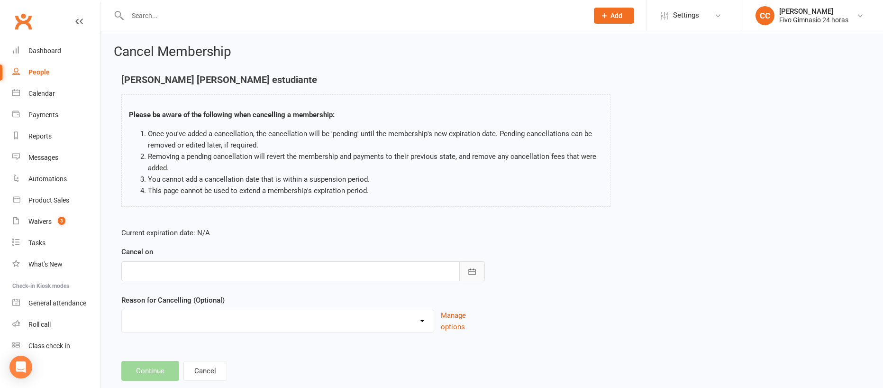
drag, startPoint x: 466, startPoint y: 268, endPoint x: 471, endPoint y: 223, distance: 45.3
click at [465, 268] on button "button" at bounding box center [472, 271] width 26 height 20
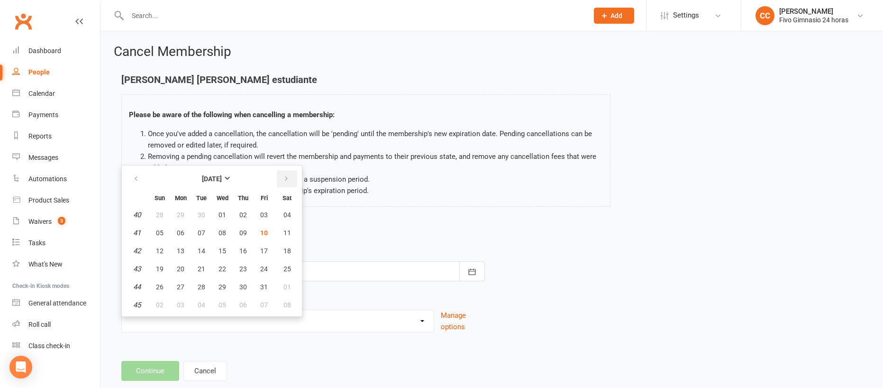
click at [291, 179] on button "button" at bounding box center [287, 178] width 20 height 17
drag, startPoint x: 286, startPoint y: 233, endPoint x: 280, endPoint y: 237, distance: 7.1
click at [286, 233] on span "08" at bounding box center [287, 233] width 8 height 8
type input "08 Nov 2025"
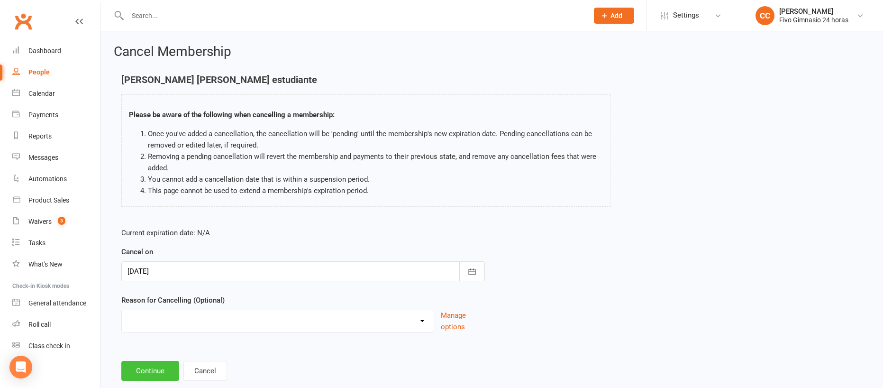
drag, startPoint x: 127, startPoint y: 364, endPoint x: 129, endPoint y: 347, distance: 17.7
click at [127, 364] on button "Continue" at bounding box center [150, 371] width 58 height 20
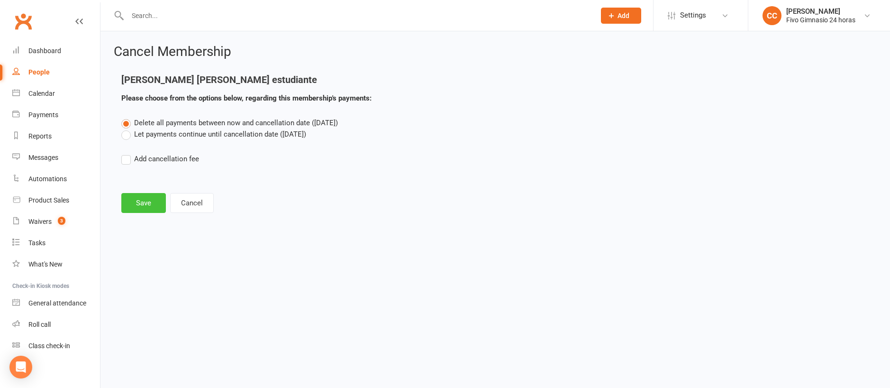
click at [131, 205] on button "Save" at bounding box center [143, 203] width 45 height 20
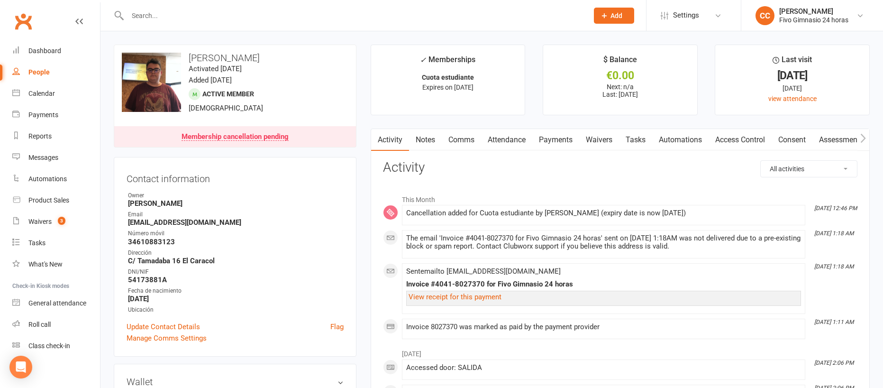
click at [467, 141] on link "Comms" at bounding box center [461, 140] width 39 height 22
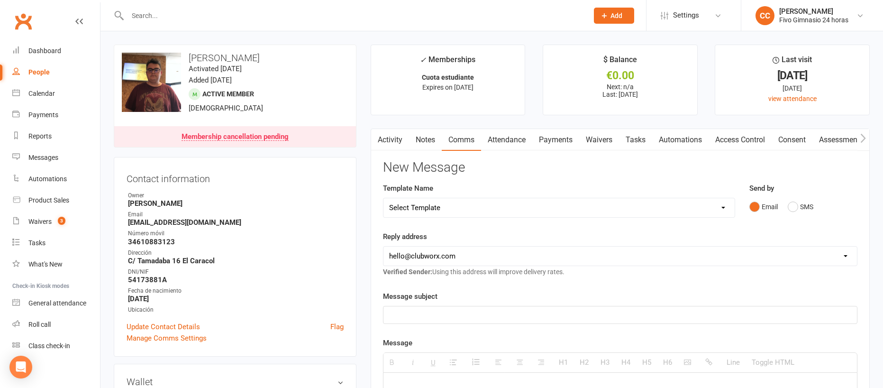
click at [433, 208] on select "Select Template [Email] Información fase 3 [Email] Aviso primero de incumplimie…" at bounding box center [558, 207] width 351 height 19
select select "18"
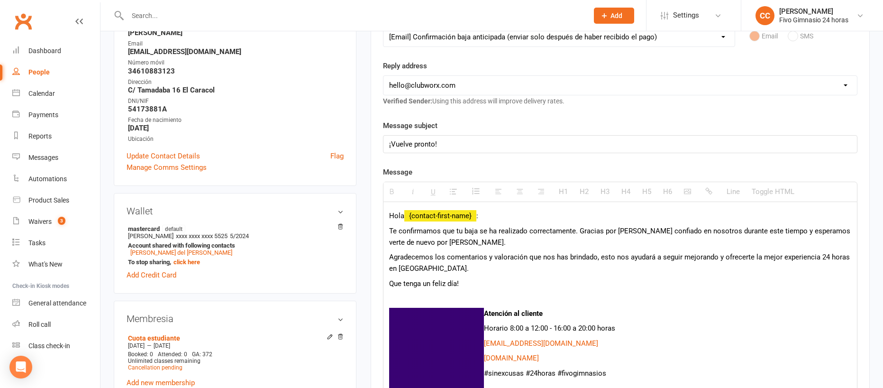
scroll to position [218, 0]
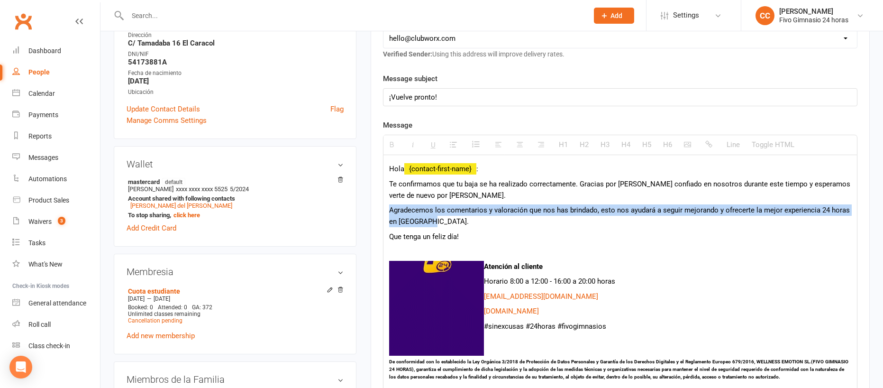
drag, startPoint x: 386, startPoint y: 212, endPoint x: 455, endPoint y: 220, distance: 69.3
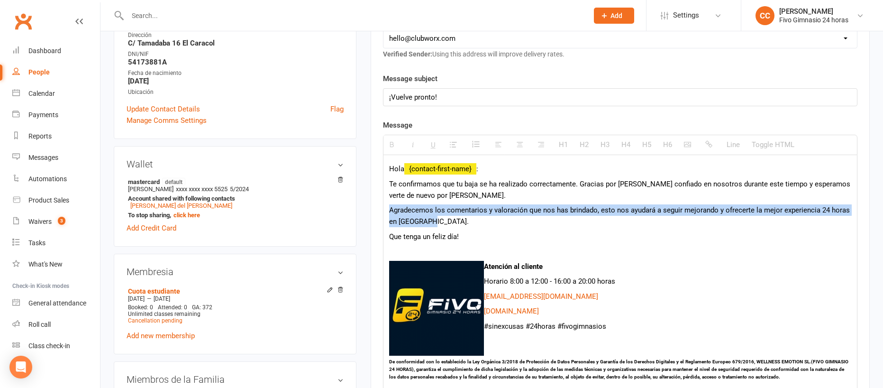
click at [455, 220] on div "Hola {contact-first-name} : Te confirmamos que tu baja se ha realizado correcta…" at bounding box center [620, 325] width 474 height 341
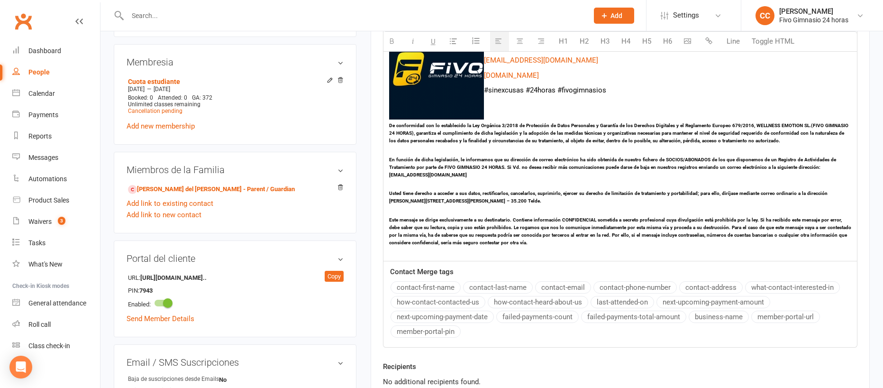
scroll to position [664, 0]
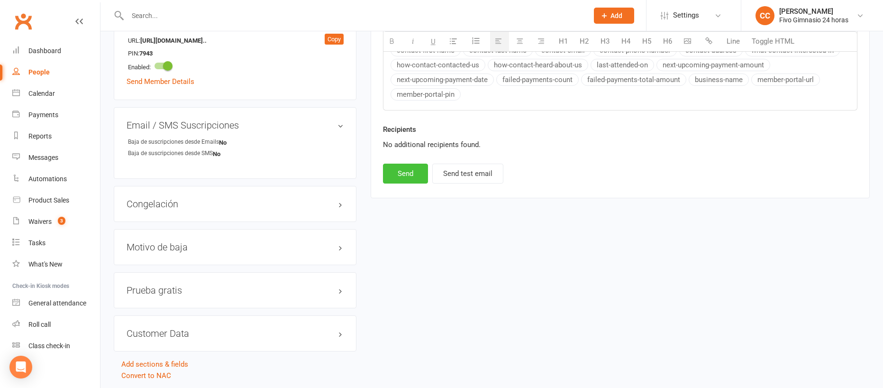
click at [408, 169] on button "Send" at bounding box center [405, 174] width 45 height 20
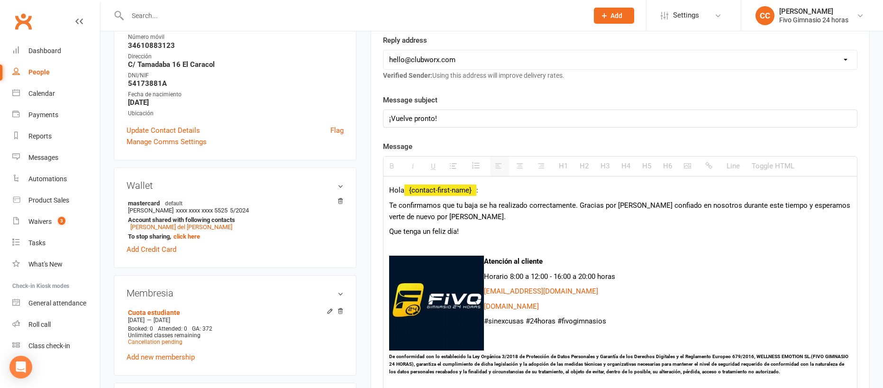
select select
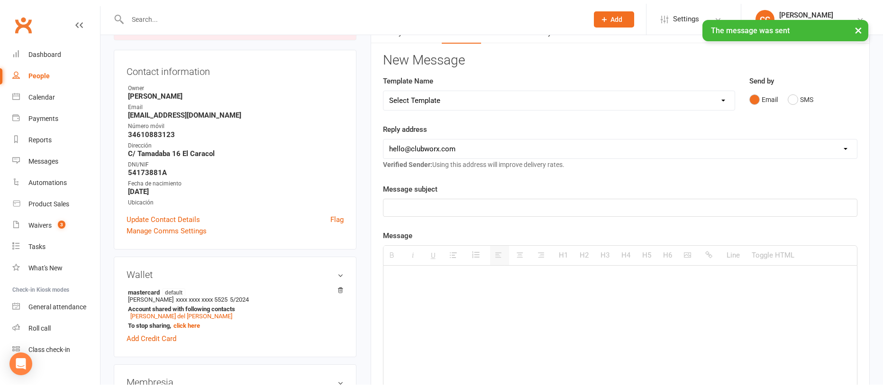
scroll to position [0, 0]
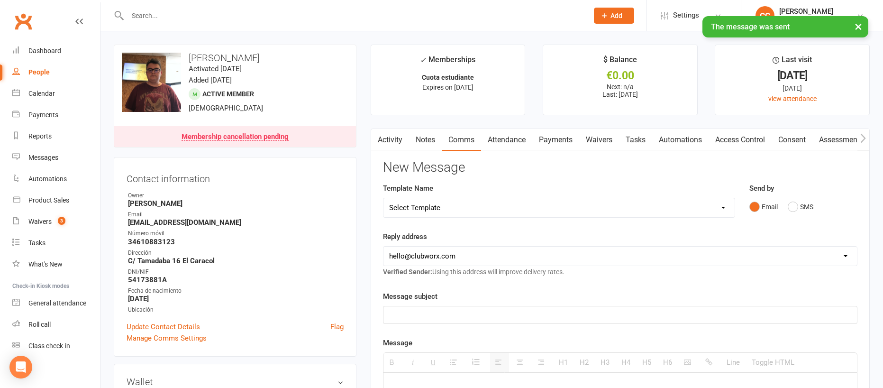
click at [555, 139] on link "Payments" at bounding box center [555, 140] width 47 height 22
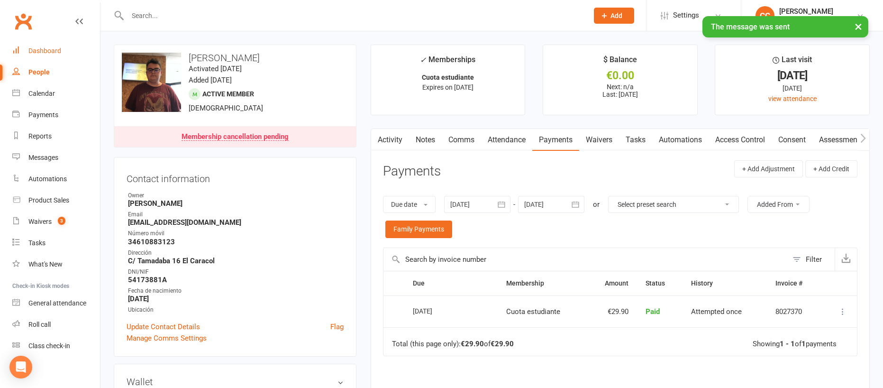
click at [53, 49] on div "Dashboard" at bounding box center [44, 51] width 33 height 8
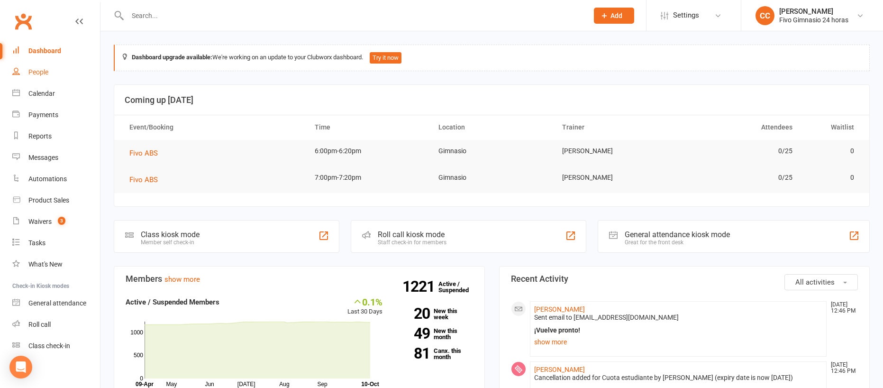
click at [52, 73] on link "People" at bounding box center [56, 72] width 88 height 21
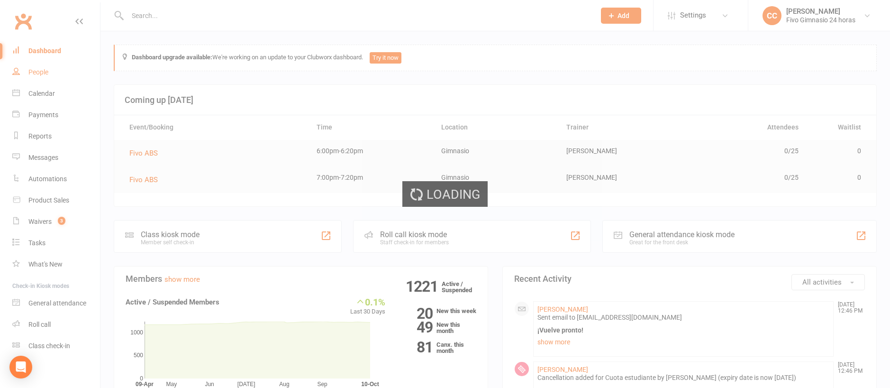
select select "100"
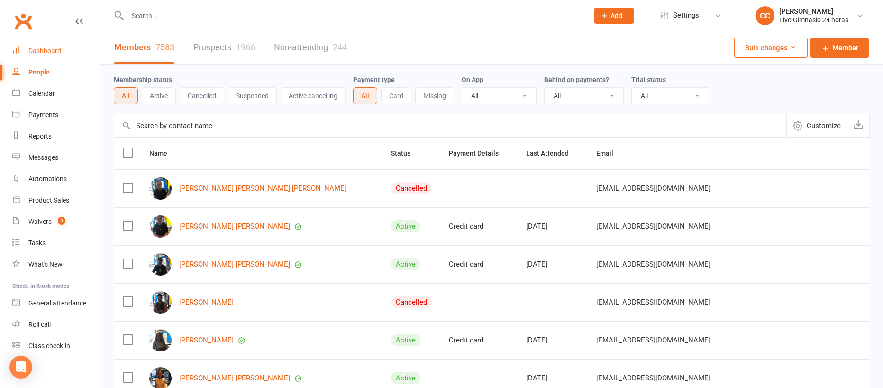
click at [44, 51] on div "Dashboard" at bounding box center [44, 51] width 33 height 8
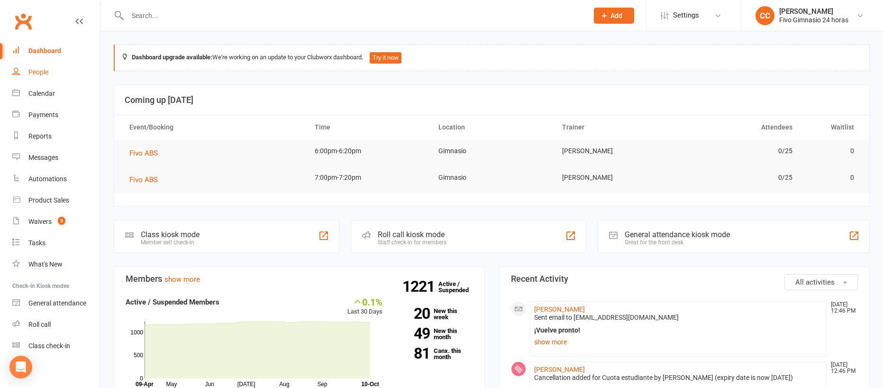
click at [67, 68] on link "People" at bounding box center [56, 72] width 88 height 21
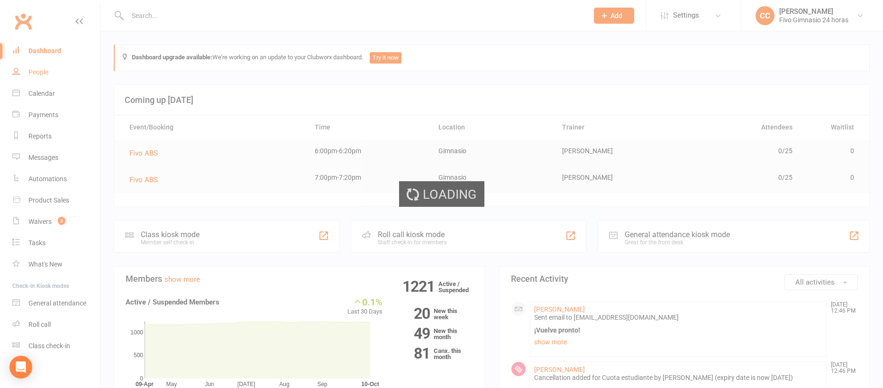
select select "100"
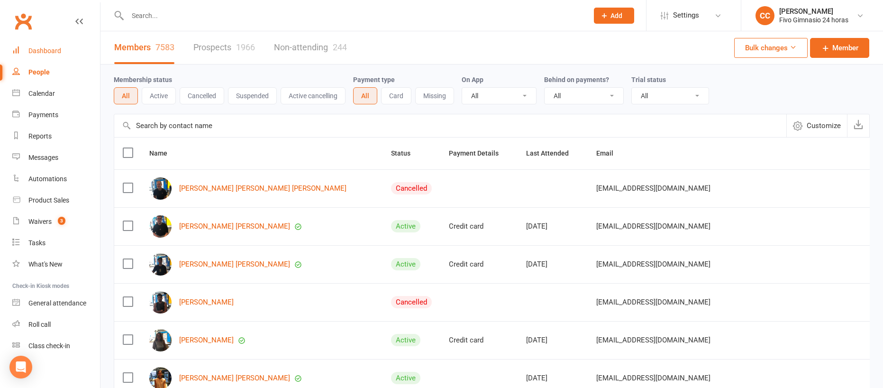
click at [40, 54] on div "Dashboard" at bounding box center [44, 51] width 33 height 8
